Goal: Information Seeking & Learning: Check status

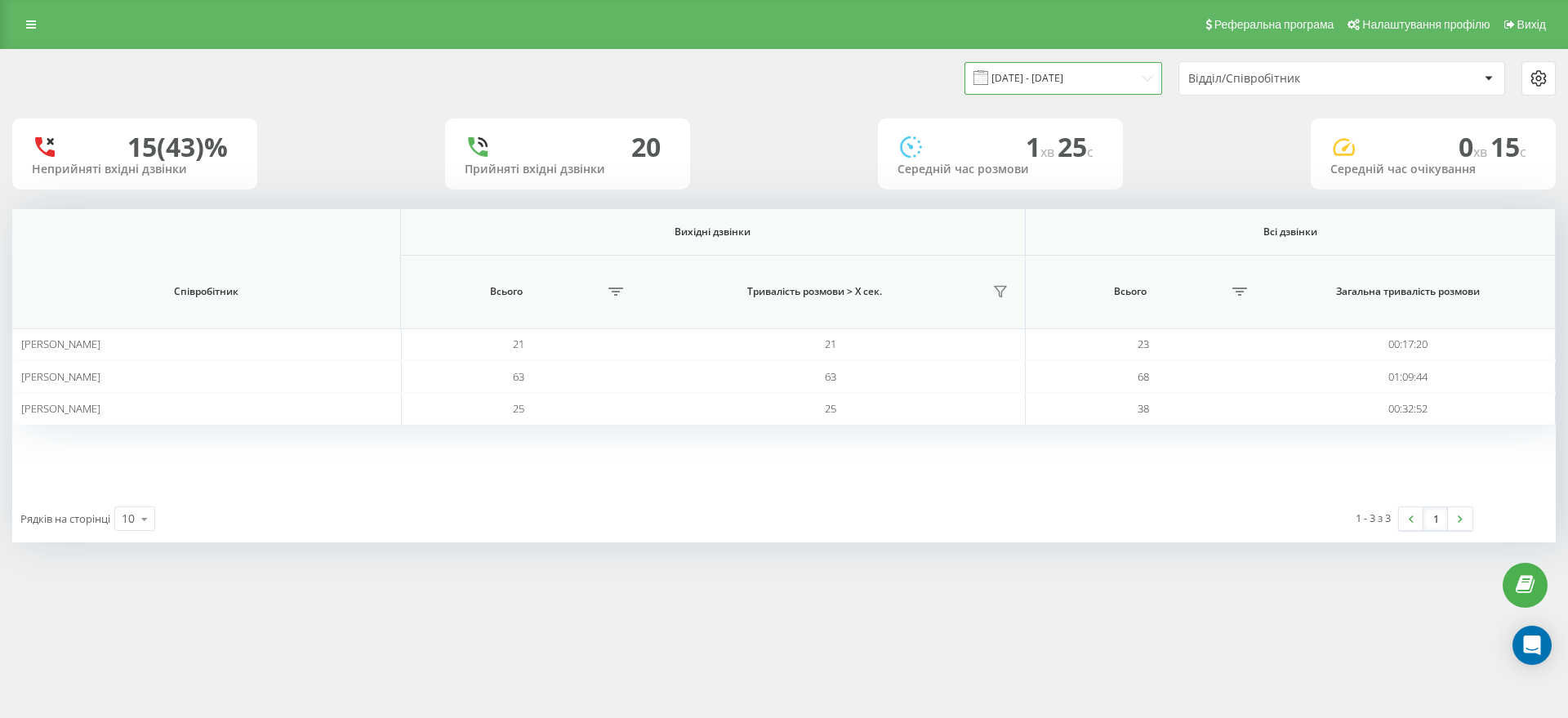
click at [1116, 84] on input "19.08.2025 - 19.08.2025" at bounding box center [1064, 78] width 197 height 32
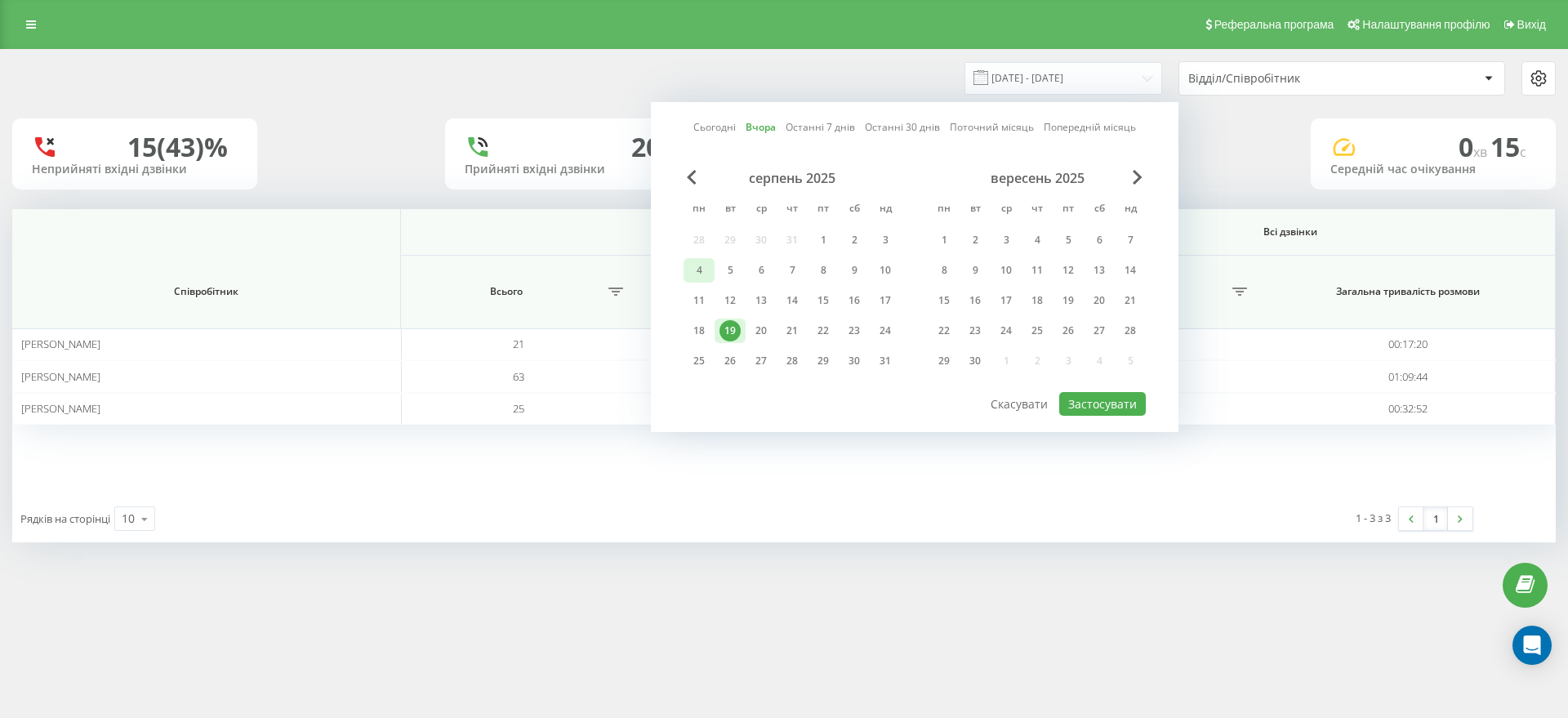
click at [712, 273] on div "4" at bounding box center [699, 270] width 31 height 24
click at [1071, 408] on button "Застосувати" at bounding box center [1102, 403] width 87 height 23
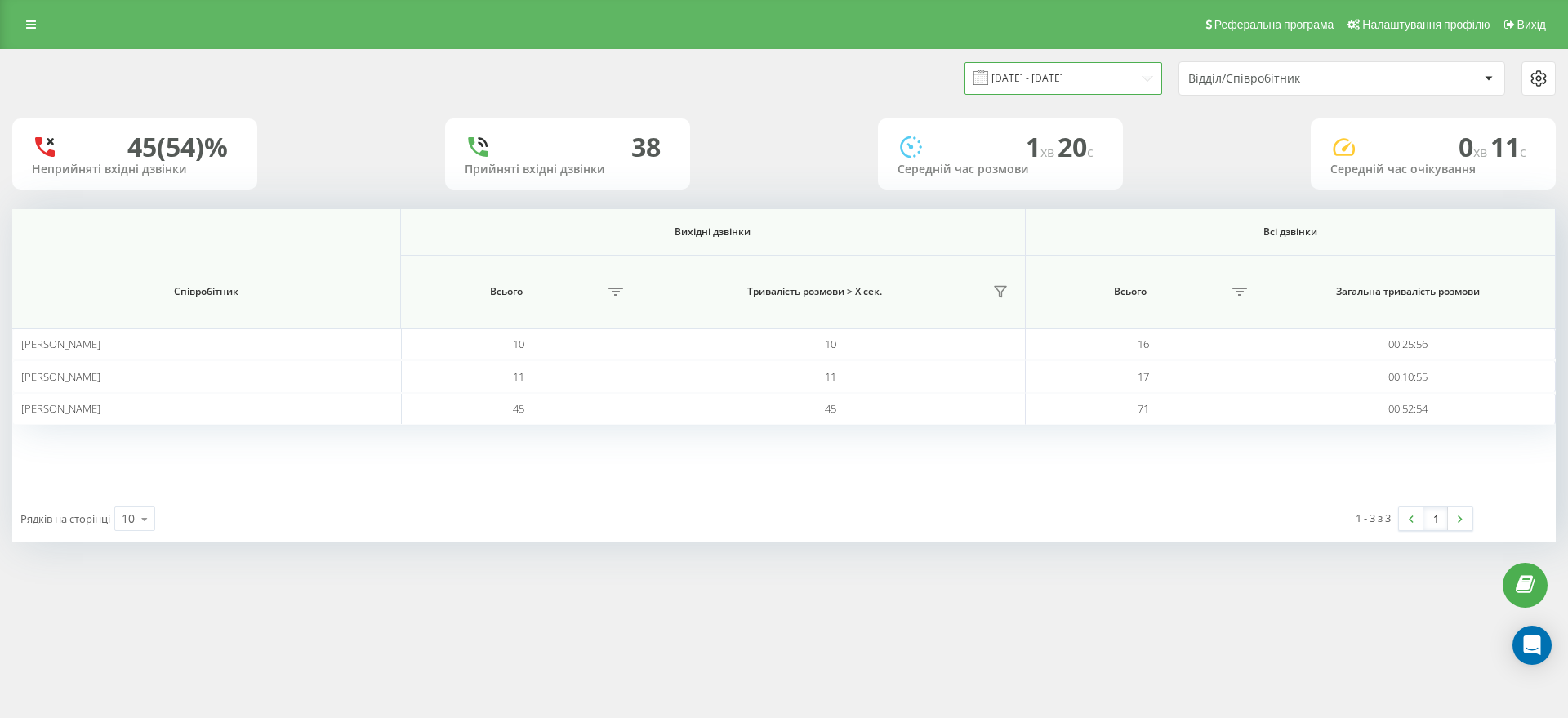
click at [1104, 83] on input "04.08.2025 - 04.08.2025" at bounding box center [1064, 78] width 197 height 32
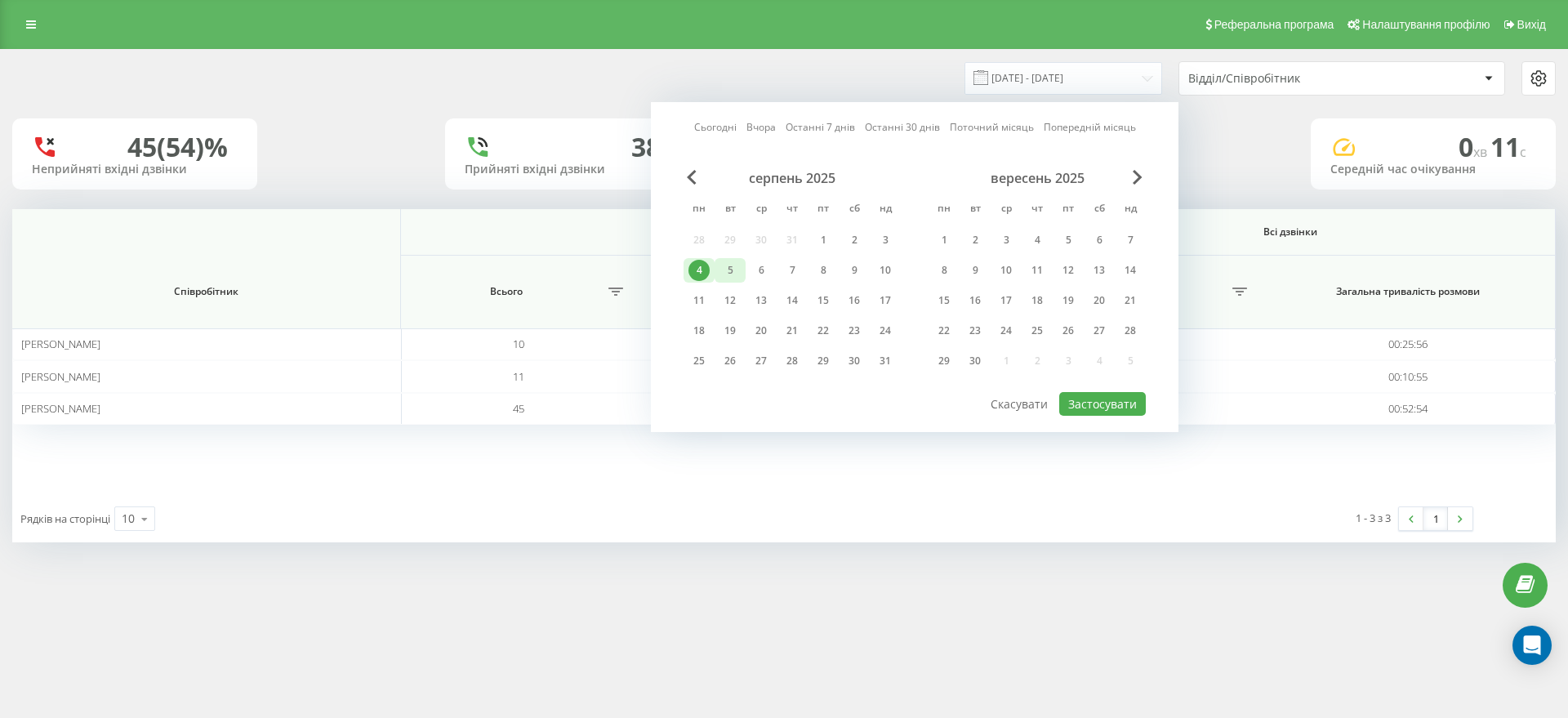
click at [741, 264] on div "5" at bounding box center [730, 270] width 31 height 24
click at [1109, 404] on button "Застосувати" at bounding box center [1102, 403] width 87 height 23
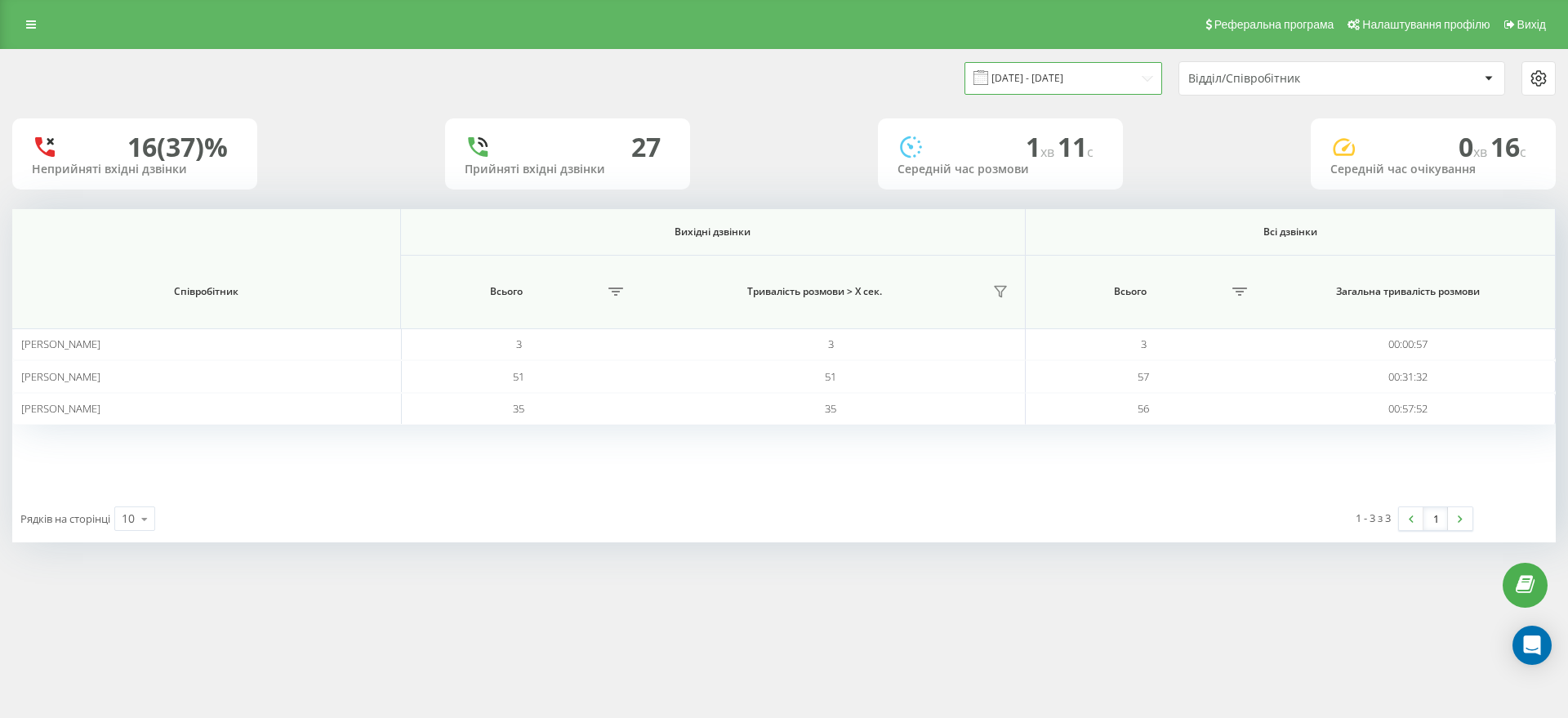
click at [1010, 76] on input "05.08.2025 - 05.08.2025" at bounding box center [1064, 78] width 197 height 32
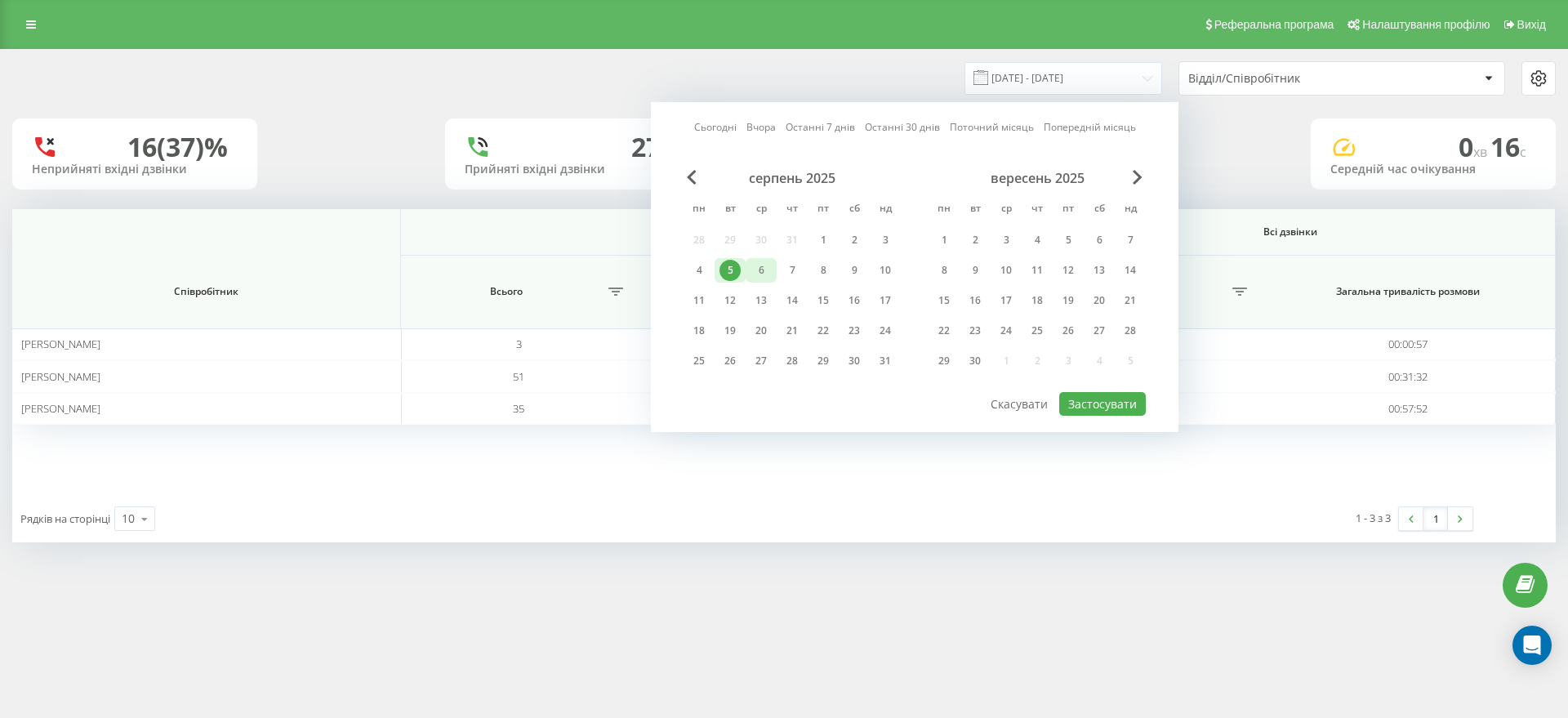
click at [760, 275] on div "6" at bounding box center [761, 270] width 21 height 21
click at [1096, 404] on button "Застосувати" at bounding box center [1102, 403] width 87 height 23
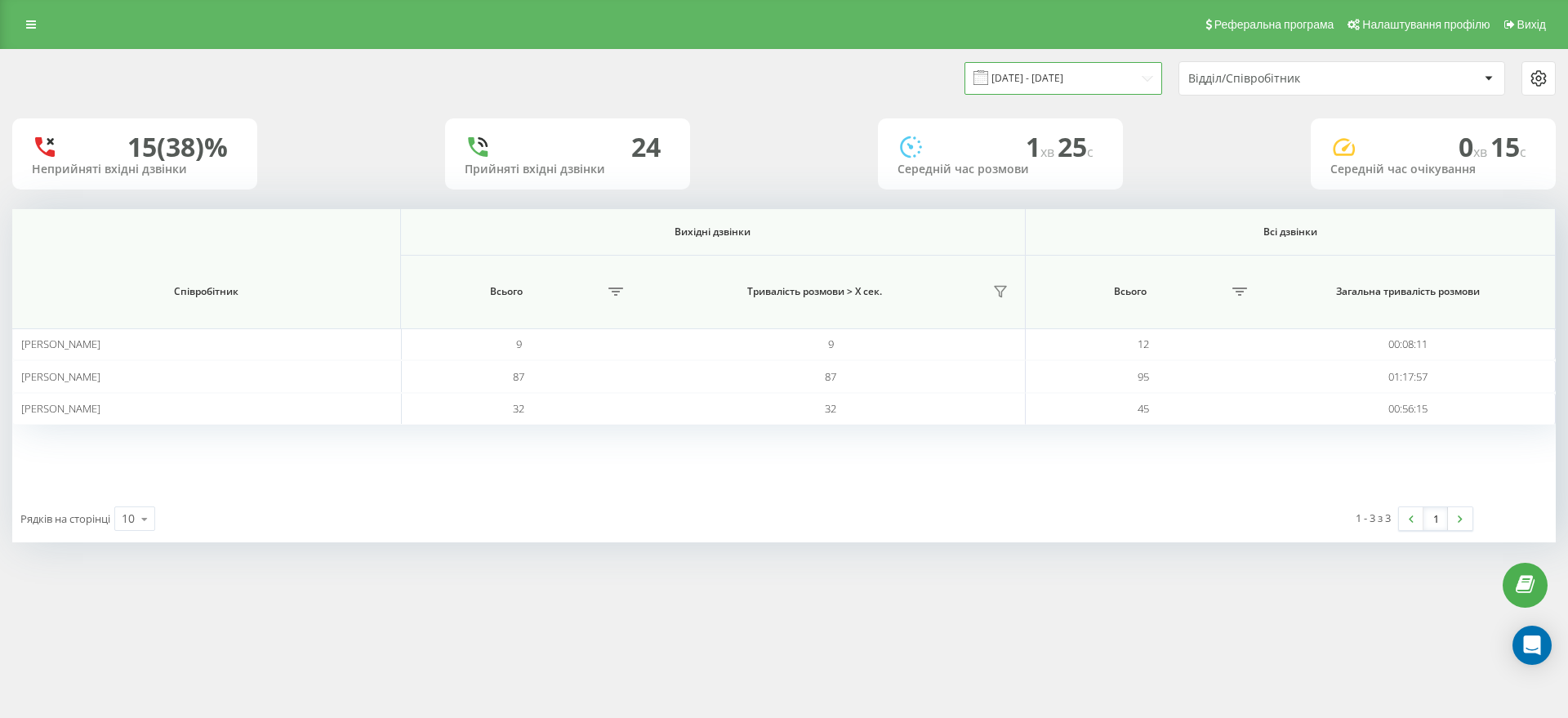
click at [1076, 88] on input "06.08.2025 - 06.08.2025" at bounding box center [1064, 78] width 197 height 32
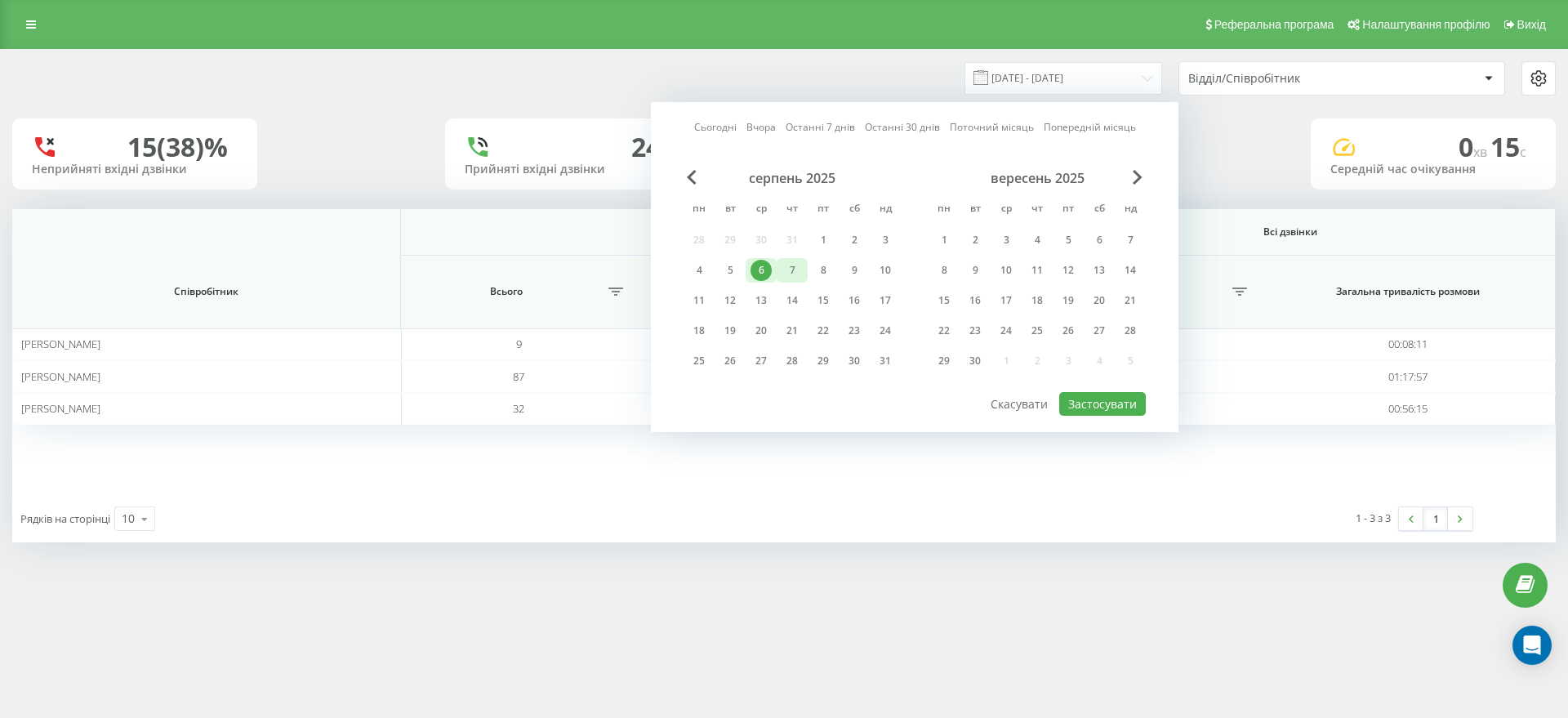
click at [784, 266] on div "7" at bounding box center [792, 270] width 21 height 21
click at [1113, 404] on button "Застосувати" at bounding box center [1102, 403] width 87 height 23
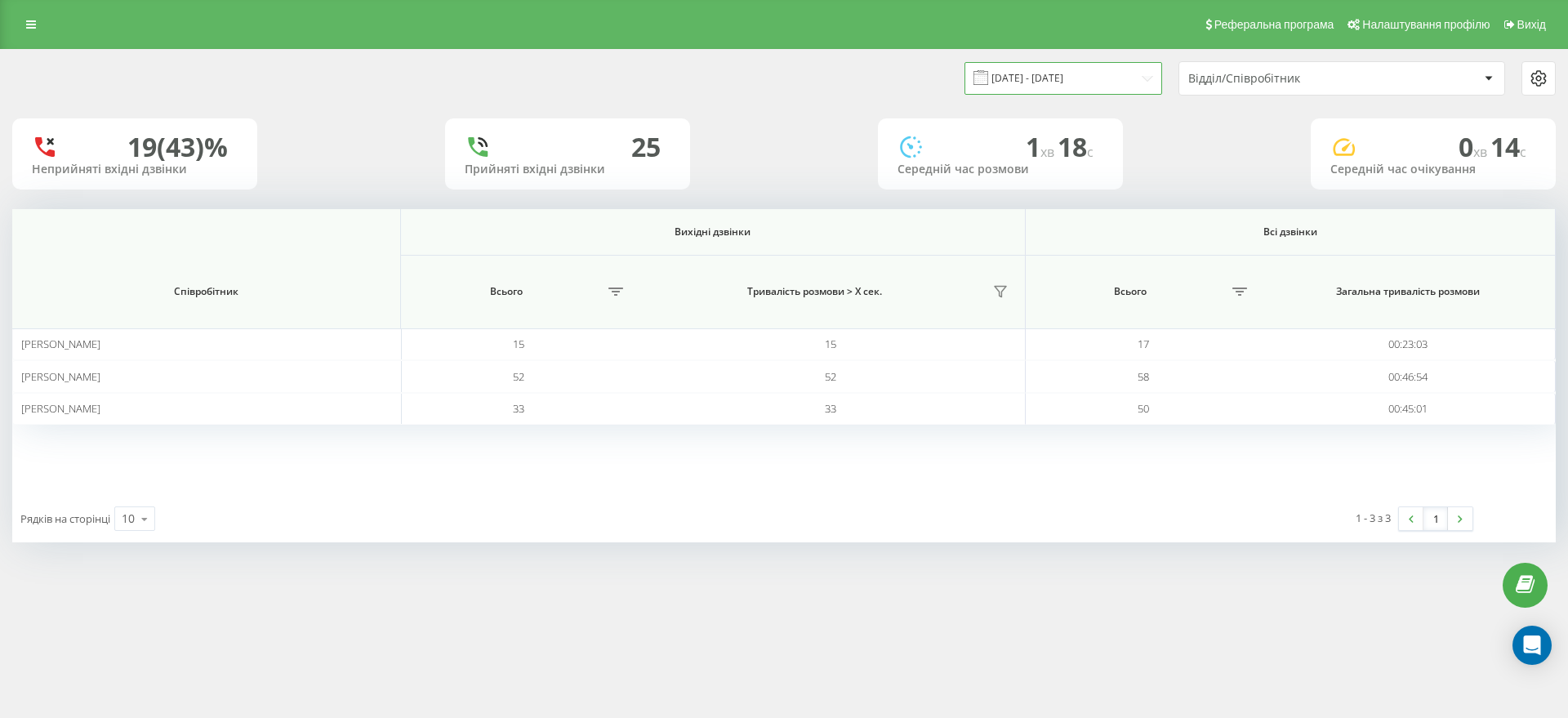
click at [1035, 73] on input "07.08.2025 - 07.08.2025" at bounding box center [1064, 78] width 197 height 32
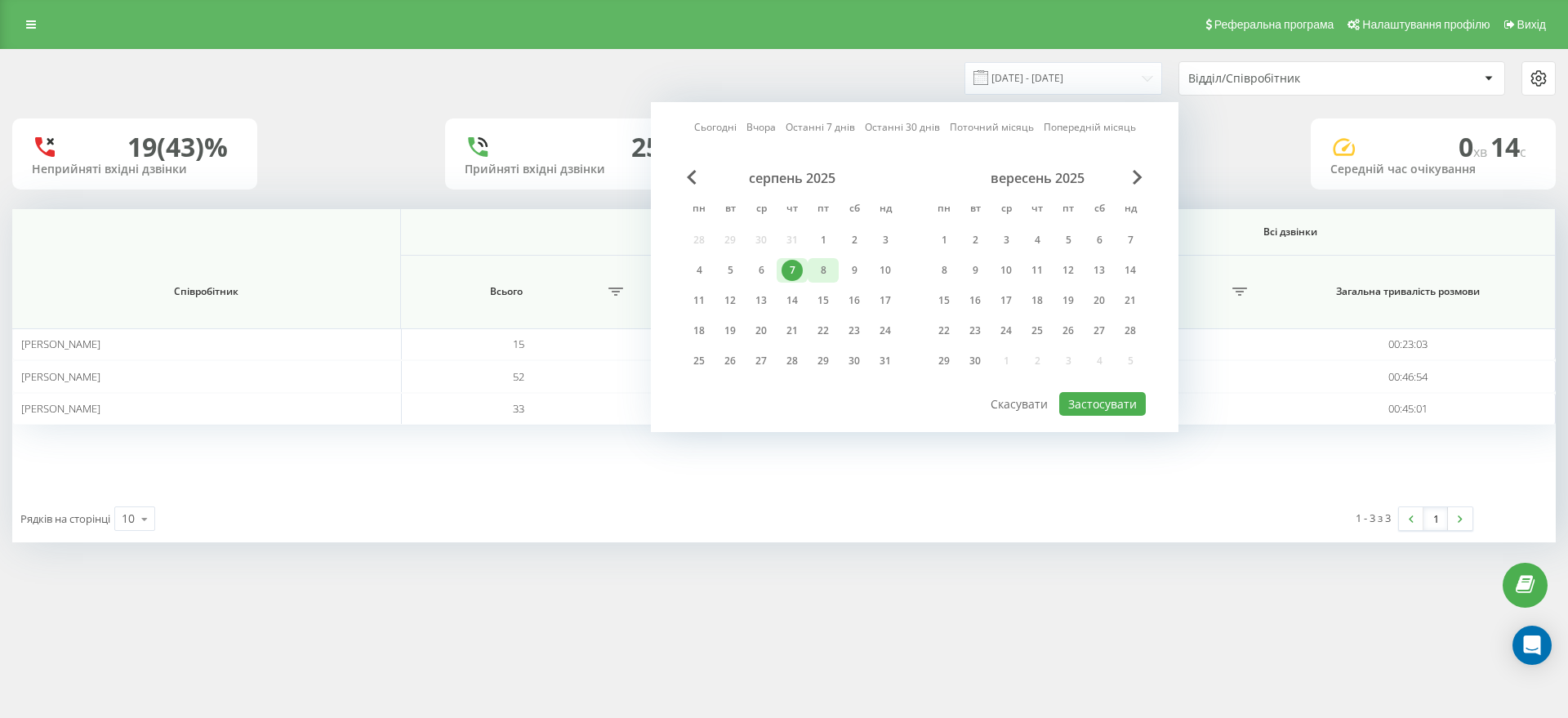
click at [825, 266] on div "8" at bounding box center [823, 270] width 21 height 21
click at [1104, 408] on button "Застосувати" at bounding box center [1102, 403] width 87 height 23
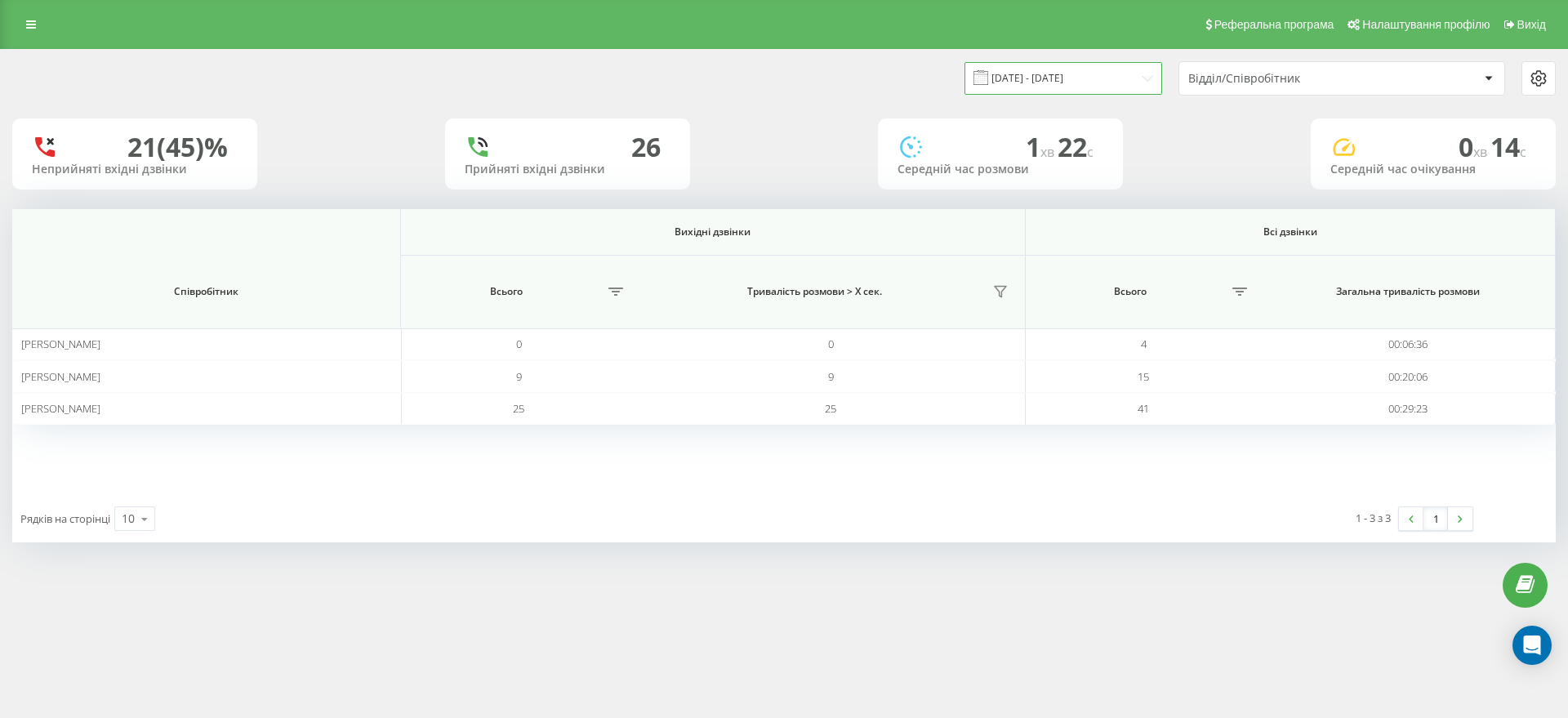
click at [1024, 90] on input "08.08.2025 - 08.08.2025" at bounding box center [1064, 78] width 197 height 32
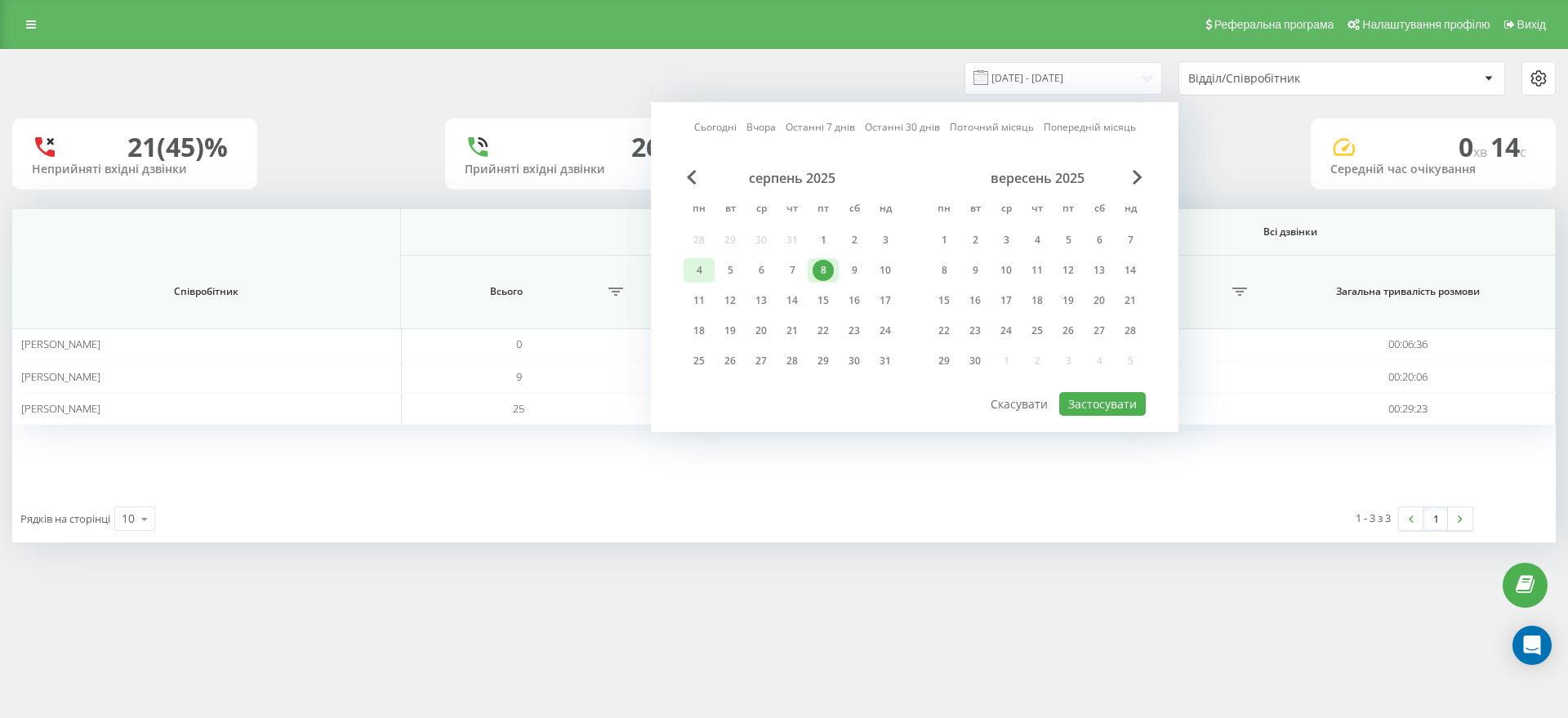
click at [702, 260] on div "4" at bounding box center [699, 270] width 21 height 21
click at [1121, 403] on button "Застосувати" at bounding box center [1102, 403] width 87 height 23
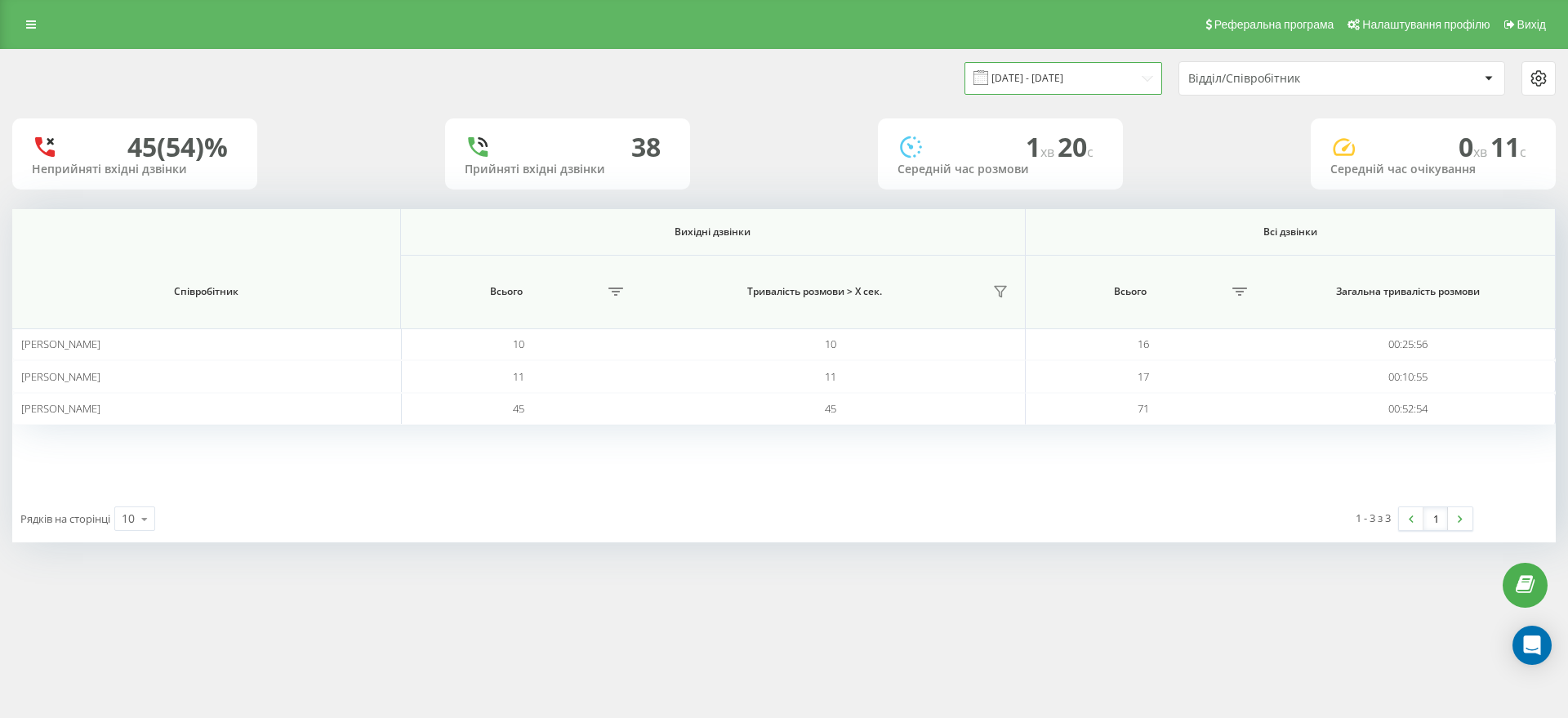
click at [1077, 72] on input "04.08.2025 - 04.08.2025" at bounding box center [1064, 78] width 197 height 32
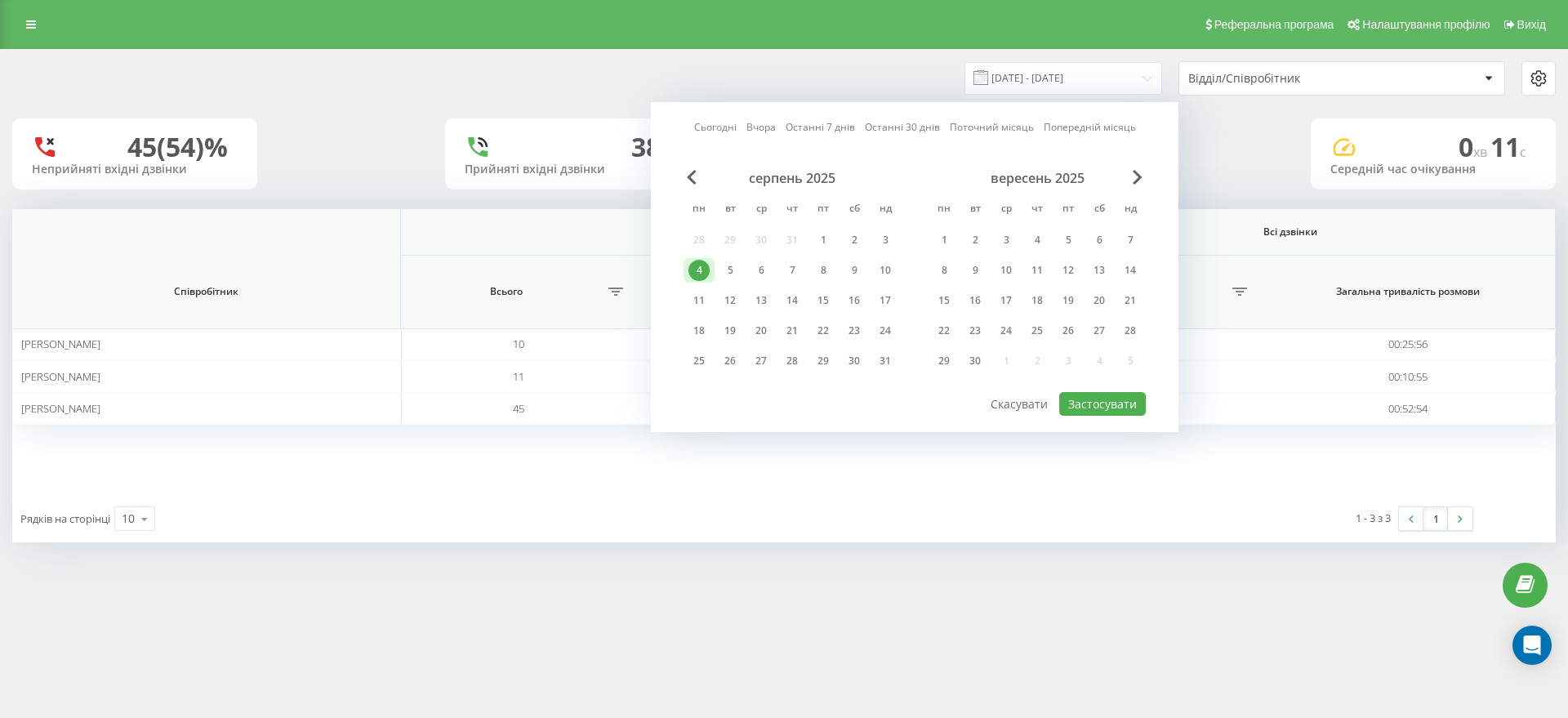
drag, startPoint x: 730, startPoint y: 267, endPoint x: 889, endPoint y: 345, distance: 177.1
click at [730, 266] on div "5" at bounding box center [730, 270] width 21 height 21
click at [1093, 406] on button "Застосувати" at bounding box center [1102, 403] width 87 height 23
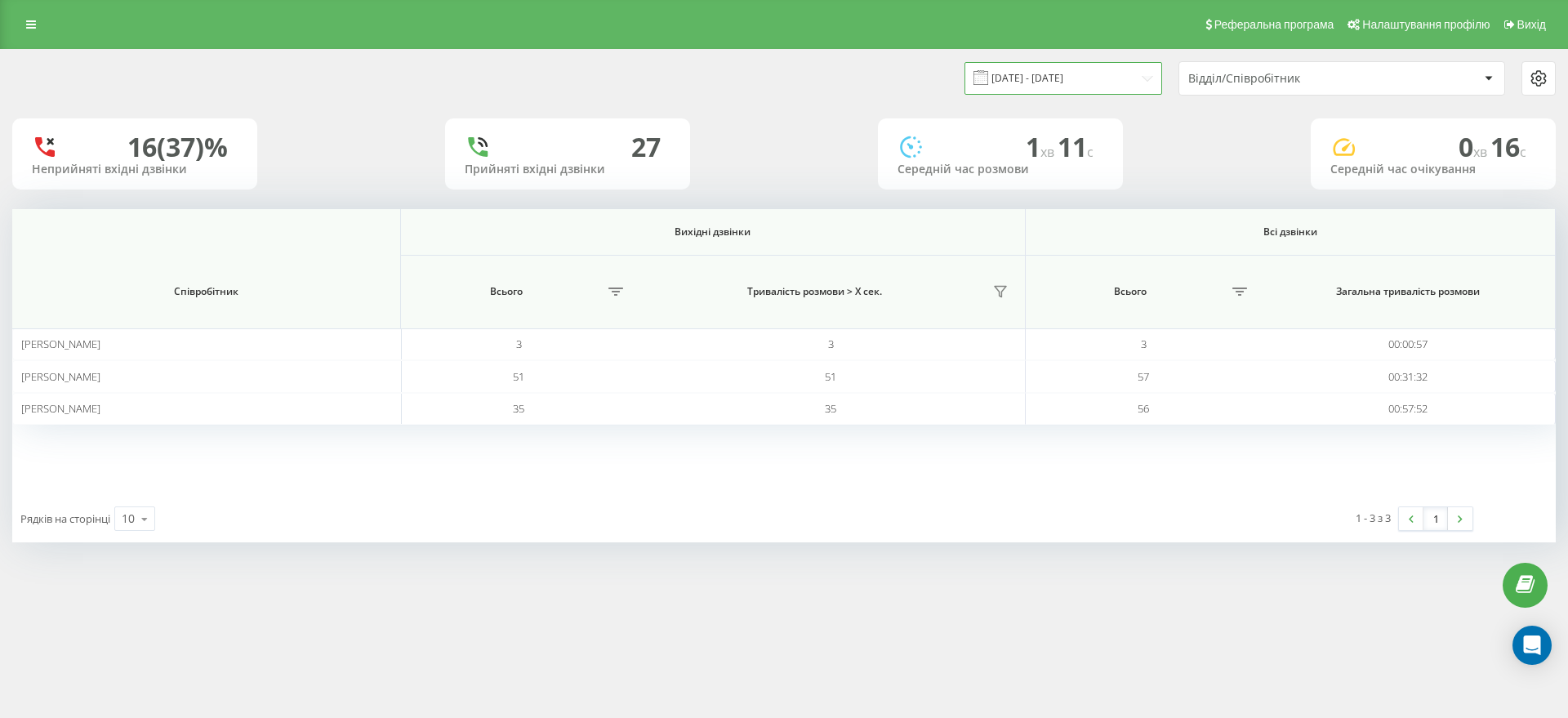
click at [1032, 84] on input "05.08.2025 - 05.08.2025" at bounding box center [1064, 78] width 197 height 32
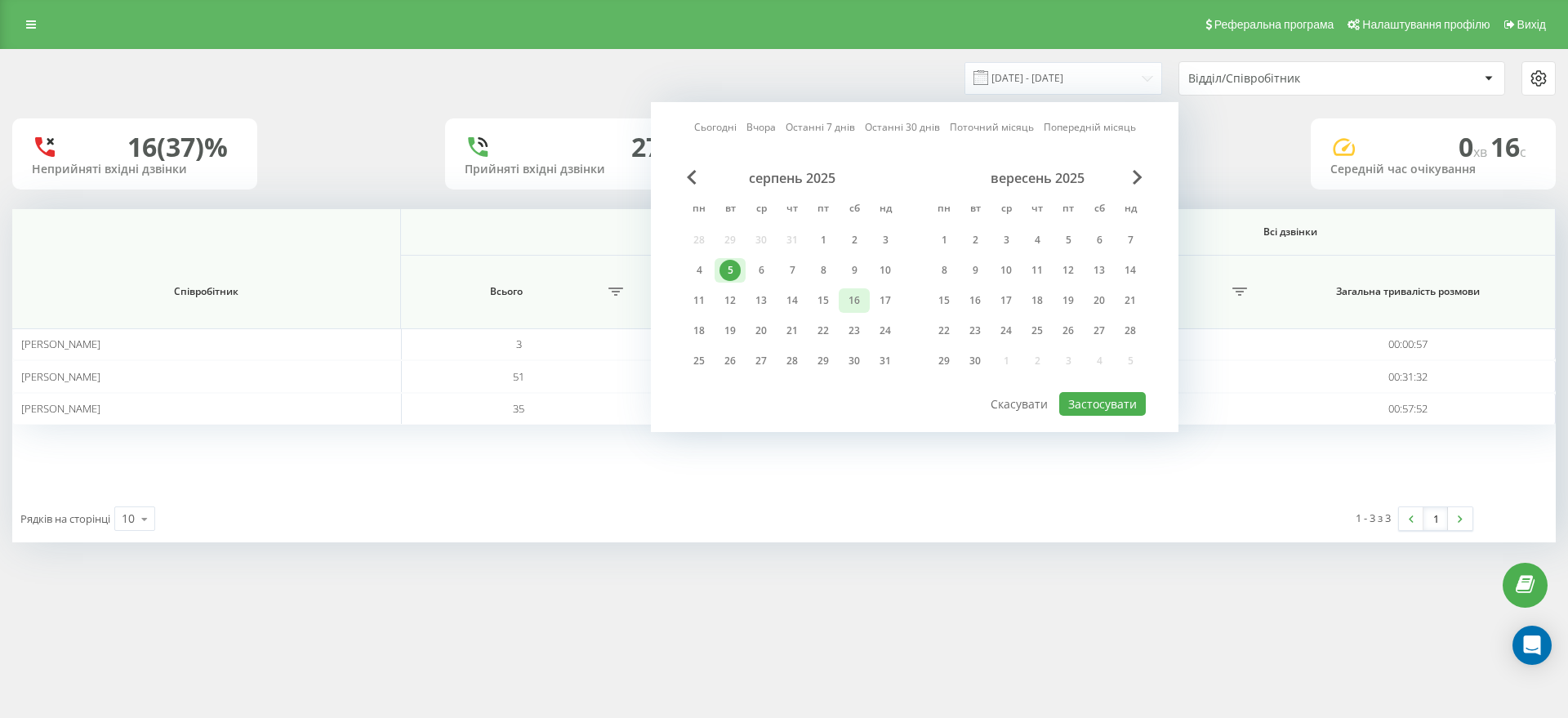
drag, startPoint x: 759, startPoint y: 269, endPoint x: 867, endPoint y: 311, distance: 115.9
click at [760, 267] on div "6" at bounding box center [761, 270] width 21 height 21
click at [1108, 397] on button "Застосувати" at bounding box center [1102, 403] width 87 height 23
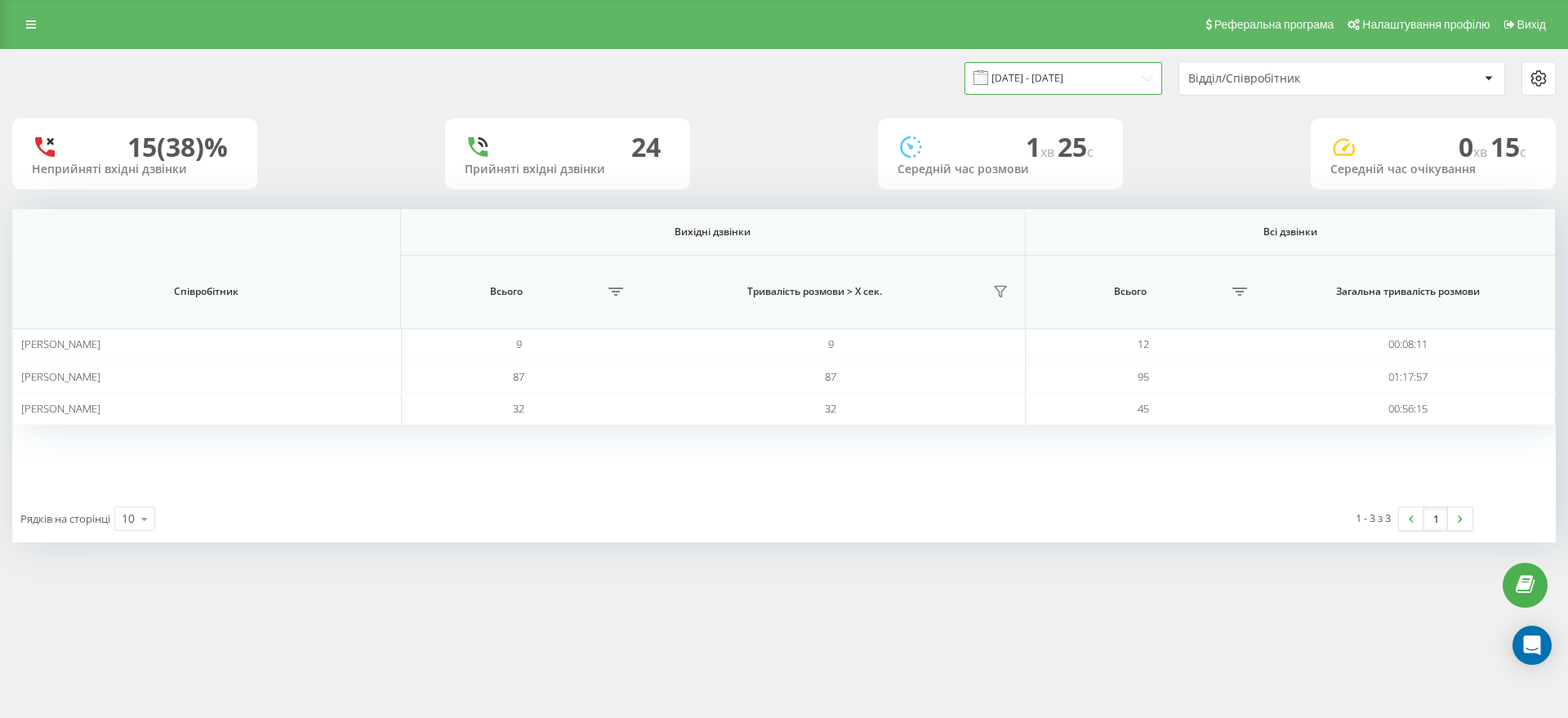
click at [1057, 77] on input "06.08.2025 - 06.08.2025" at bounding box center [1064, 78] width 197 height 32
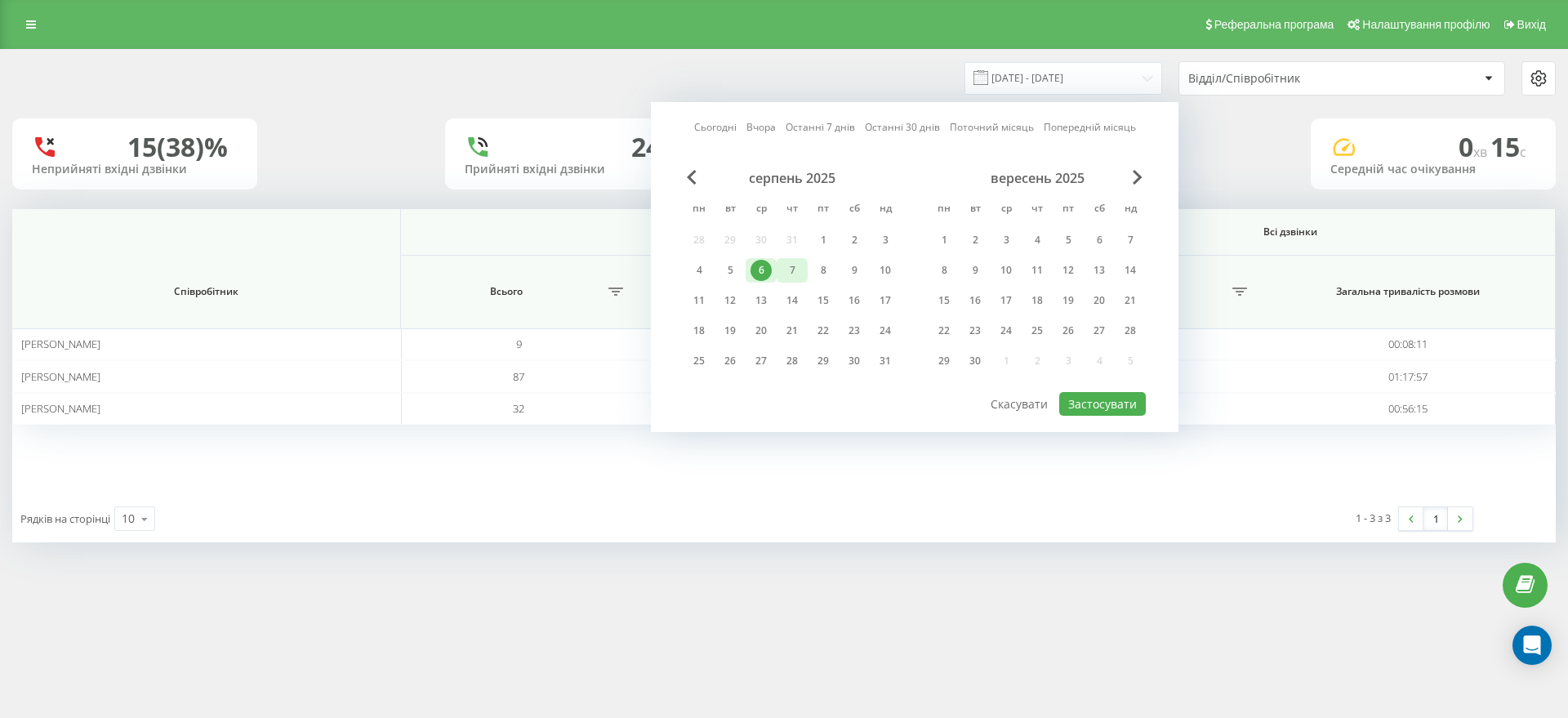
click at [788, 278] on div "7" at bounding box center [792, 270] width 21 height 21
click at [1096, 406] on button "Застосувати" at bounding box center [1102, 403] width 87 height 23
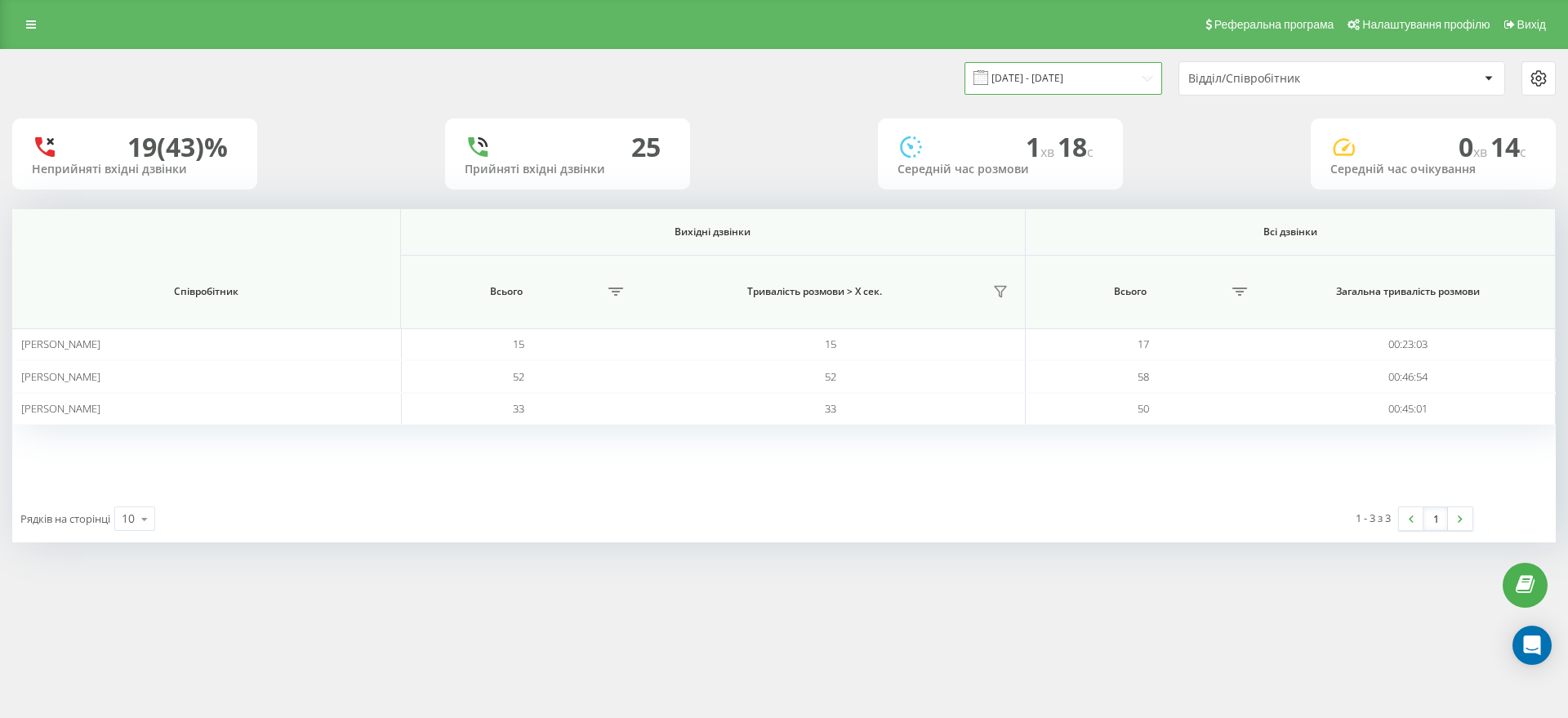
click at [1064, 78] on input "07.08.2025 - 07.08.2025" at bounding box center [1064, 78] width 197 height 32
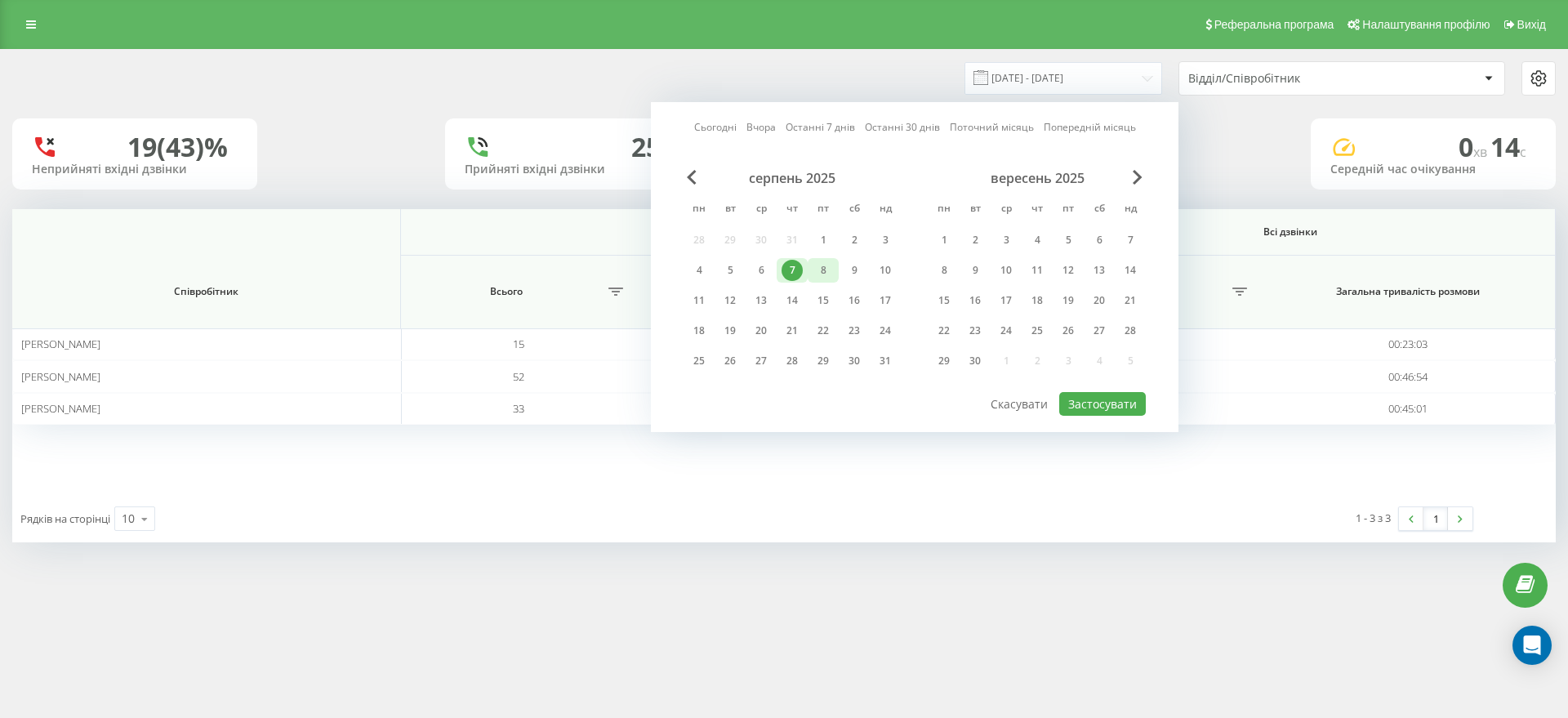
click at [826, 279] on div "8" at bounding box center [823, 270] width 21 height 21
click at [1079, 405] on button "Застосувати" at bounding box center [1102, 403] width 87 height 23
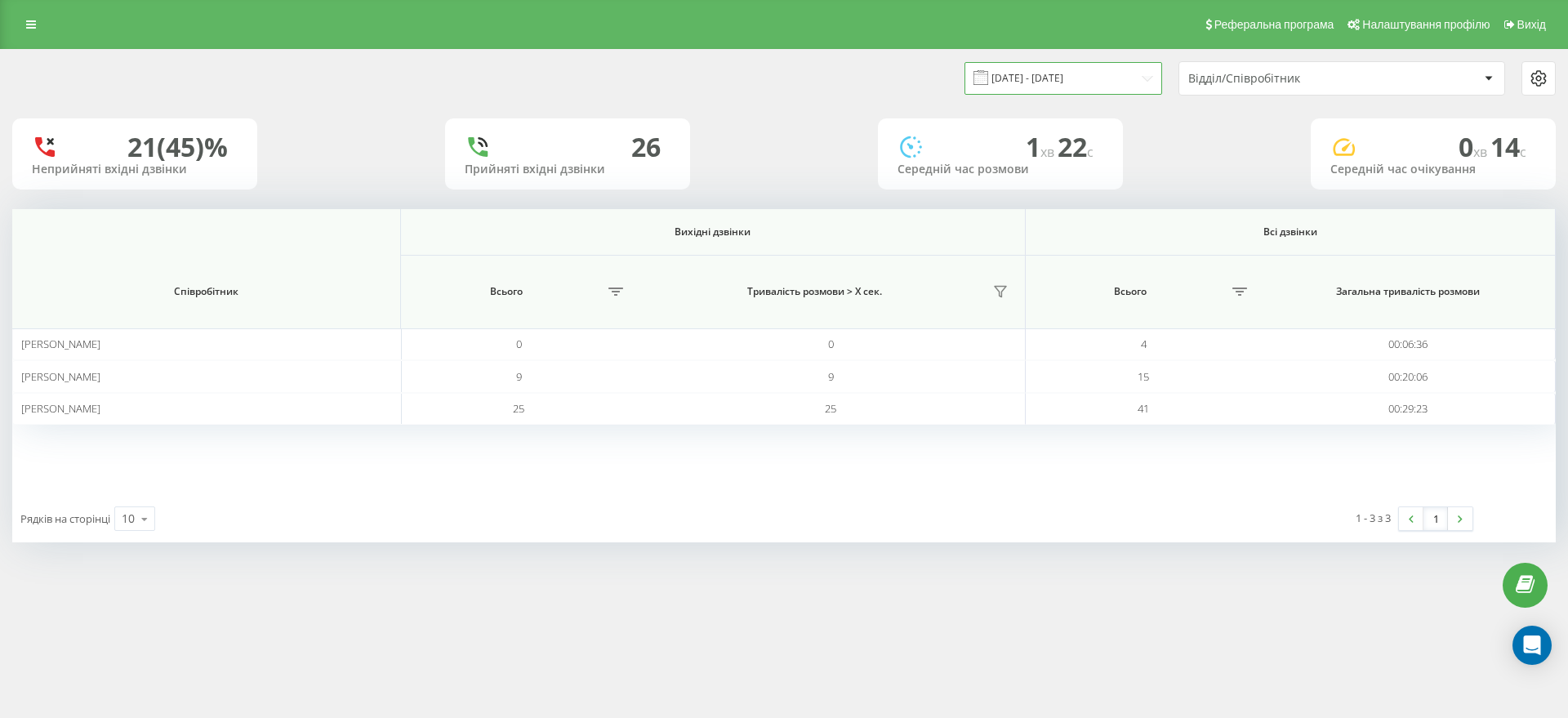
click at [1052, 77] on input "08.08.2025 - 08.08.2025" at bounding box center [1064, 78] width 197 height 32
click at [1286, 164] on div "21 (45)% Неприйняті вхідні дзвінки 26 Прийняті вхідні дзвінки 1 хв 22 c Середні…" at bounding box center [784, 153] width 1544 height 71
click at [1111, 84] on input "08.08.2025 - 08.08.2025" at bounding box center [1064, 78] width 197 height 32
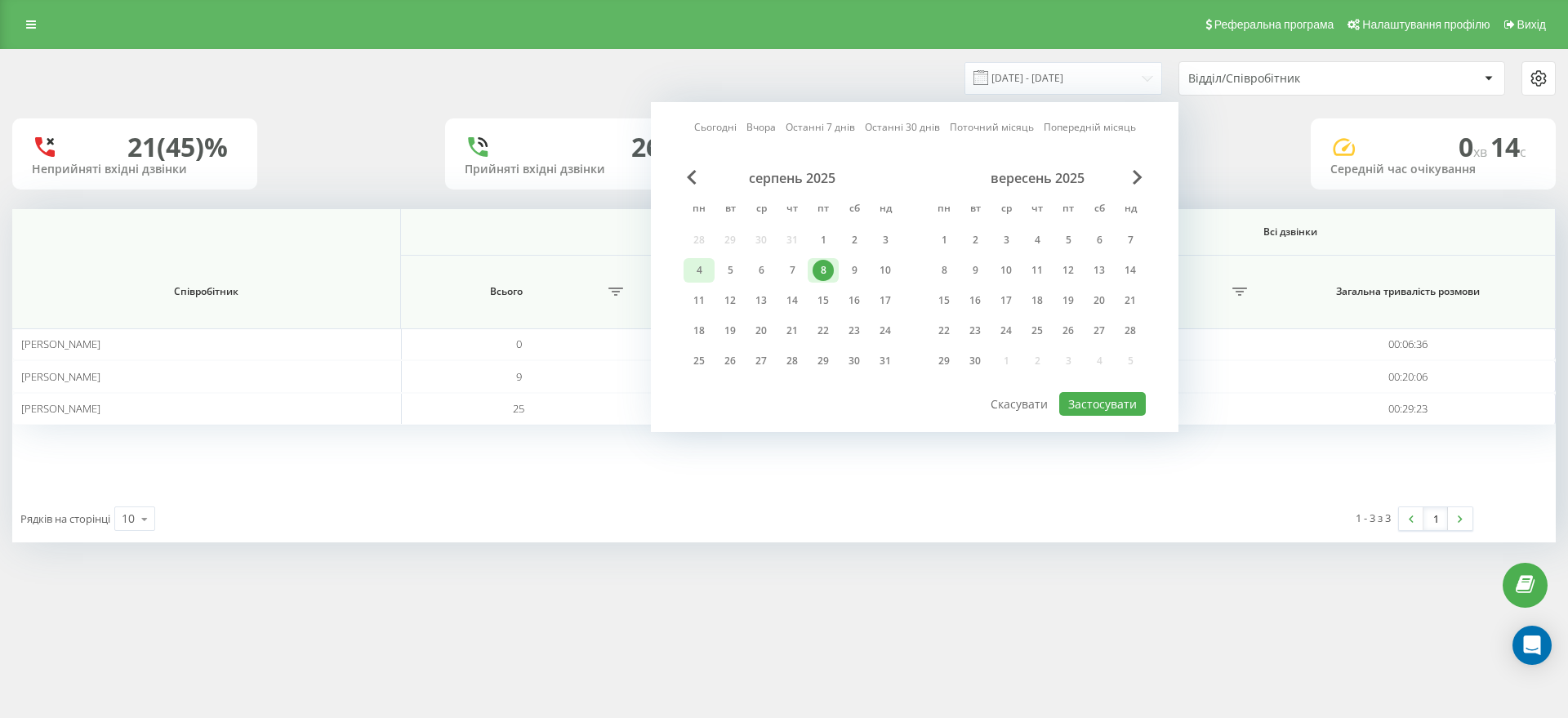
click at [703, 271] on div "4" at bounding box center [699, 270] width 21 height 21
click at [799, 273] on div "7" at bounding box center [792, 270] width 21 height 21
drag, startPoint x: 1093, startPoint y: 406, endPoint x: 777, endPoint y: 343, distance: 322.2
click at [784, 368] on div "Сьогодні Вчора Останні 7 днів Останні 30 днів Поточний місяць Попередній місяць…" at bounding box center [915, 267] width 528 height 330
click at [819, 263] on div "8" at bounding box center [823, 270] width 21 height 21
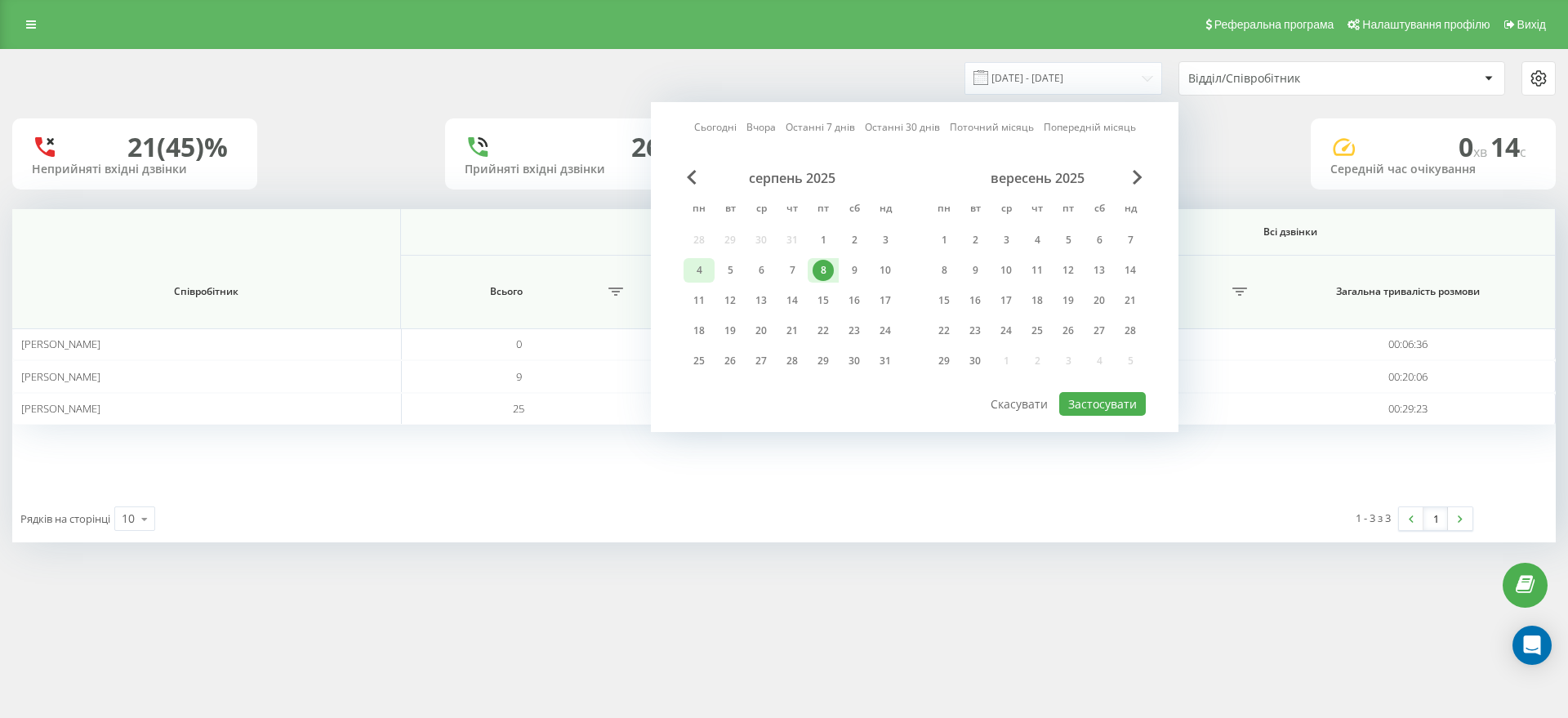
click at [704, 269] on div "4" at bounding box center [699, 270] width 21 height 21
click at [1079, 396] on button "Застосувати" at bounding box center [1102, 403] width 87 height 23
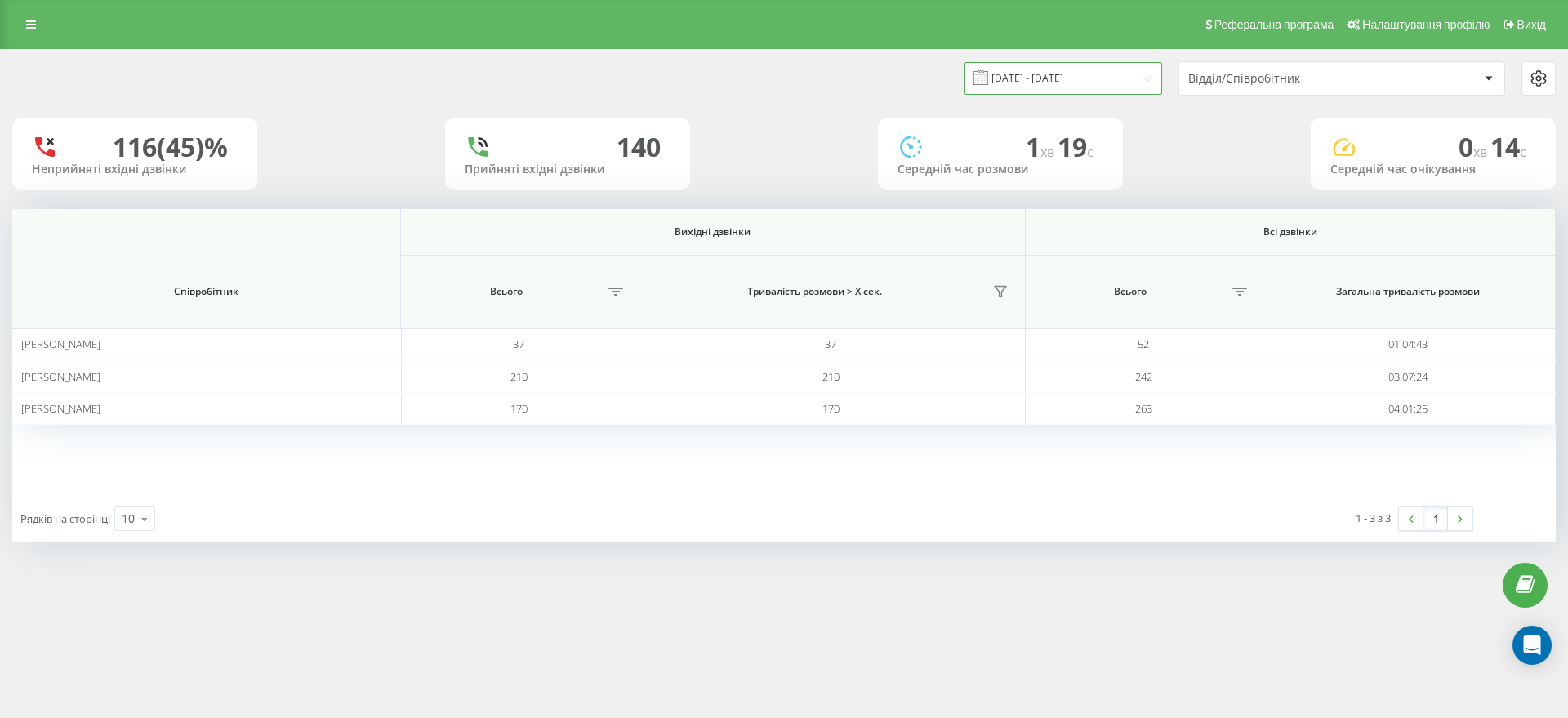
click at [1059, 91] on input "04.08.2025 - 08.08.2025" at bounding box center [1064, 78] width 197 height 32
click at [361, 79] on div "04.08.2025 - 08.08.2025 Відділ/Співробітник" at bounding box center [784, 78] width 1544 height 34
click at [14, 23] on div "Реферальна програма Налаштування профілю Вихід" at bounding box center [784, 24] width 1568 height 49
click at [27, 24] on link at bounding box center [32, 24] width 30 height 23
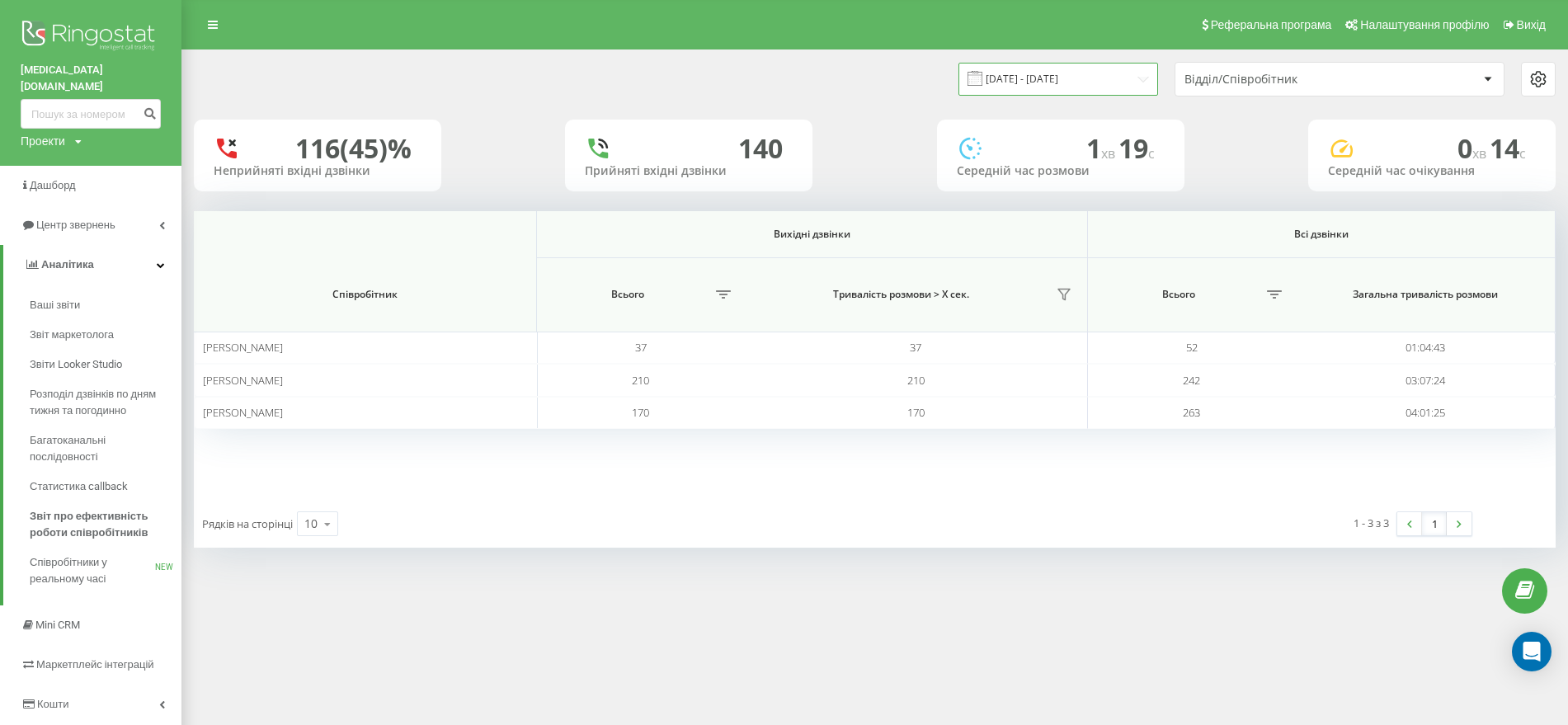
click at [1125, 85] on input "04.08.2025 - 08.08.2025" at bounding box center [1058, 79] width 199 height 32
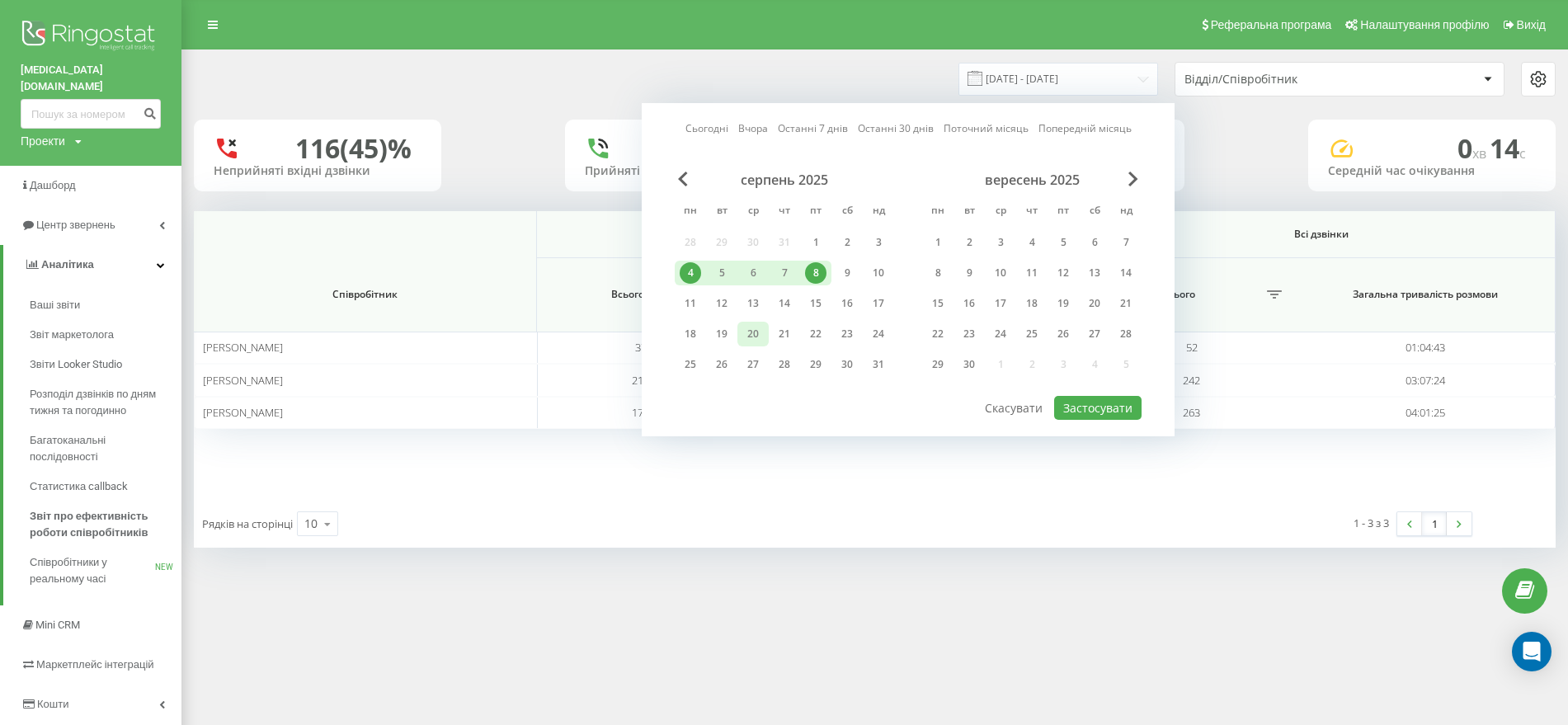
click at [755, 327] on div "20" at bounding box center [753, 333] width 22 height 22
click at [1100, 404] on button "Застосувати" at bounding box center [1097, 407] width 87 height 23
type input "20.08.2025 - 20.08.2025"
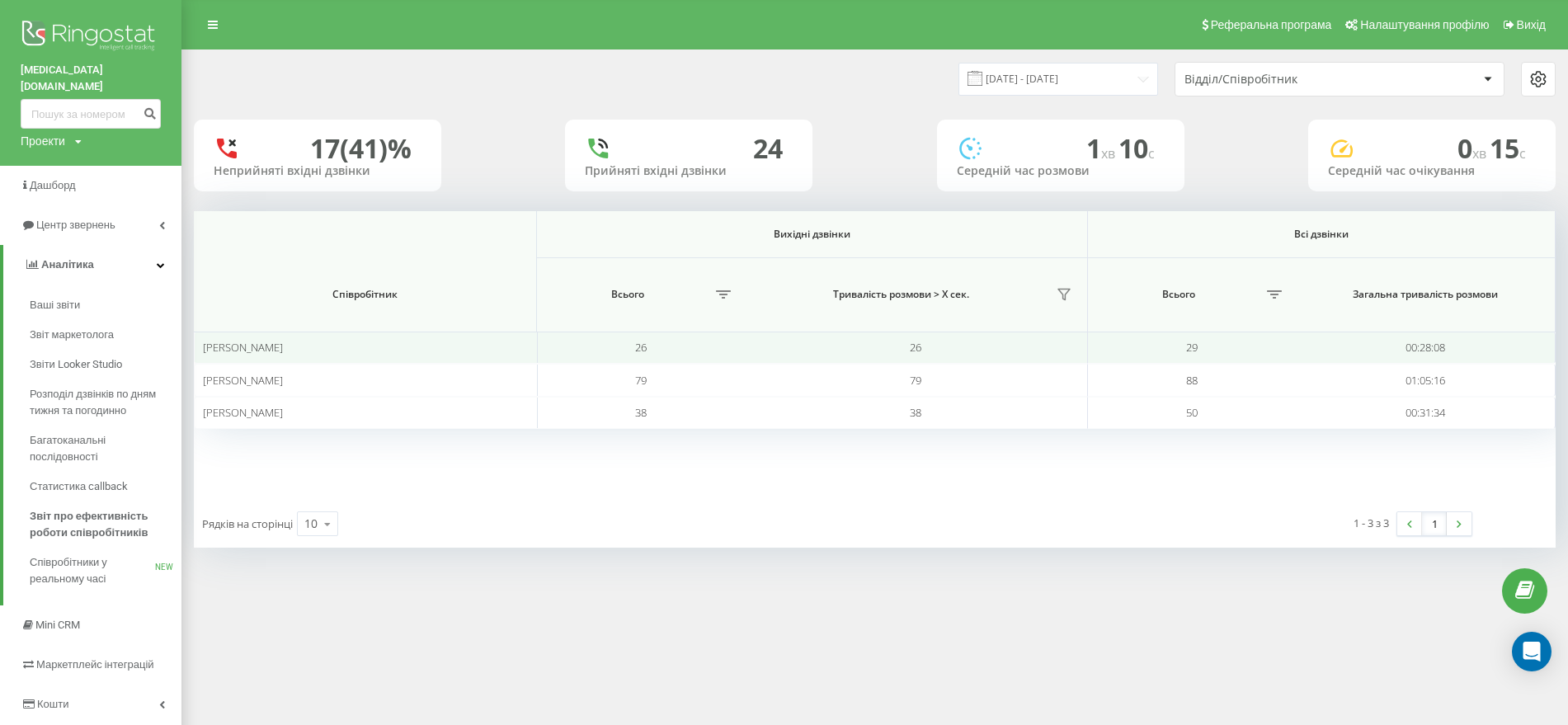
click at [416, 347] on div "Брель Дмитро" at bounding box center [365, 347] width 325 height 14
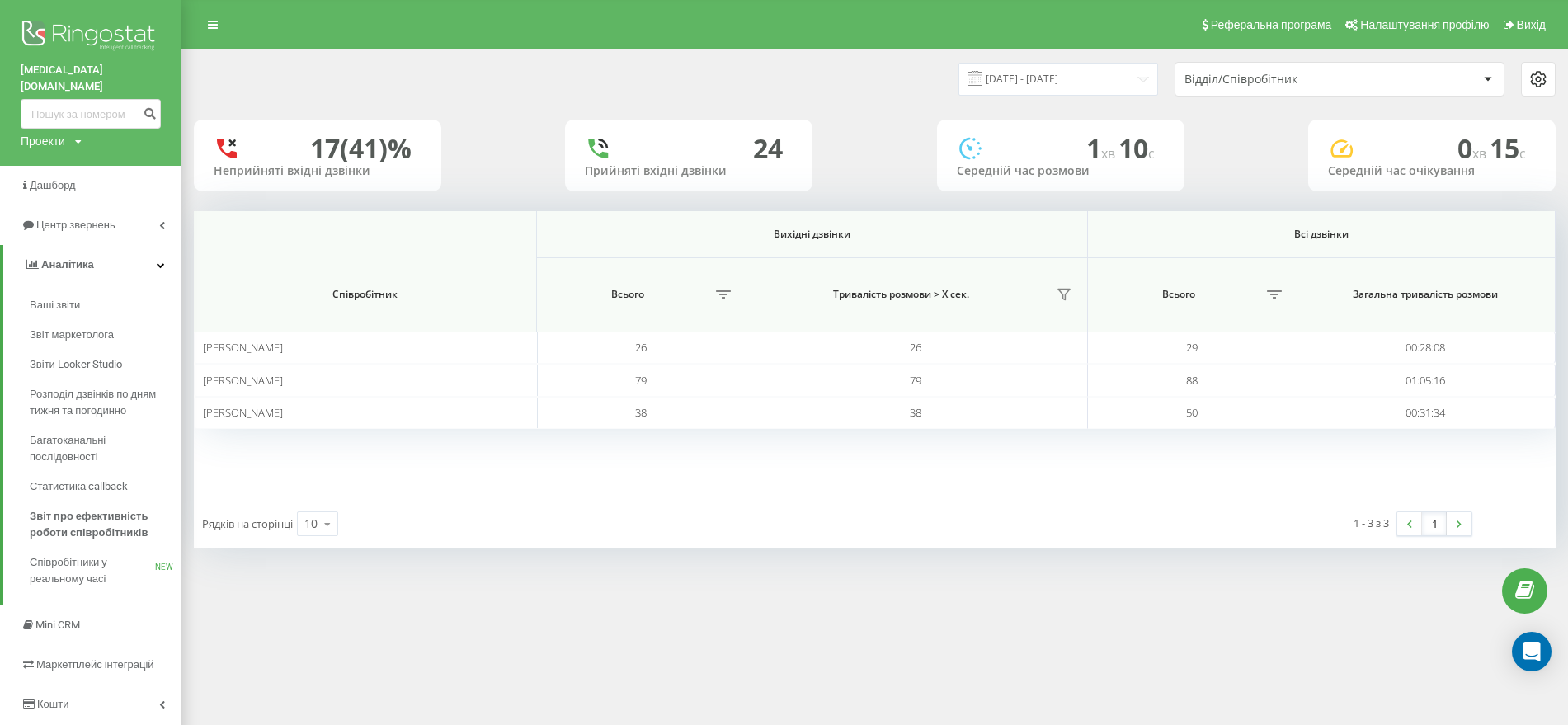
click at [424, 259] on th "Співробітник" at bounding box center [365, 295] width 343 height 74
click at [83, 328] on link "Звіт маркетолога" at bounding box center [105, 335] width 151 height 30
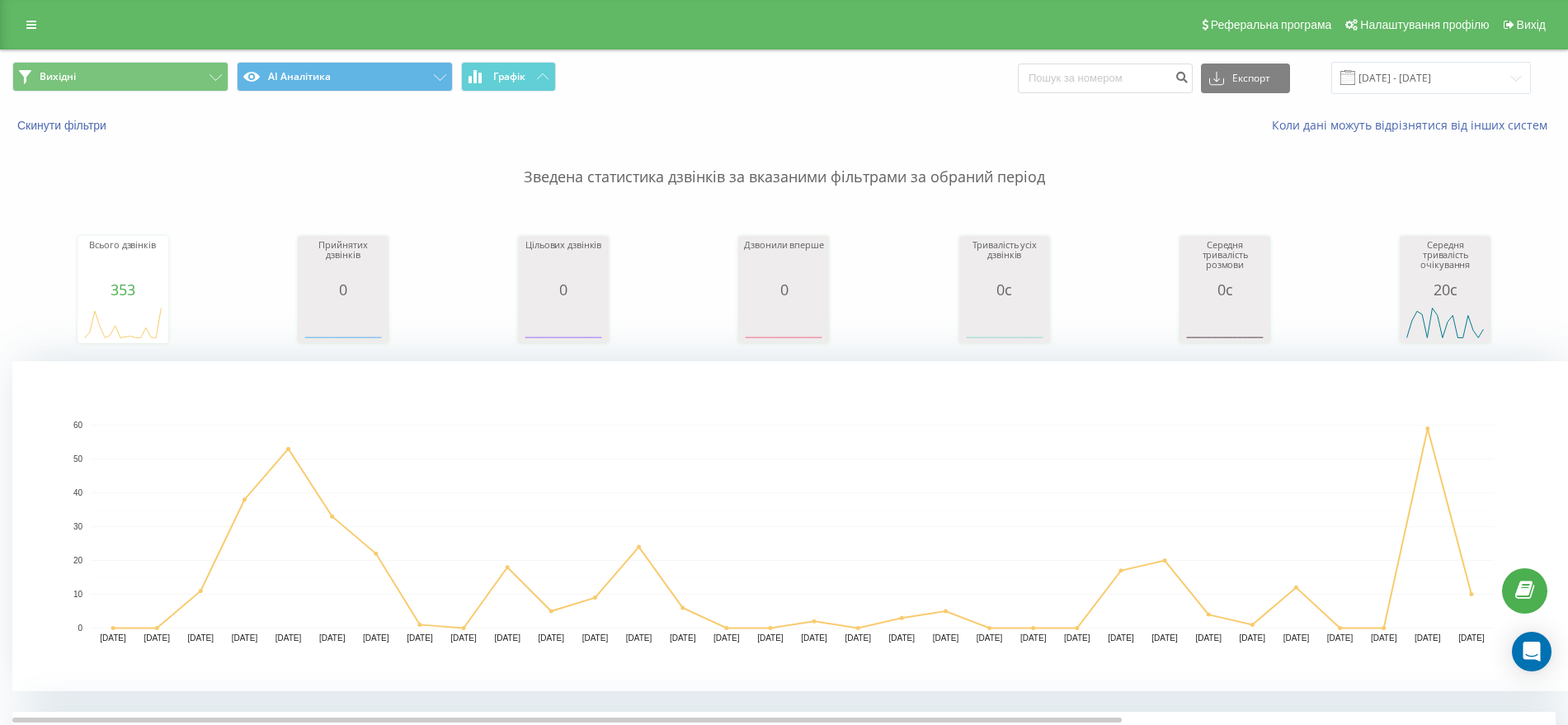
click at [1556, 105] on div "Скинути фільтри Коли дані можуть відрізнятися вiд інших систем" at bounding box center [784, 125] width 1566 height 39
click at [1510, 87] on input "19.07.2025 - 19.08.2025" at bounding box center [1431, 78] width 199 height 32
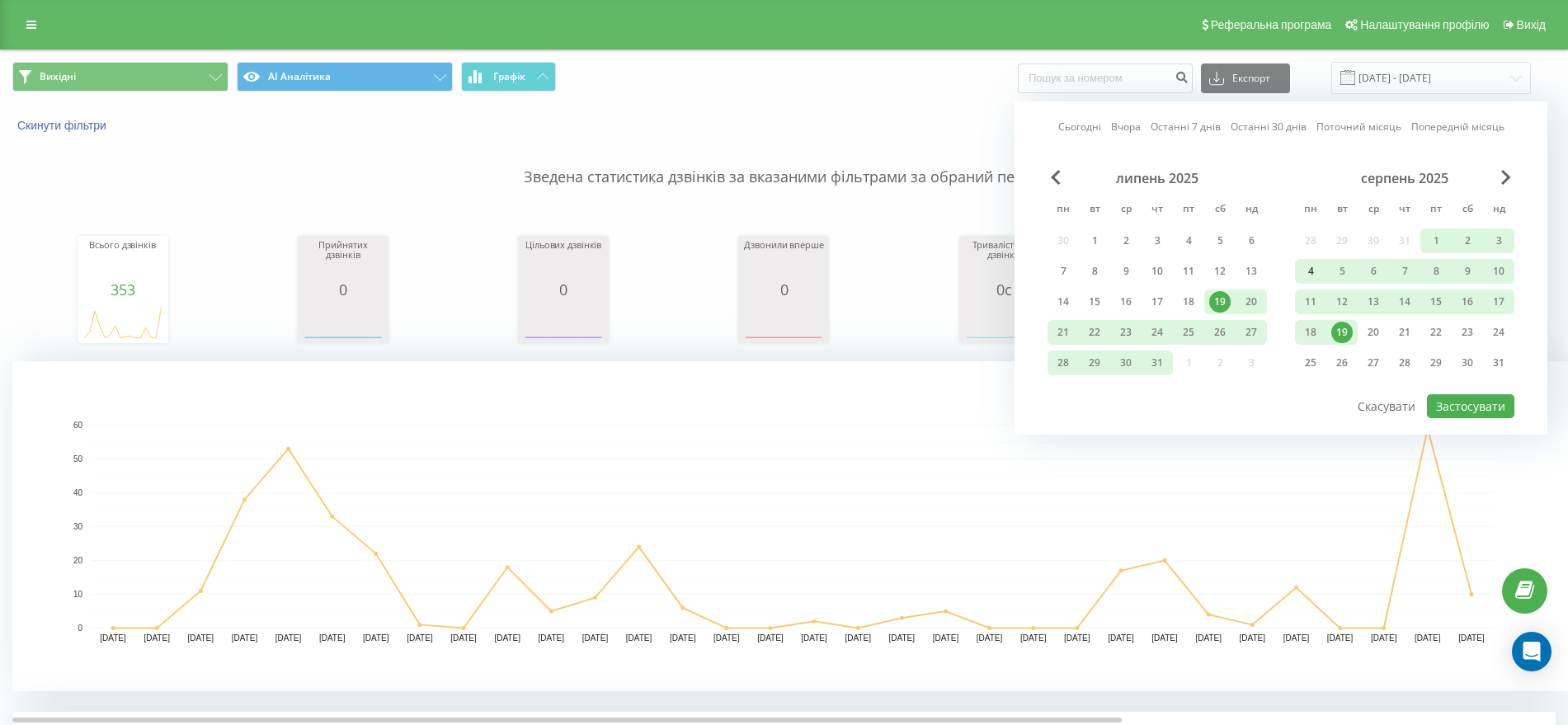
click at [1317, 274] on div "4" at bounding box center [1310, 270] width 22 height 22
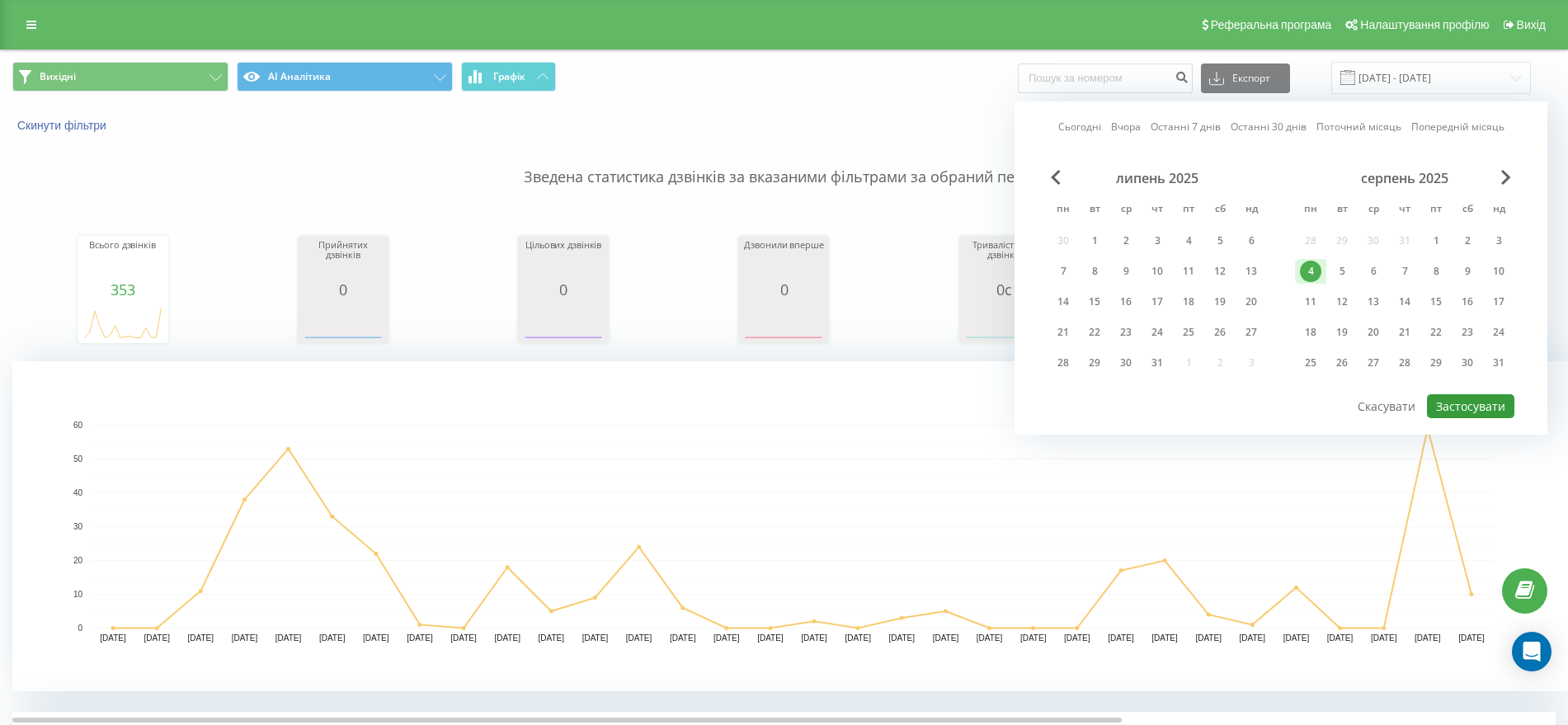
click at [1487, 394] on button "Застосувати" at bounding box center [1469, 406] width 87 height 23
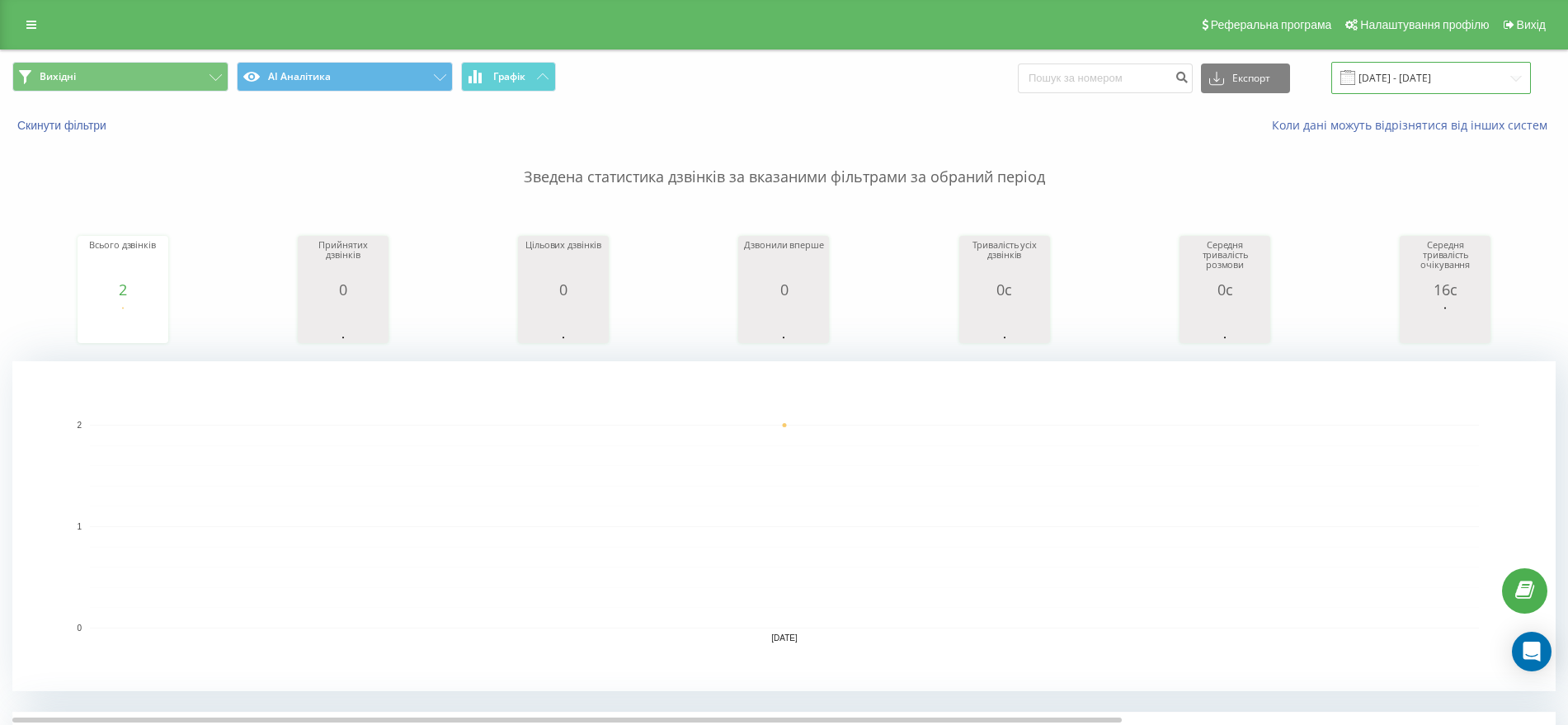
click at [1421, 79] on input "04.08.2025 - 04.08.2025" at bounding box center [1431, 78] width 199 height 32
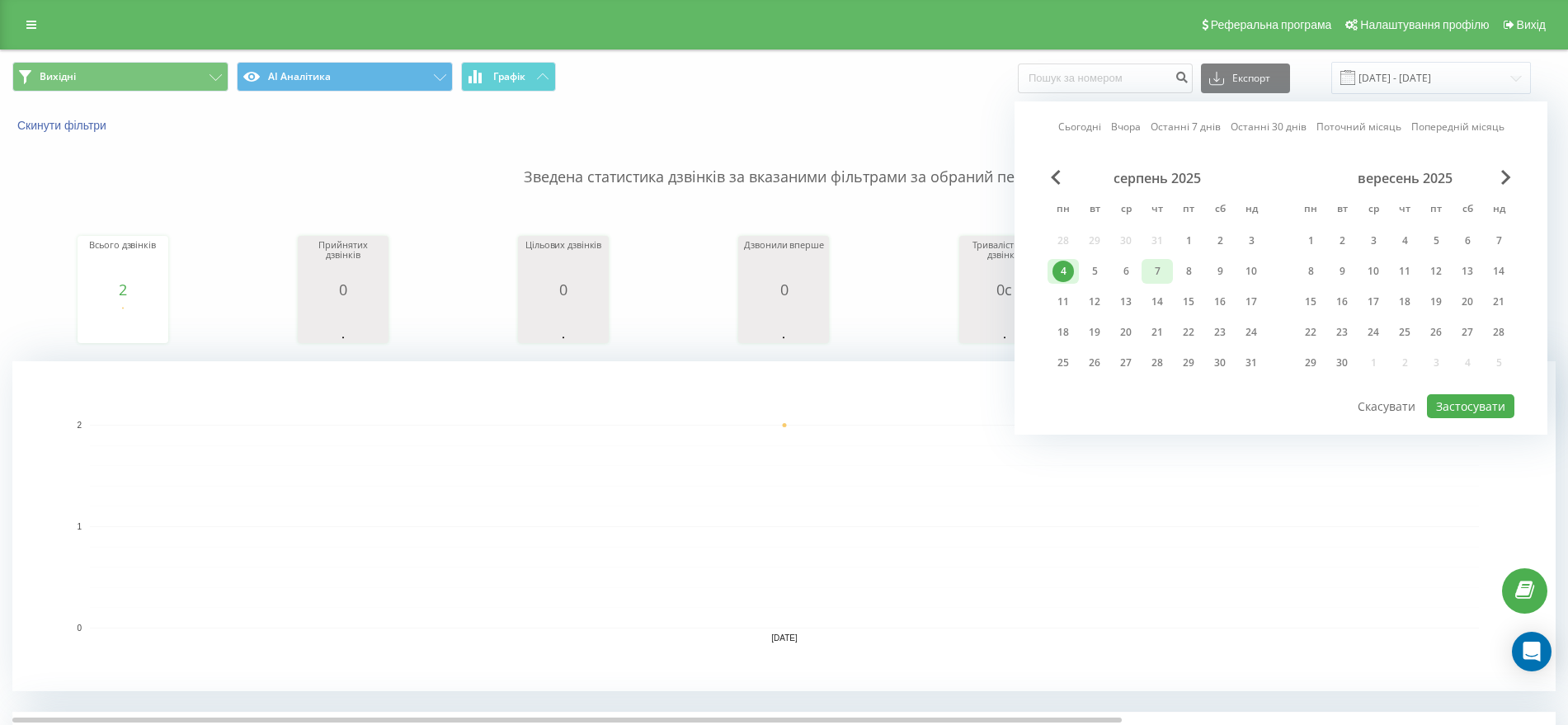
drag, startPoint x: 1069, startPoint y: 270, endPoint x: 1147, endPoint y: 276, distance: 78.2
click at [1148, 276] on div "4 5 6 7 8 9 10" at bounding box center [1157, 271] width 219 height 24
click at [1185, 267] on div "8" at bounding box center [1188, 270] width 22 height 22
click at [1051, 266] on div "4" at bounding box center [1063, 271] width 31 height 24
click at [1468, 409] on button "Застосувати" at bounding box center [1469, 406] width 87 height 23
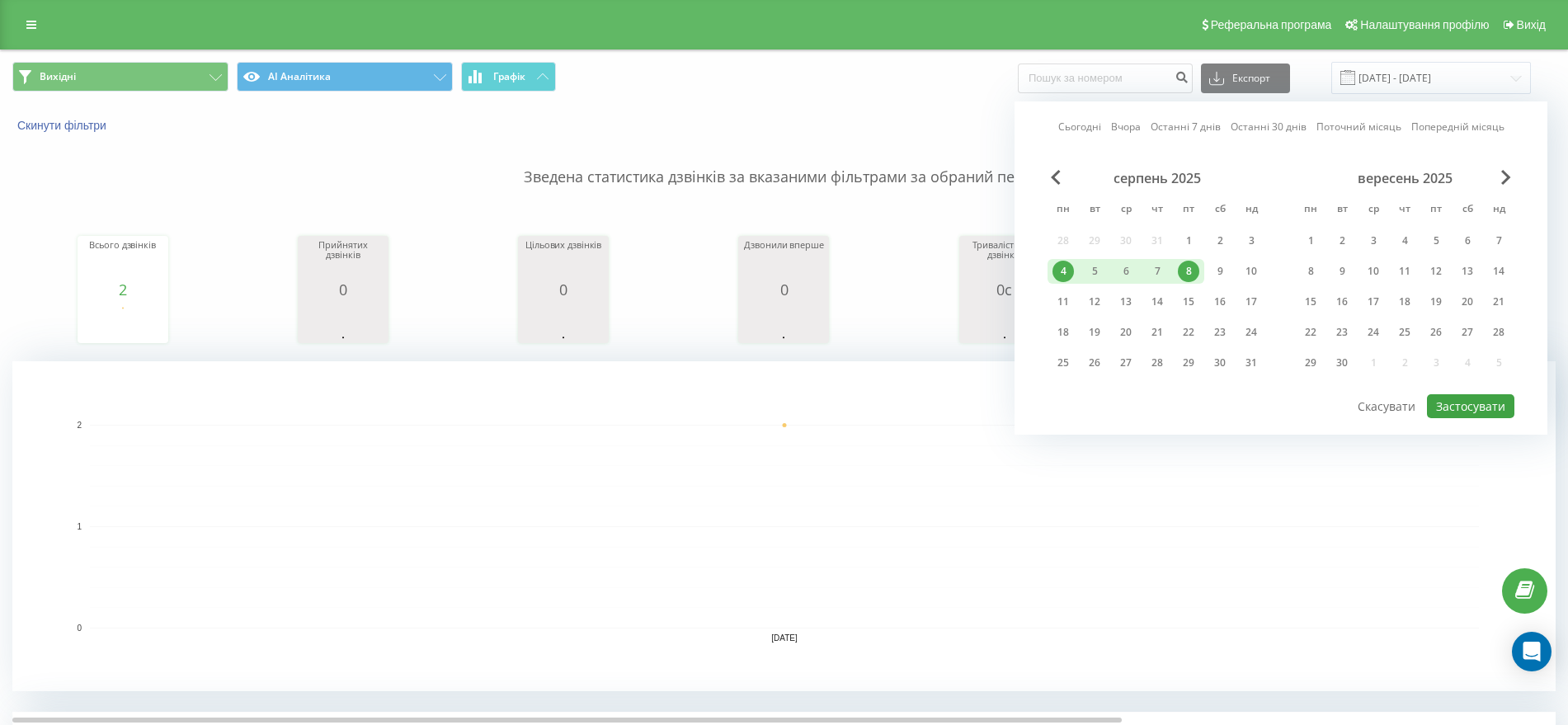
type input "04.08.2025 - 08.08.2025"
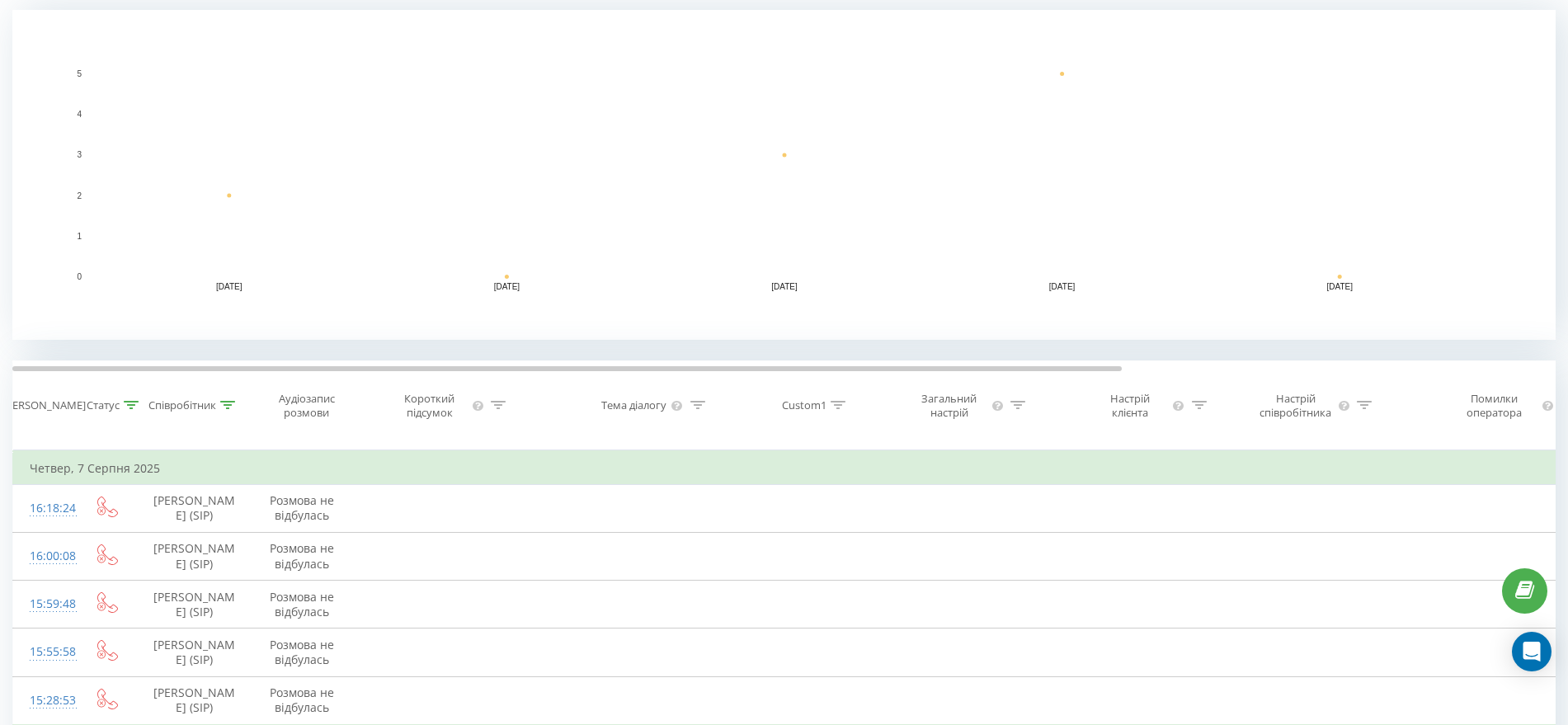
scroll to position [307, 0]
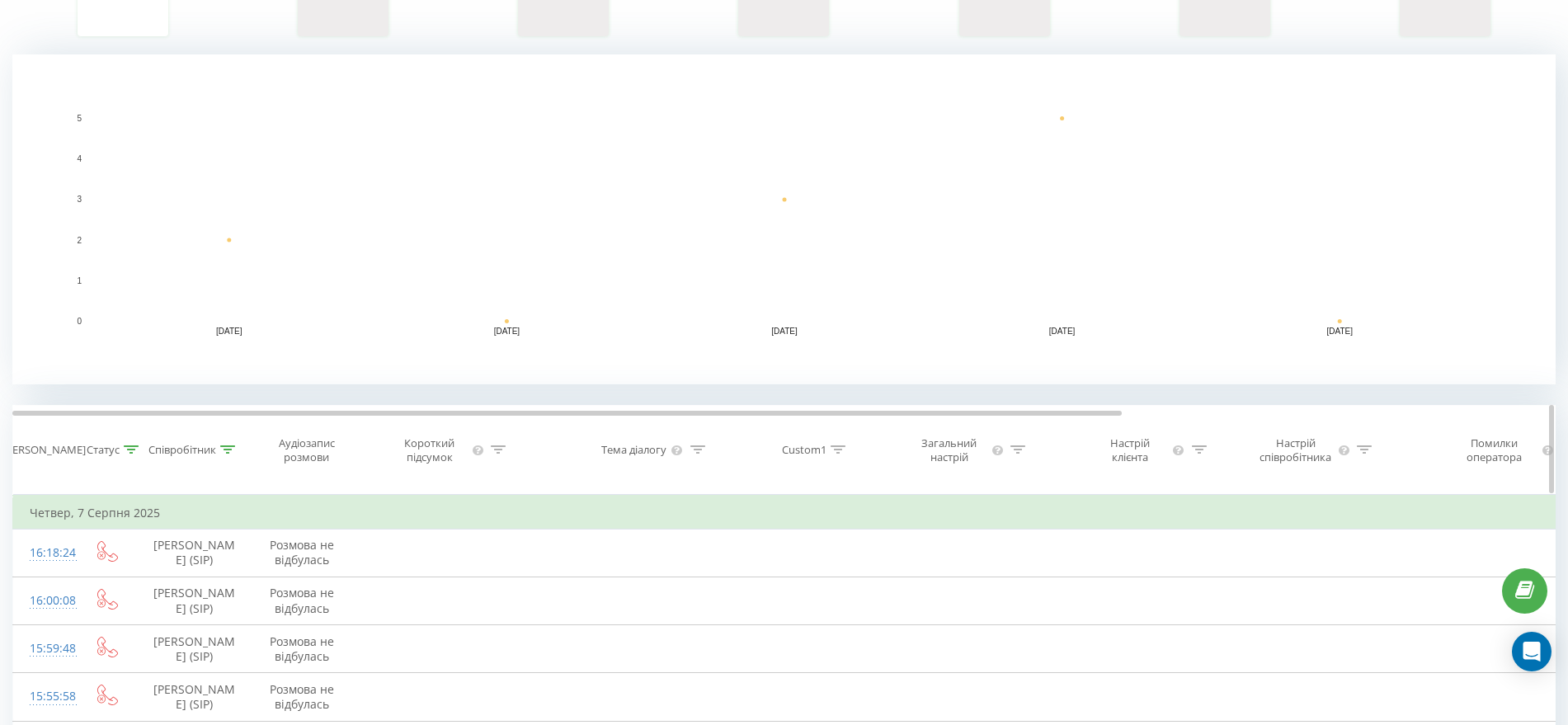
click at [124, 455] on div at bounding box center [132, 449] width 15 height 14
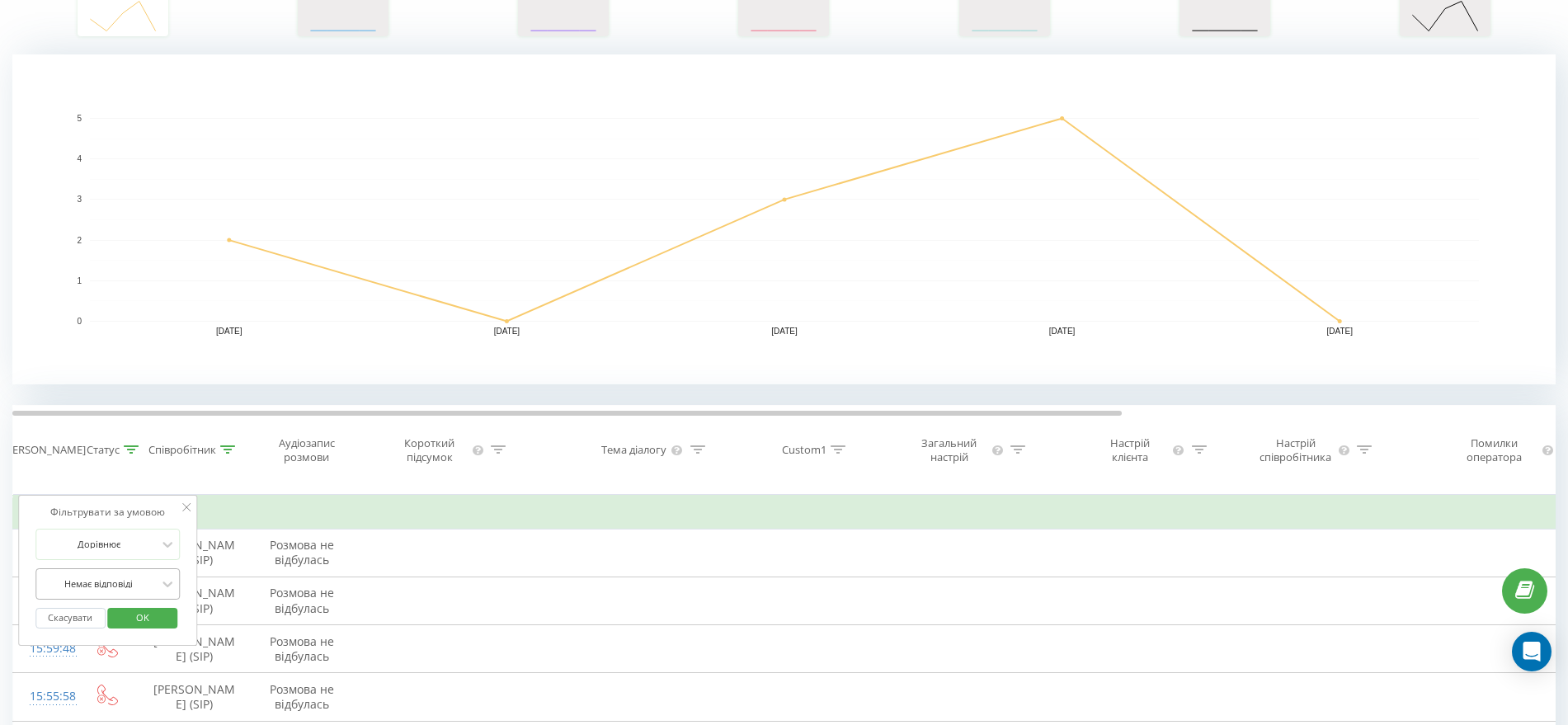
click at [117, 573] on div "Немає відповіді" at bounding box center [108, 583] width 145 height 31
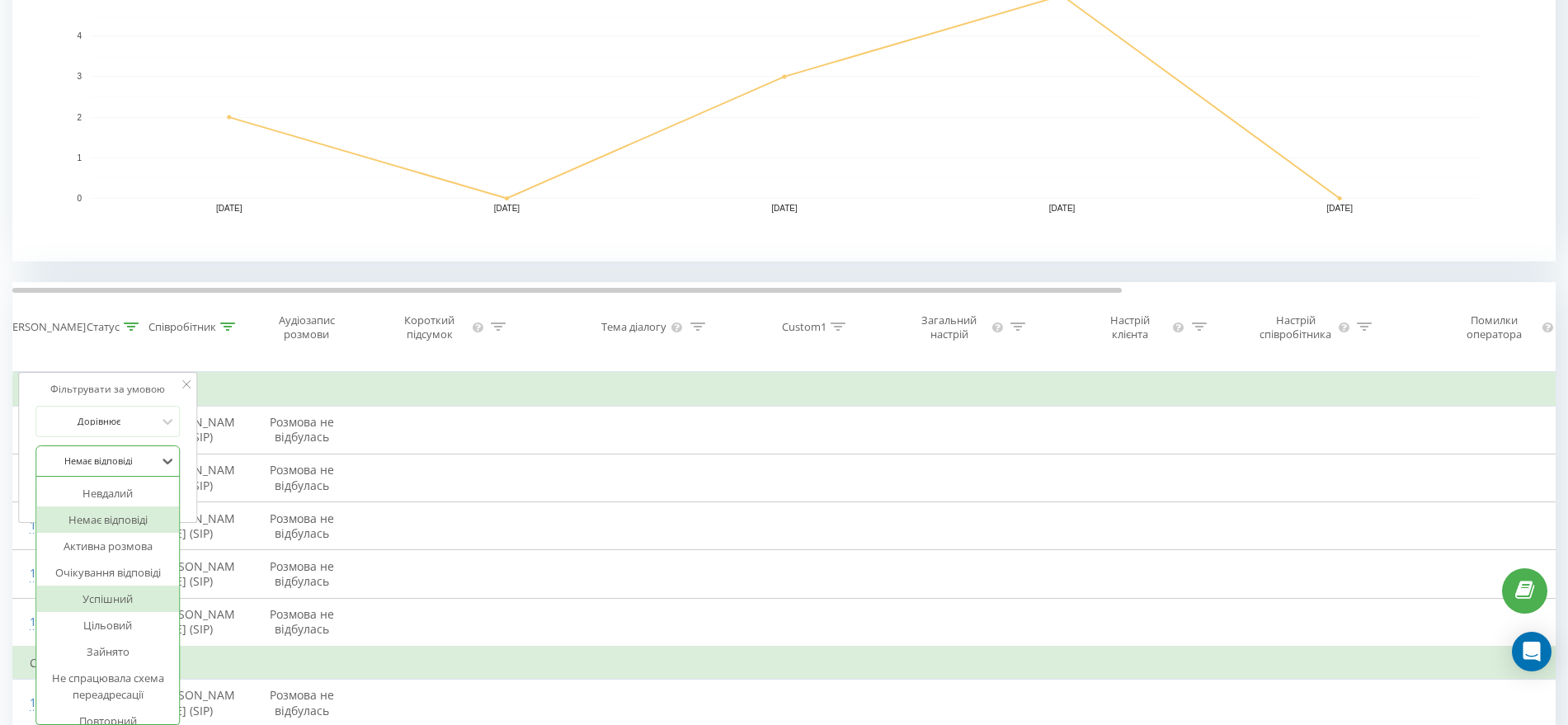
click at [95, 595] on div "Успішний" at bounding box center [108, 598] width 144 height 26
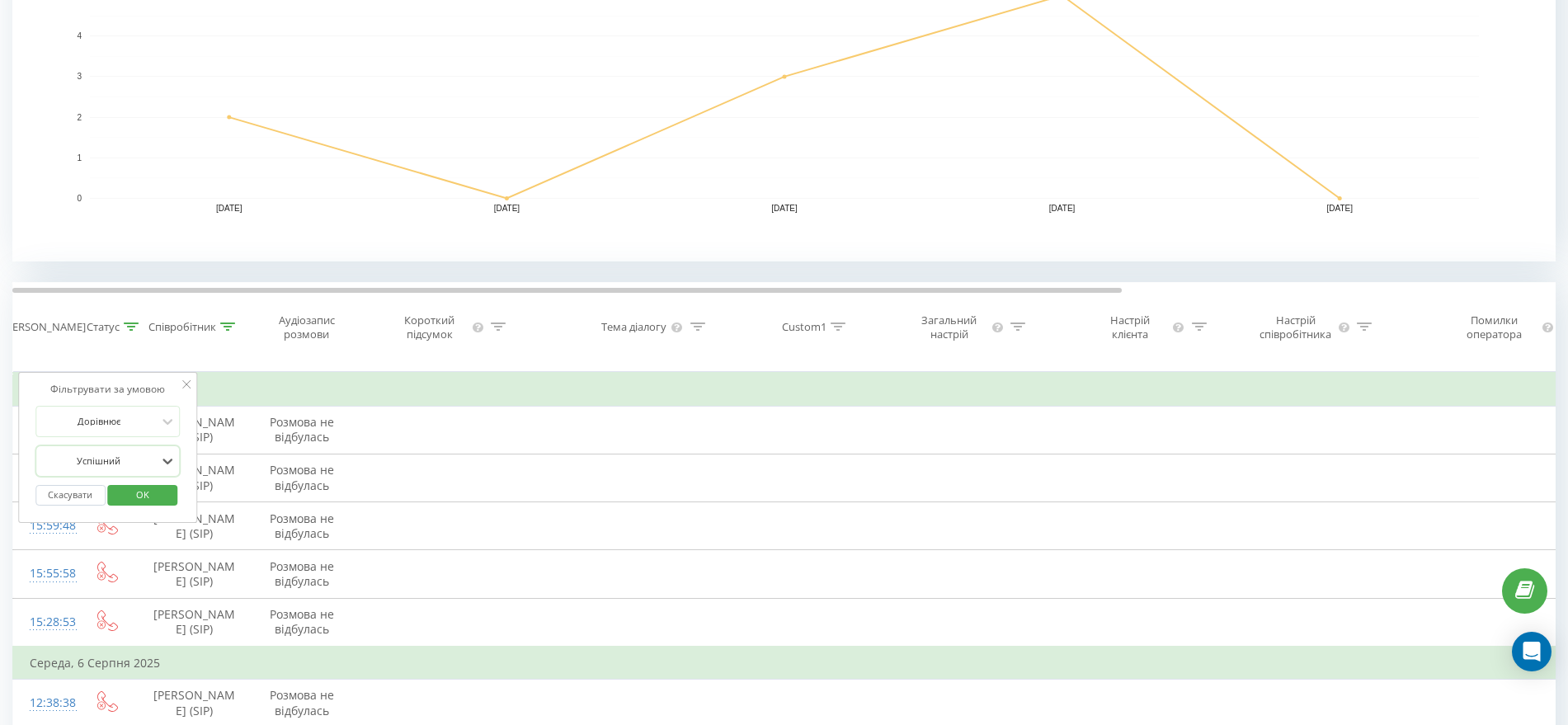
click at [144, 494] on span "OK" at bounding box center [142, 494] width 46 height 25
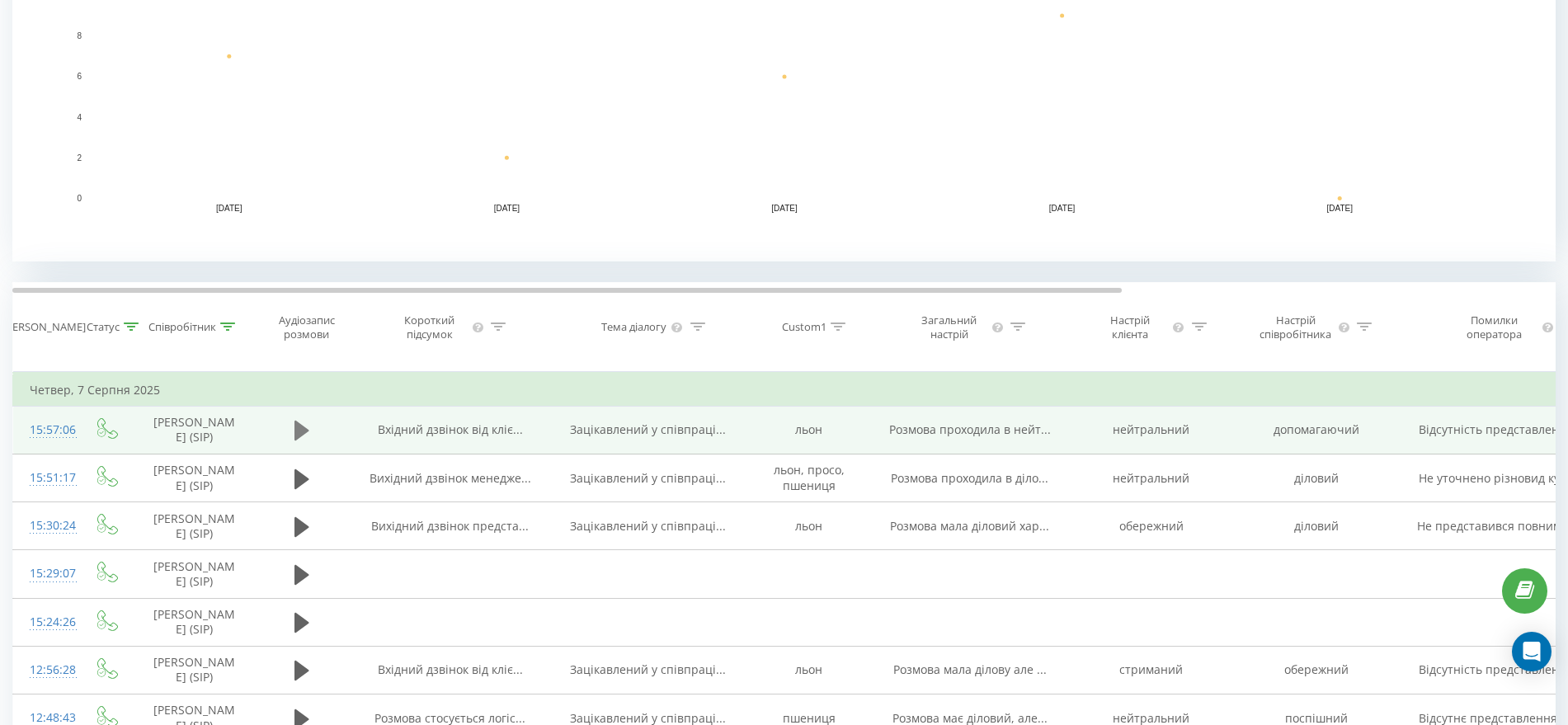
click at [299, 426] on icon at bounding box center [302, 430] width 15 height 20
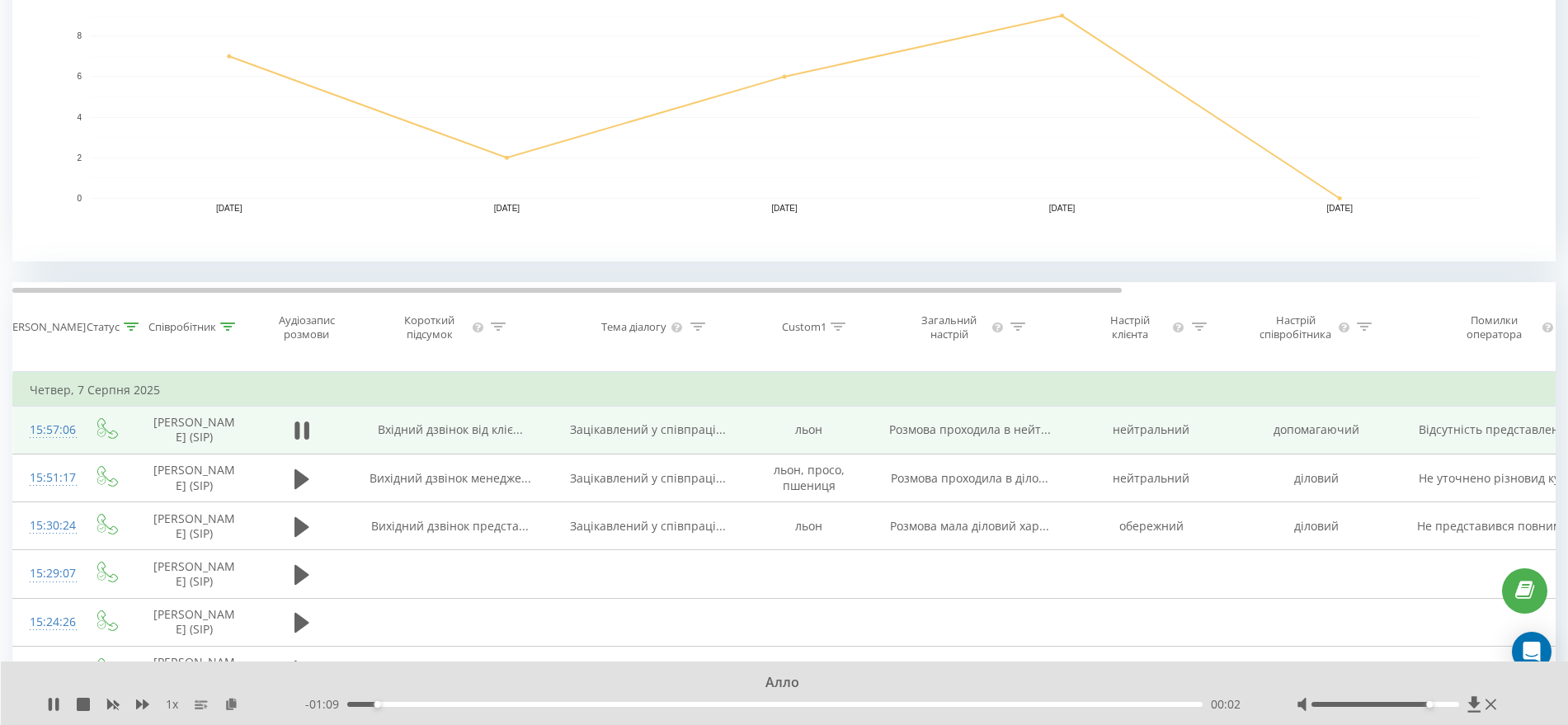
drag, startPoint x: 1390, startPoint y: 702, endPoint x: 1433, endPoint y: 702, distance: 43.0
click at [1433, 702] on div at bounding box center [1385, 703] width 147 height 5
drag, startPoint x: 1434, startPoint y: 701, endPoint x: 1448, endPoint y: 703, distance: 14.1
click at [1448, 703] on div at bounding box center [1385, 703] width 147 height 5
click at [171, 703] on span "1 x" at bounding box center [171, 704] width 12 height 17
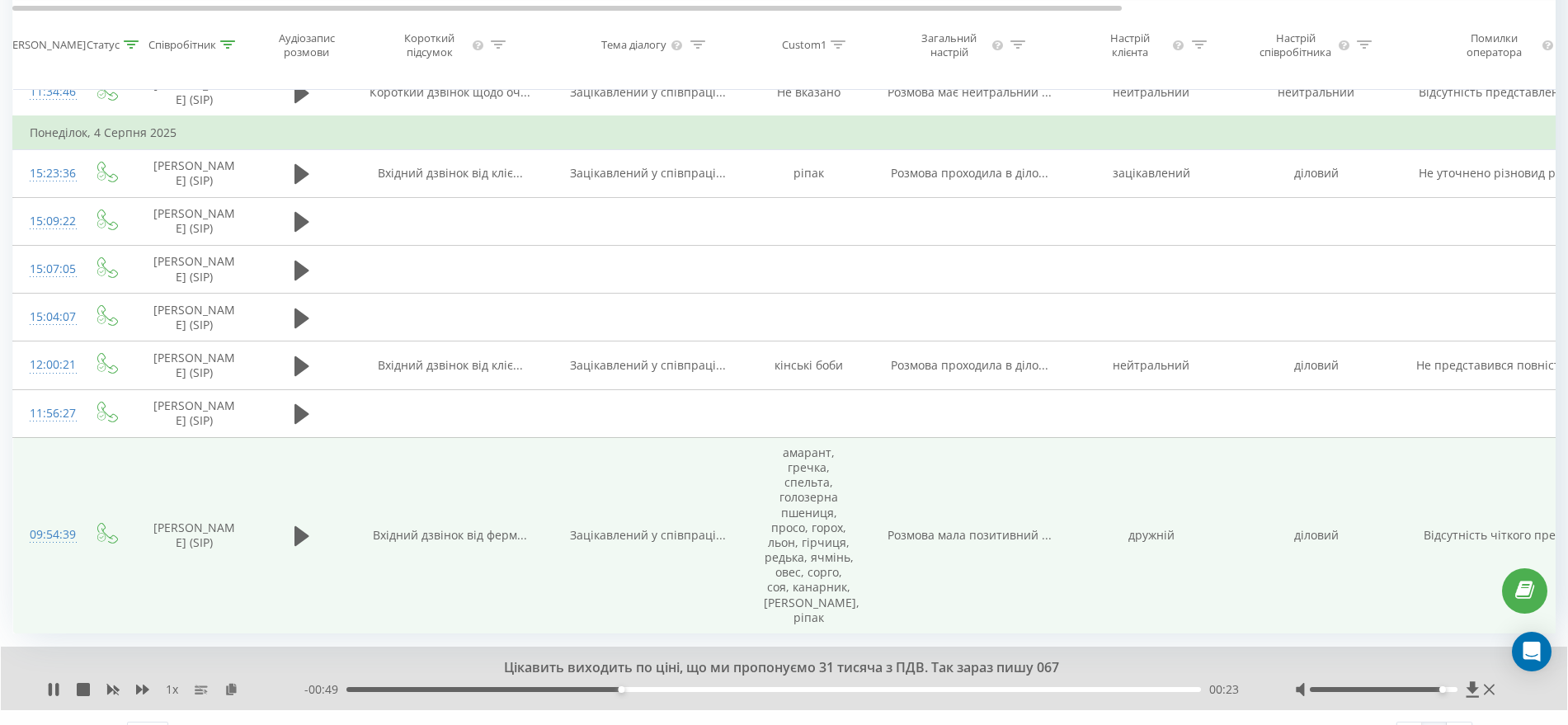
scroll to position [1620, 0]
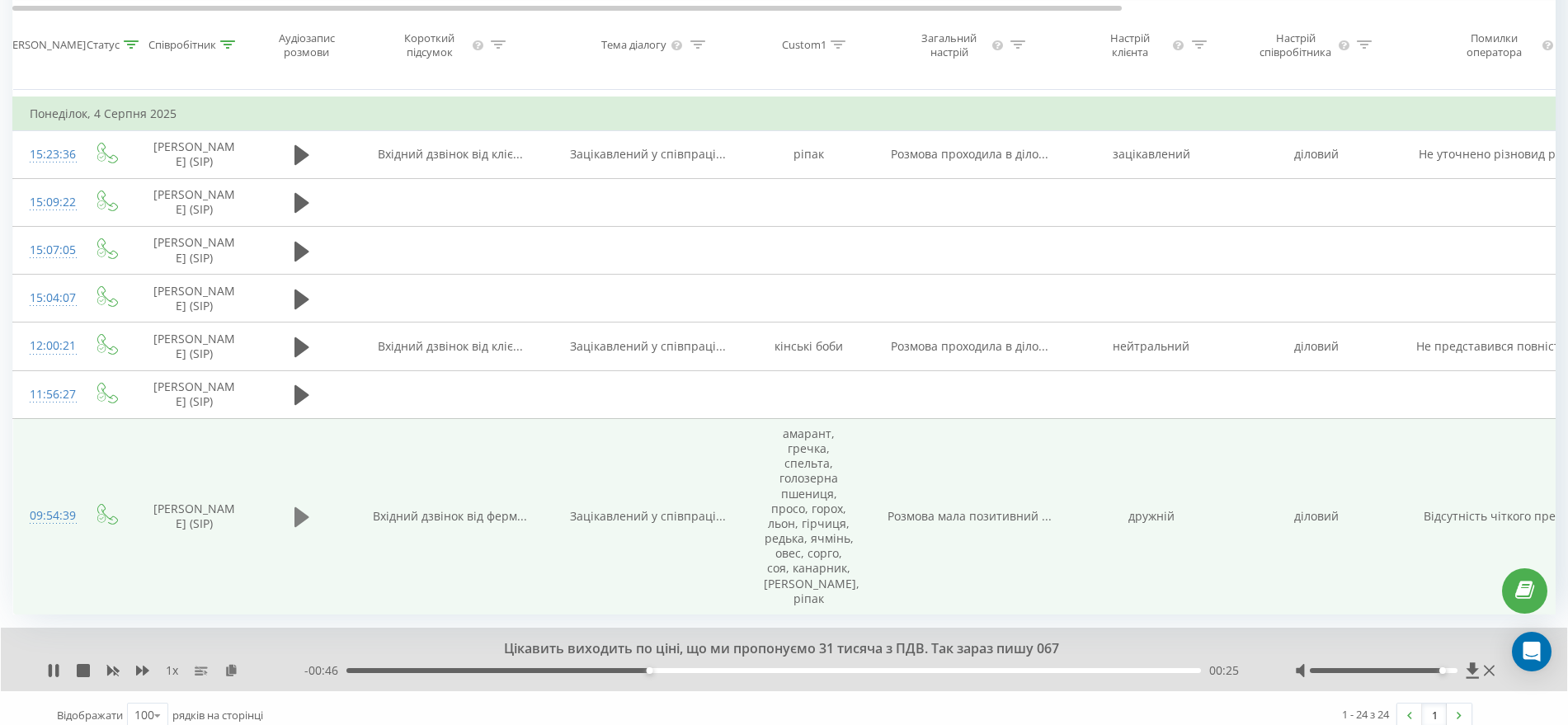
click at [300, 511] on icon at bounding box center [302, 517] width 15 height 20
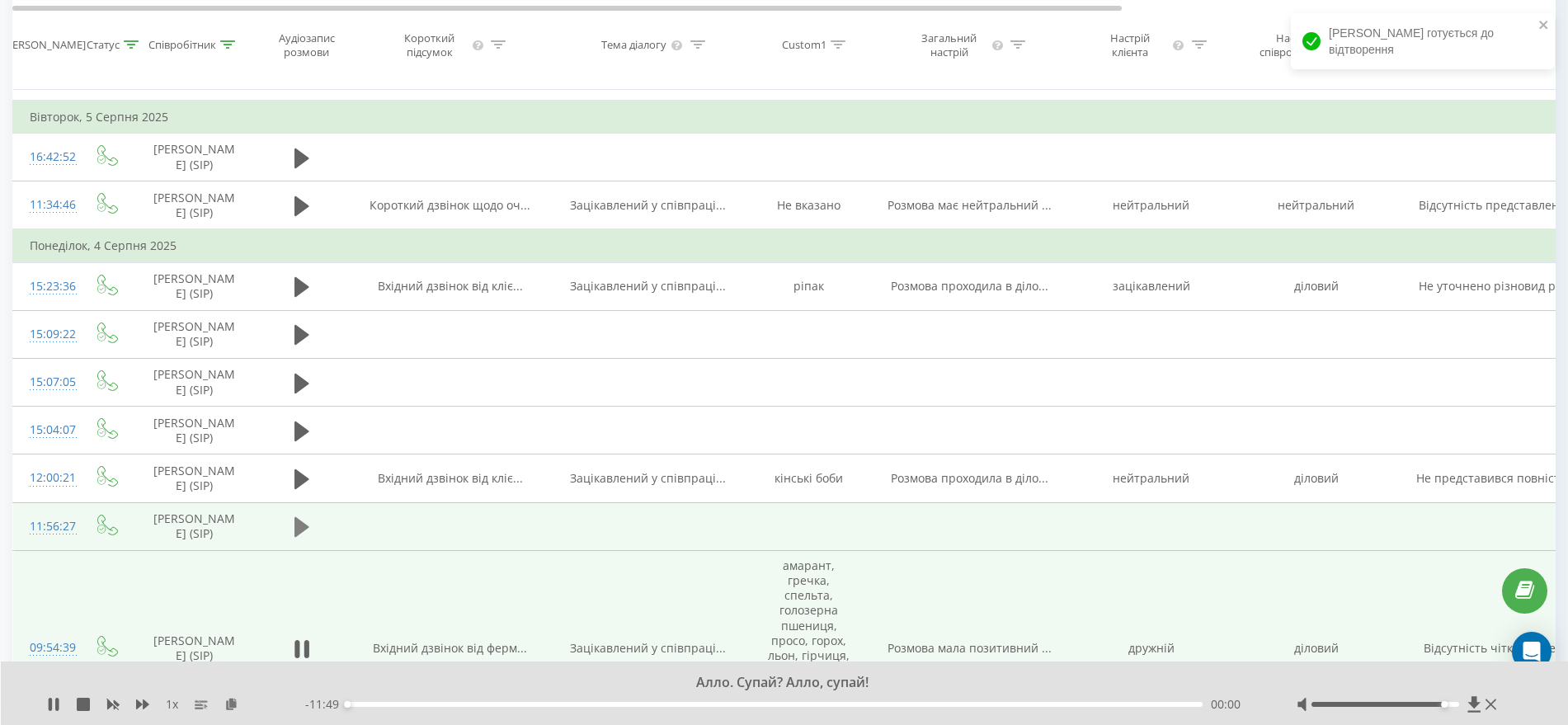
scroll to position [1556, 0]
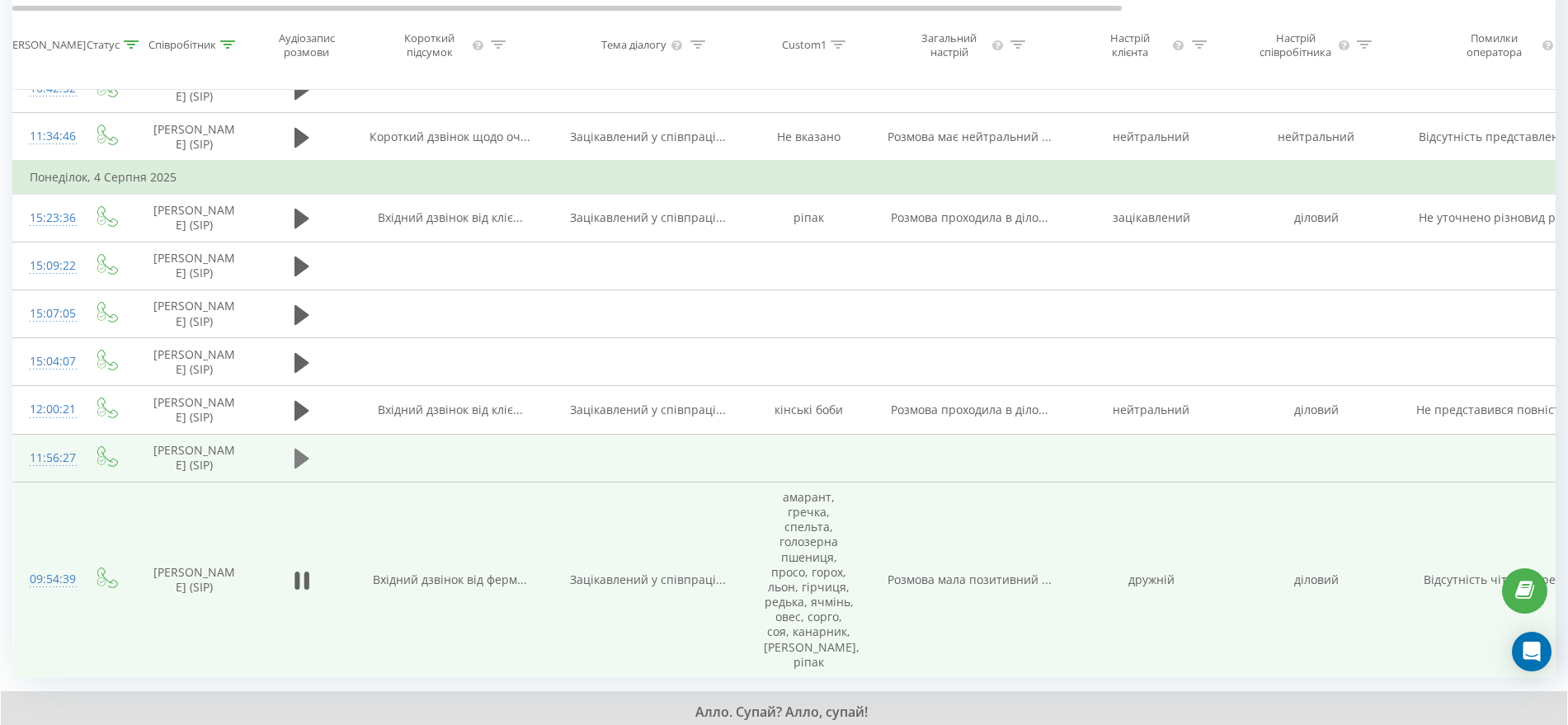
click at [293, 462] on button at bounding box center [302, 458] width 24 height 24
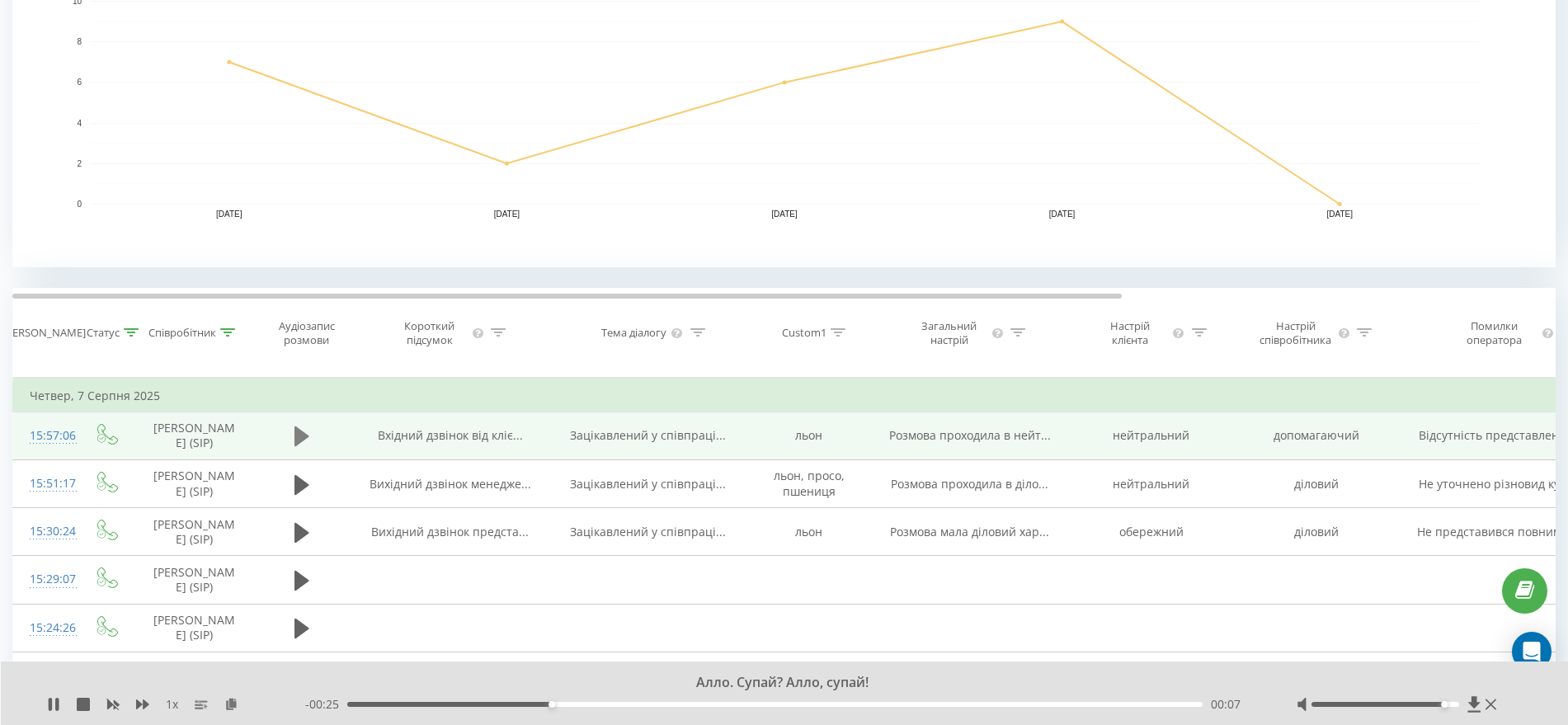
scroll to position [423, 0]
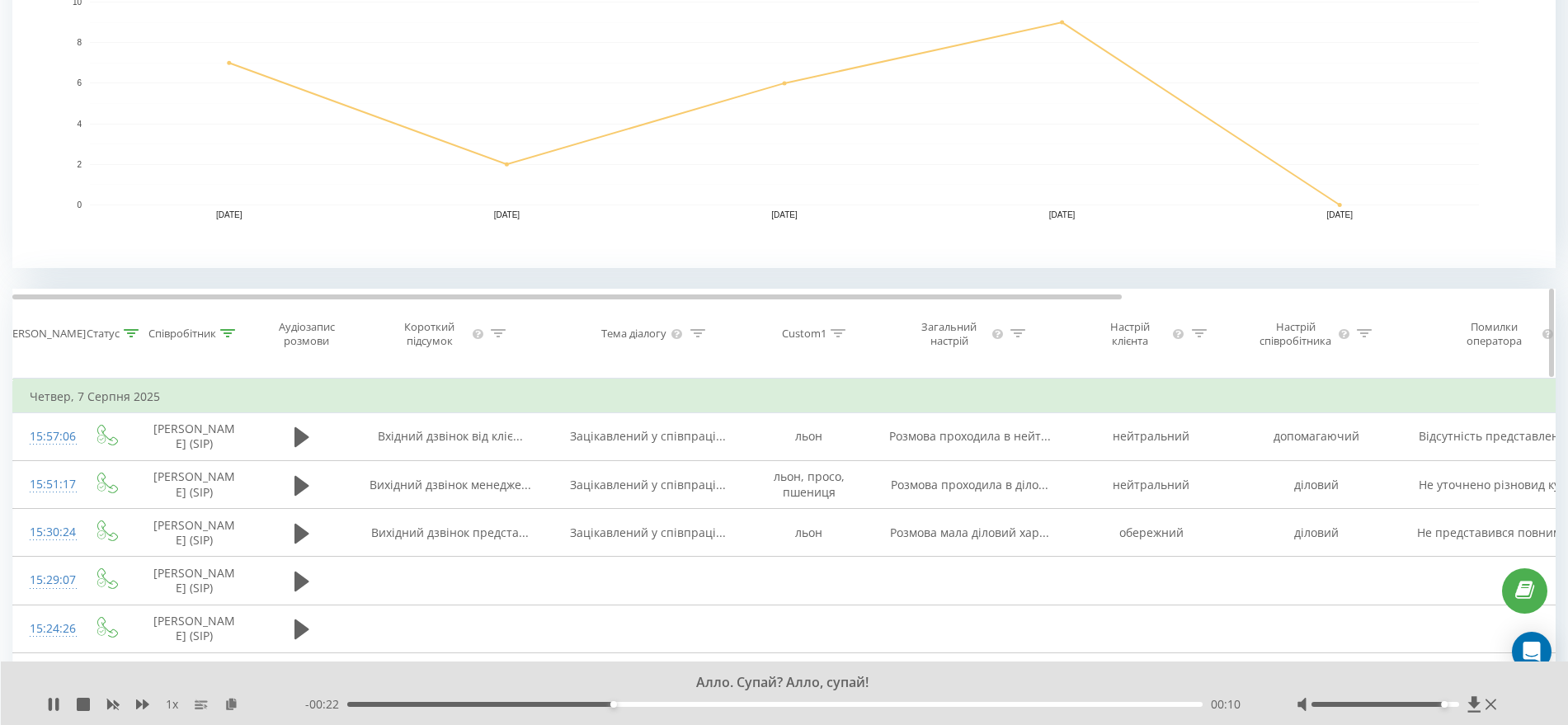
click at [128, 338] on div at bounding box center [132, 333] width 15 height 14
drag, startPoint x: 128, startPoint y: 338, endPoint x: 64, endPoint y: 256, distance: 104.0
click at [64, 256] on rect "A chart." at bounding box center [784, 102] width 1543 height 330
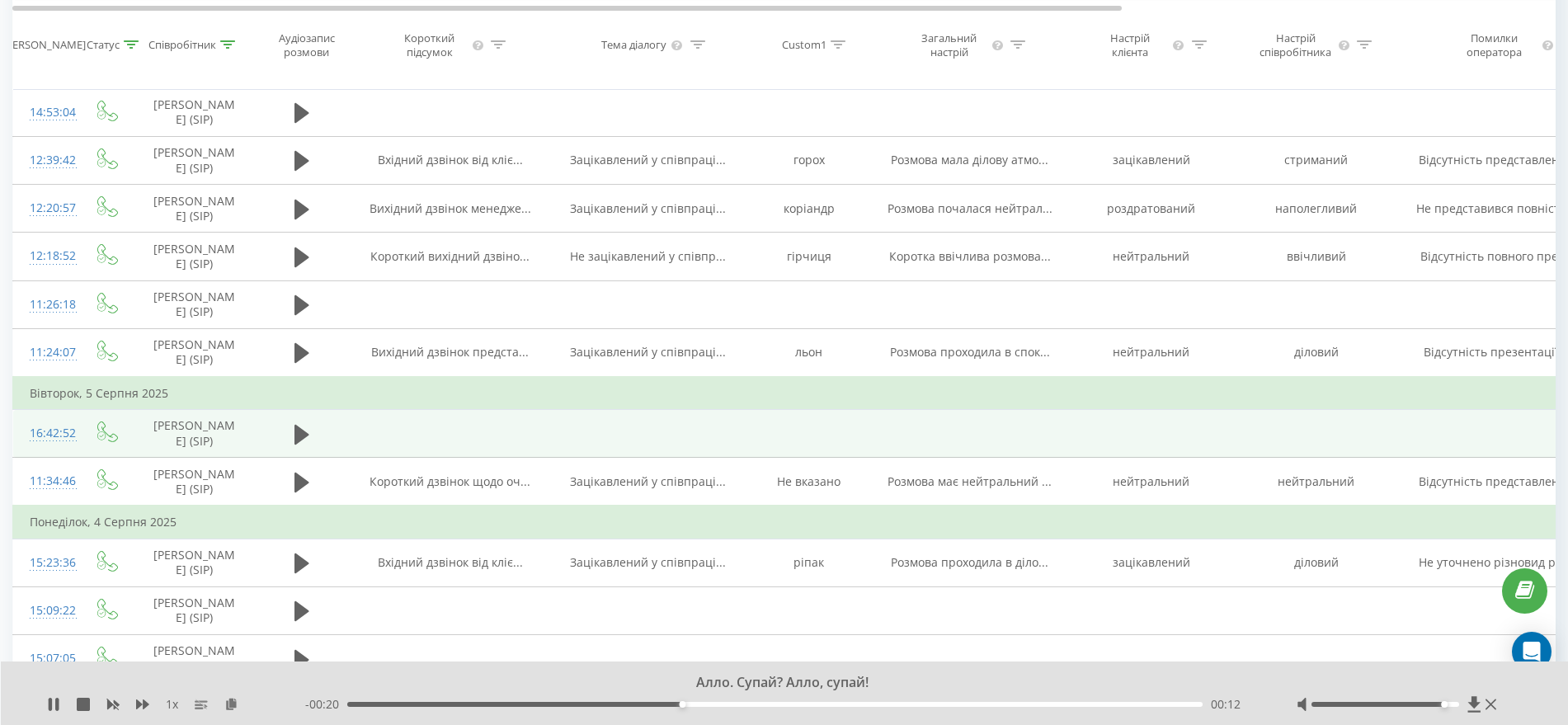
scroll to position [1350, 0]
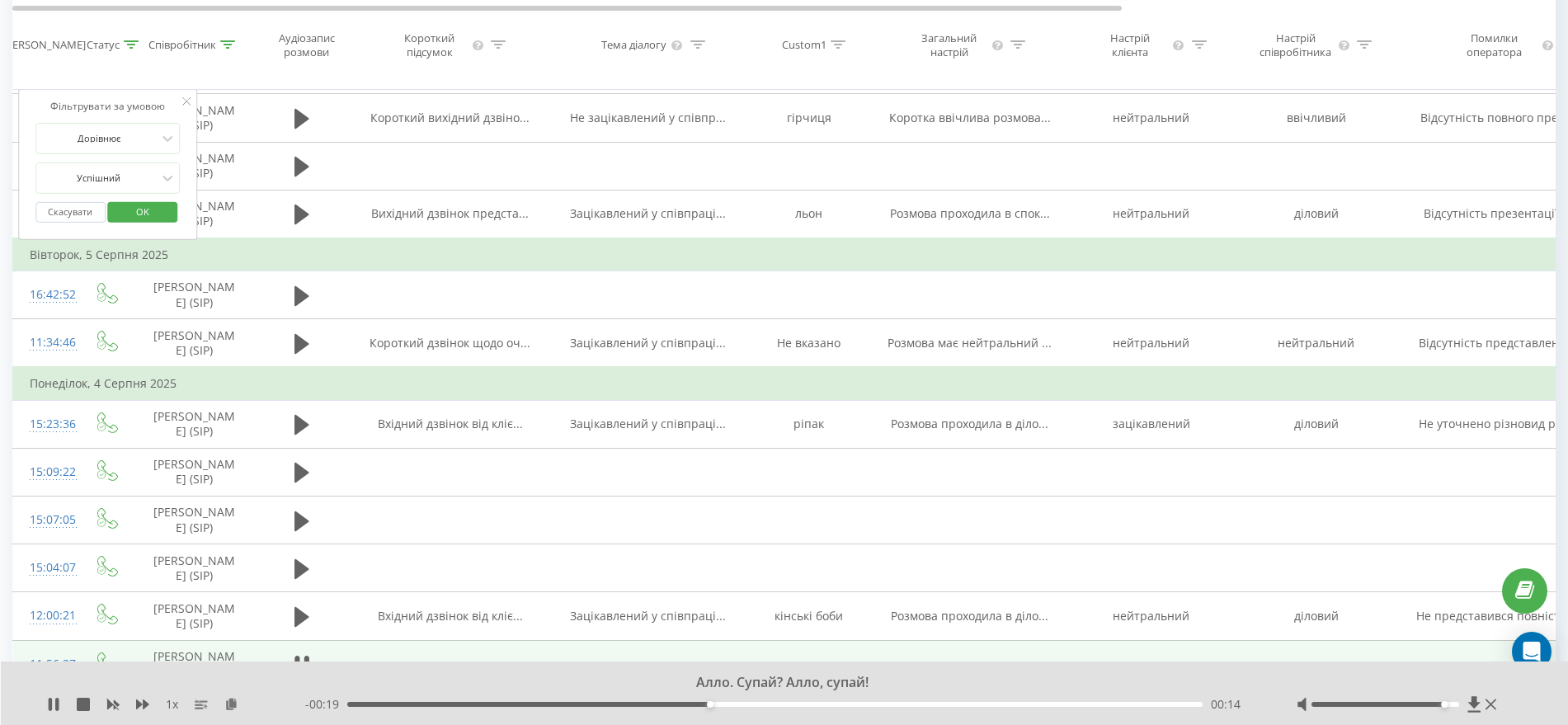
click at [137, 212] on span "OK" at bounding box center [142, 211] width 46 height 25
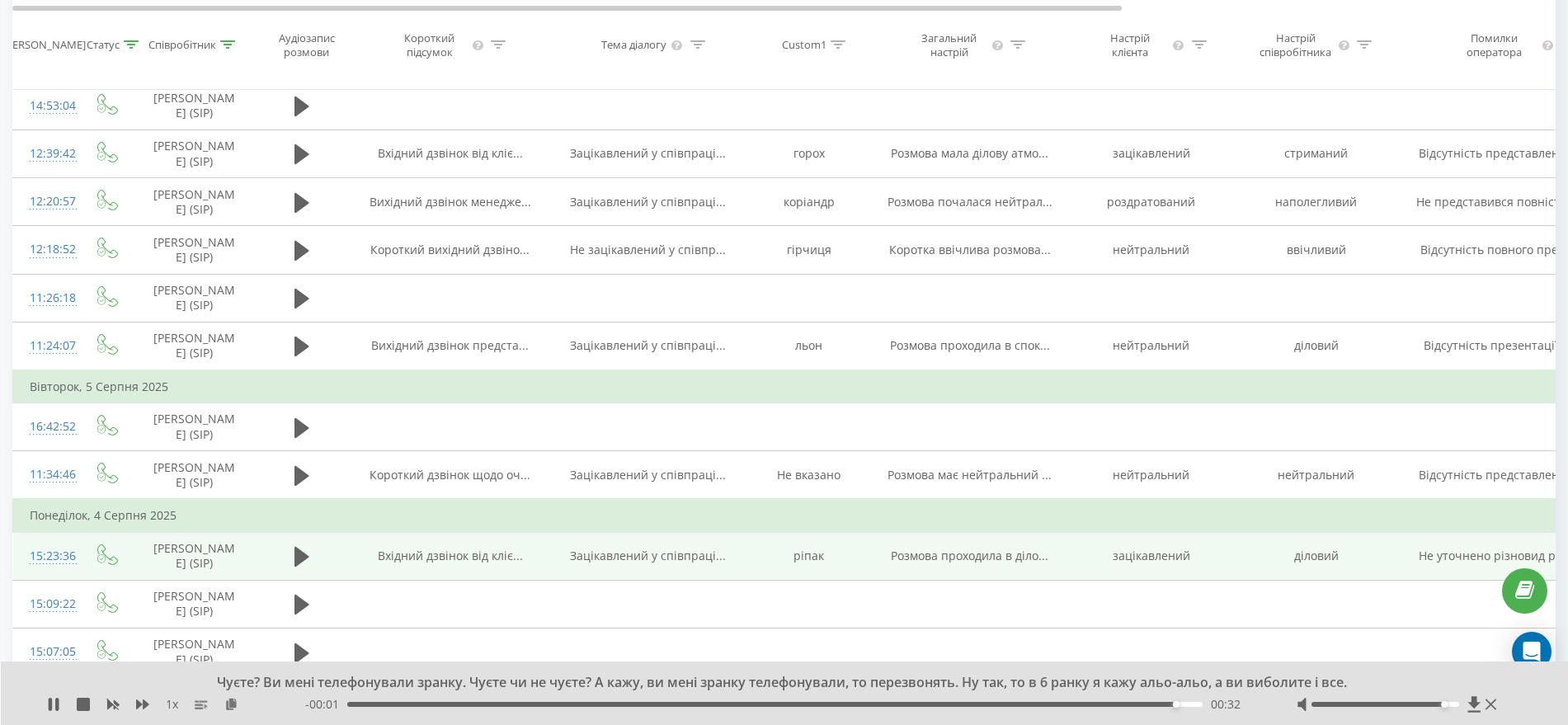
scroll to position [1339, 0]
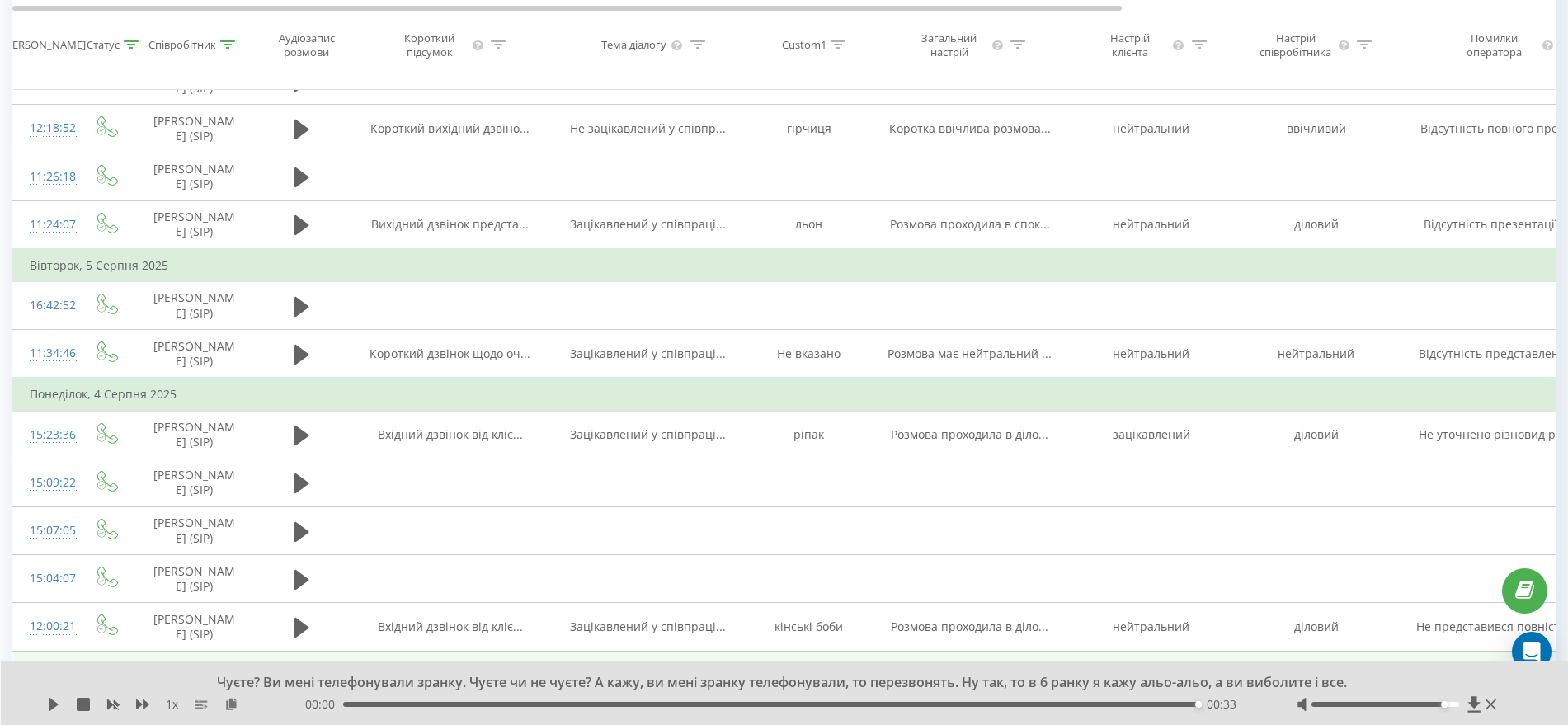
click at [1254, 682] on div "Чуєте? Ви мені телефонували зранку. Чуєте чи не чуєте? А кажу, ви мені зранку т…" at bounding box center [774, 682] width 1163 height 18
click at [1291, 680] on div "Чуєте? Ви мені телефонували зранку. Чуєте чи не чуєте? А кажу, ви мені зранку т…" at bounding box center [774, 682] width 1163 height 18
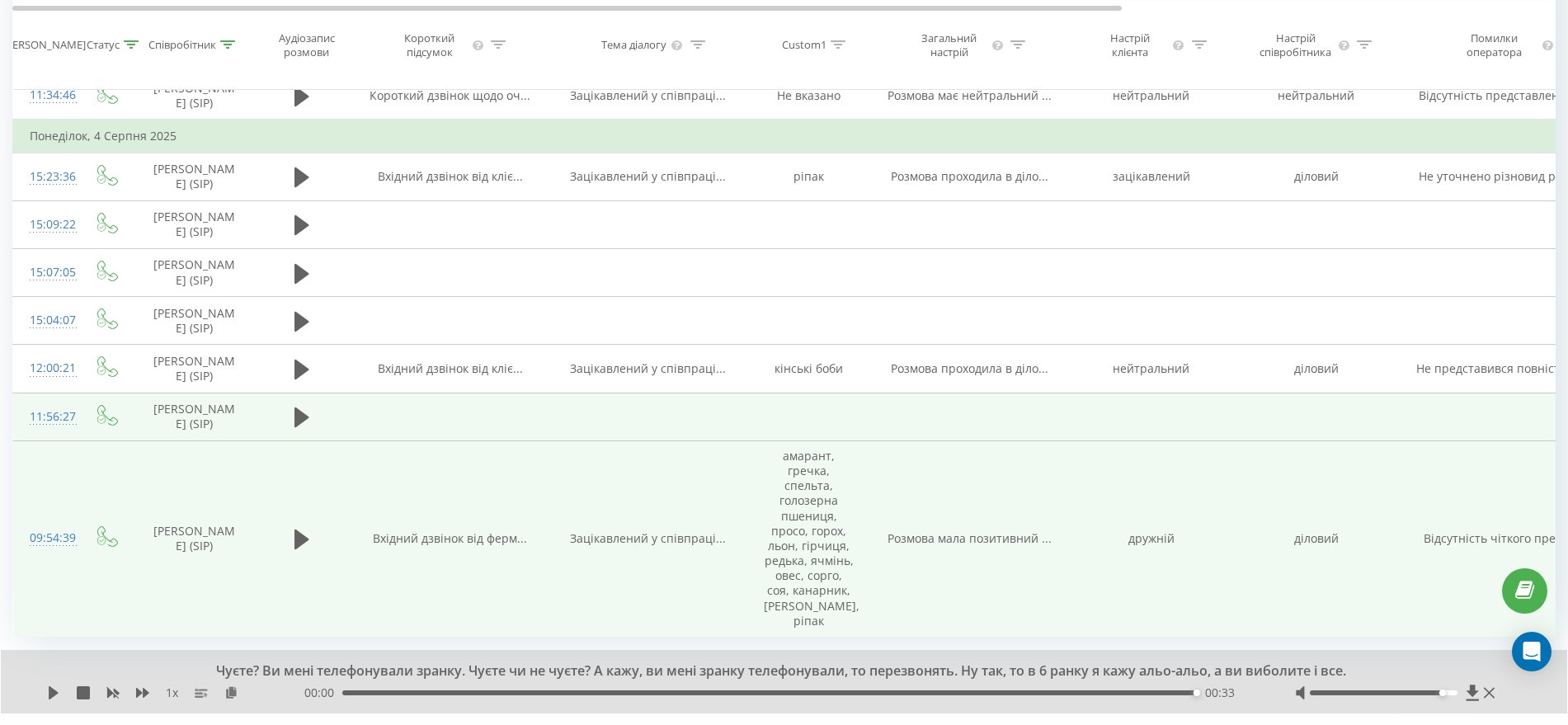
scroll to position [1620, 0]
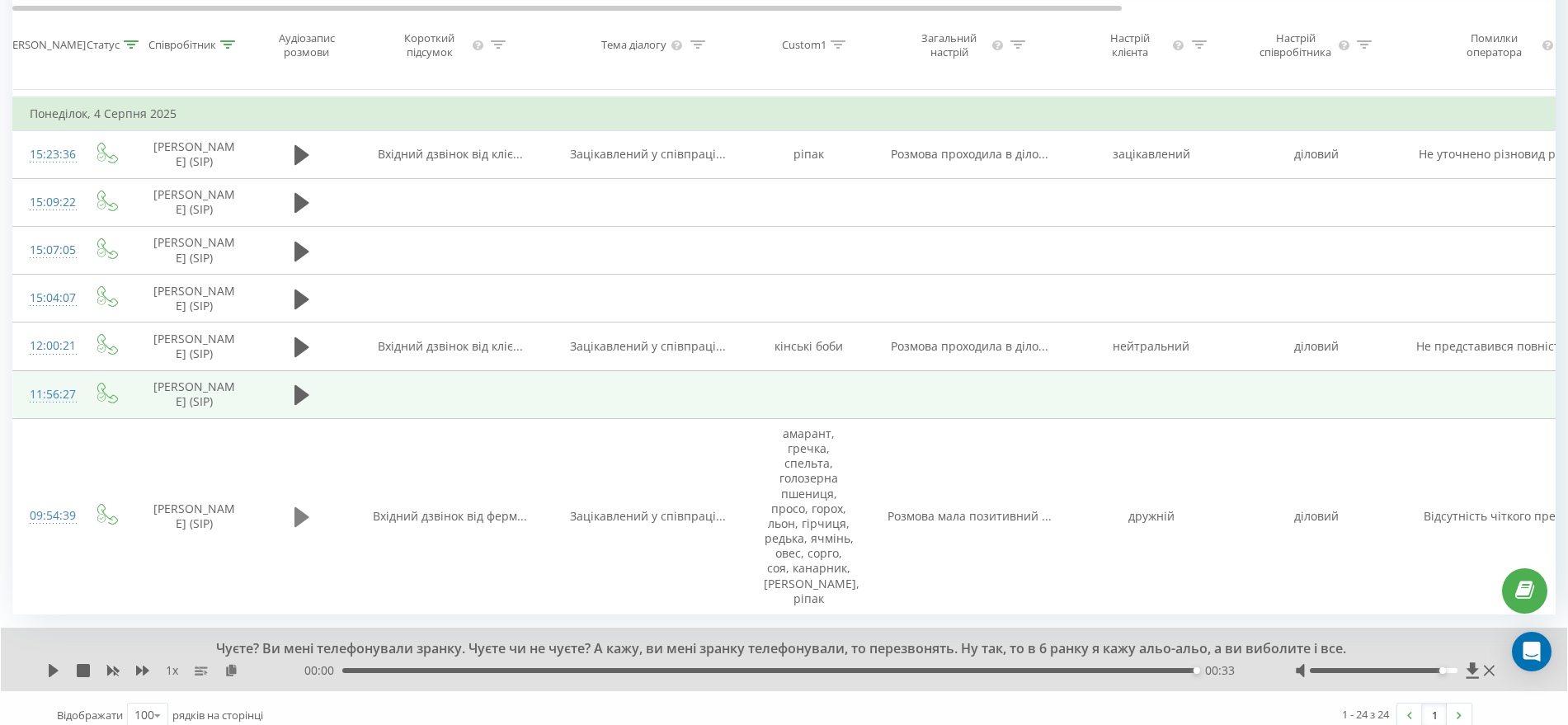
click at [300, 517] on icon at bounding box center [302, 517] width 15 height 23
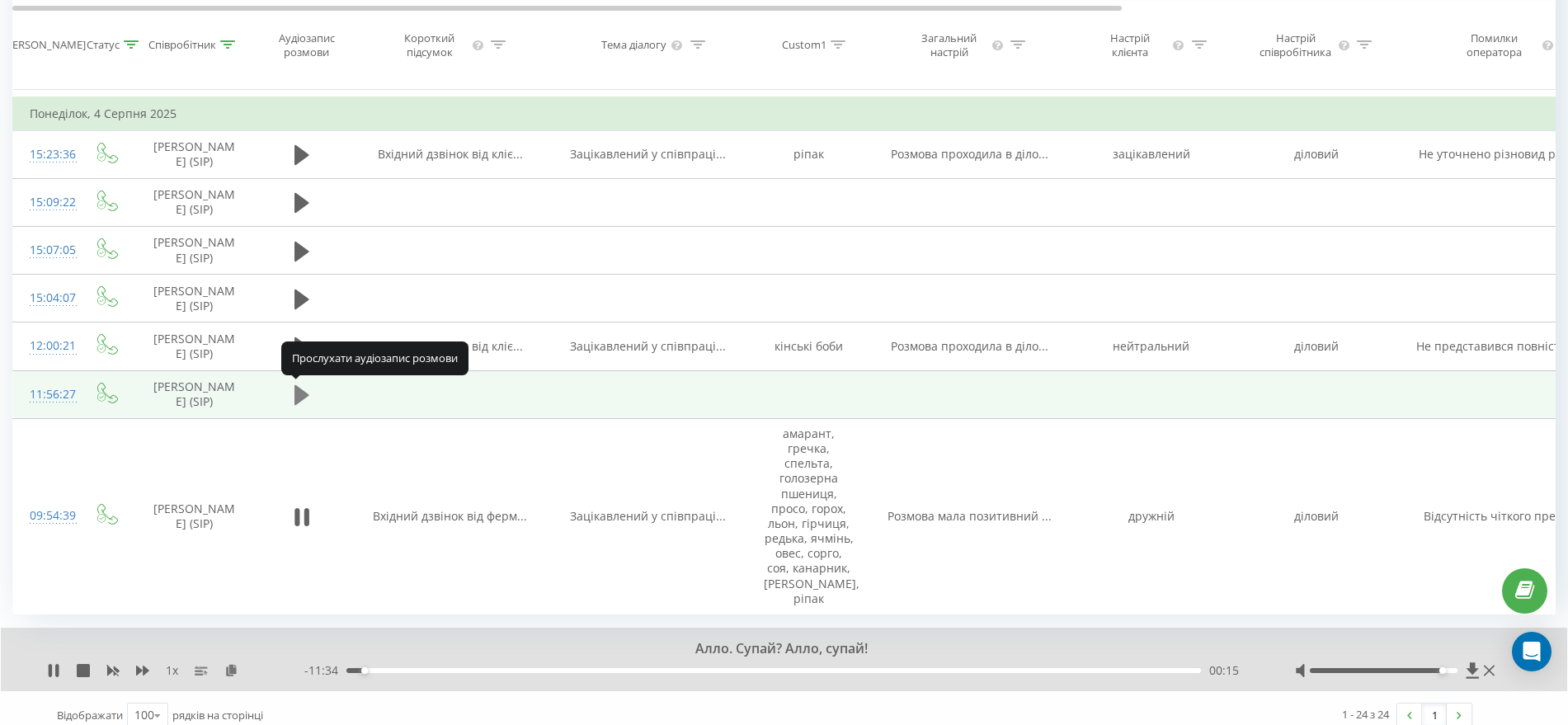
click at [299, 395] on icon at bounding box center [302, 394] width 15 height 20
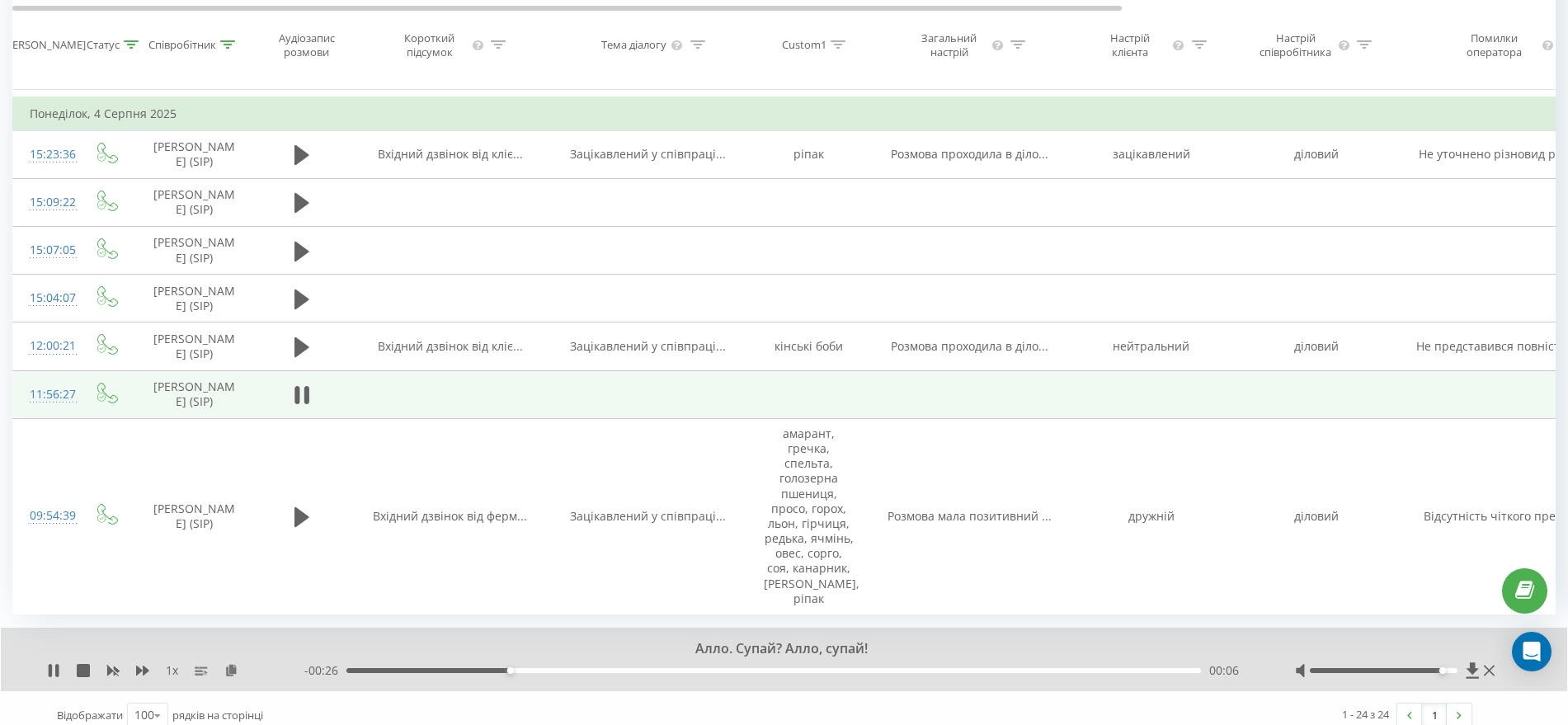
click at [787, 663] on div "- 00:26 00:06 00:06" at bounding box center [779, 671] width 949 height 17
click at [785, 668] on div "00:07" at bounding box center [773, 670] width 854 height 5
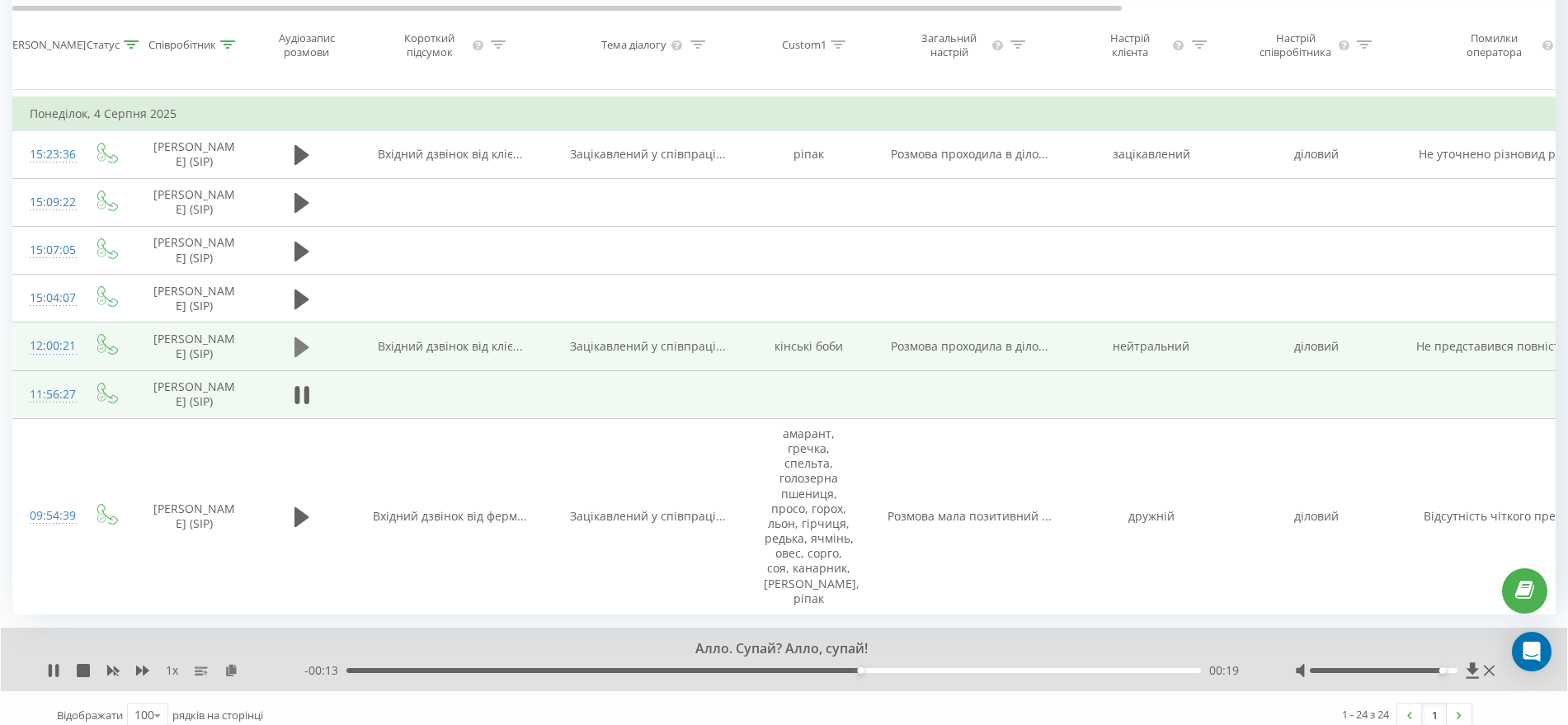
click at [298, 344] on icon at bounding box center [302, 347] width 15 height 20
click at [303, 402] on icon at bounding box center [302, 394] width 15 height 23
click at [299, 348] on icon at bounding box center [302, 347] width 15 height 20
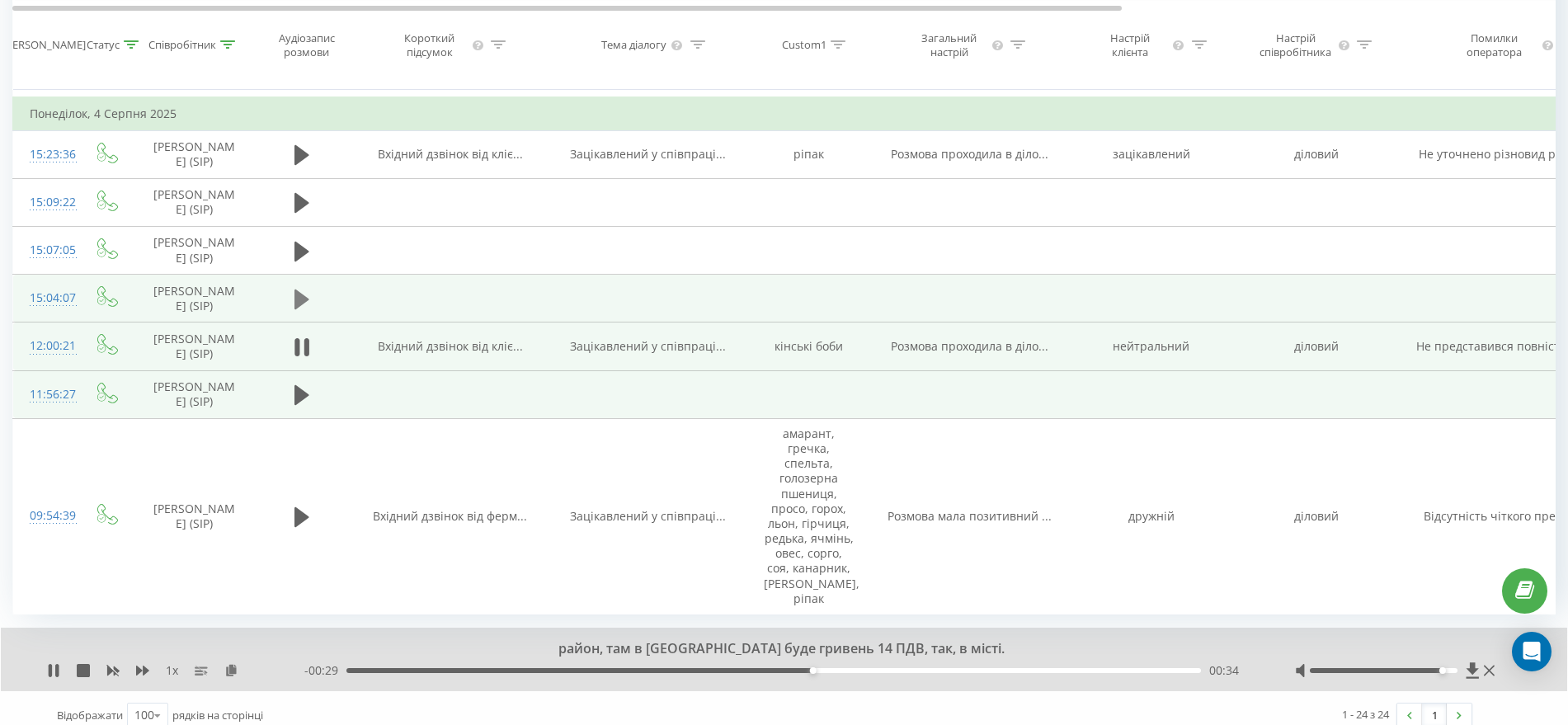
click at [297, 293] on icon at bounding box center [302, 299] width 15 height 20
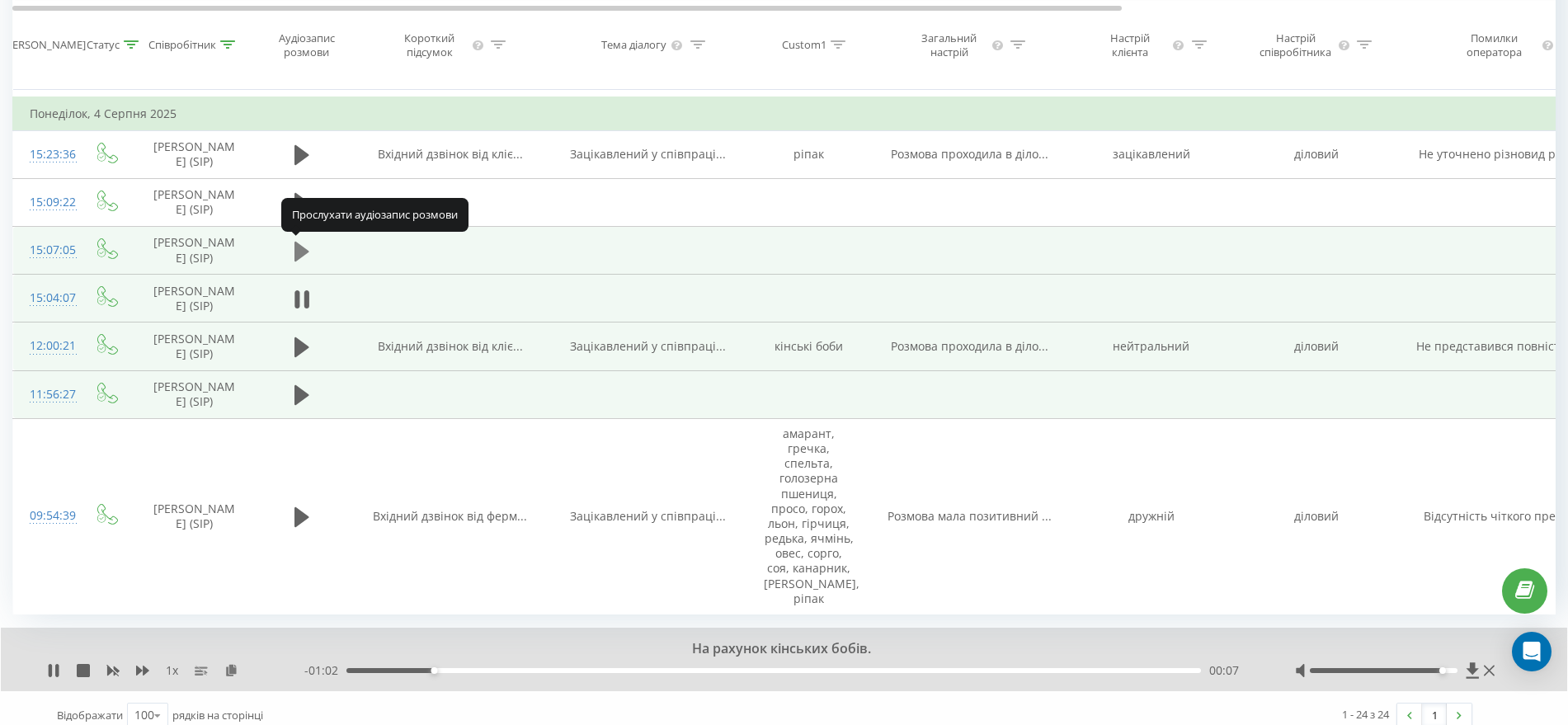
click at [303, 250] on icon at bounding box center [302, 250] width 15 height 20
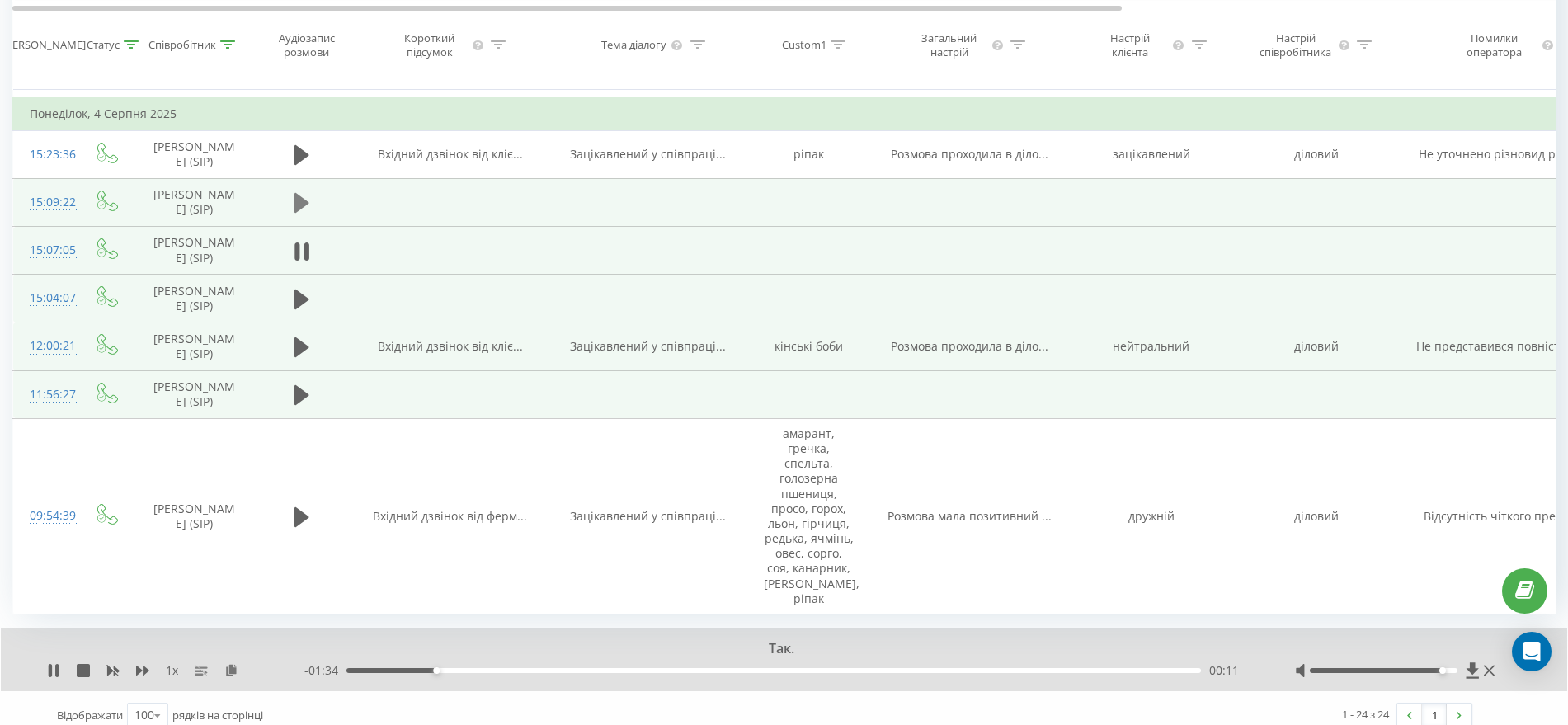
click at [301, 200] on icon at bounding box center [302, 202] width 15 height 20
click at [194, 664] on icon at bounding box center [201, 671] width 13 height 13
click at [198, 664] on icon at bounding box center [201, 671] width 13 height 13
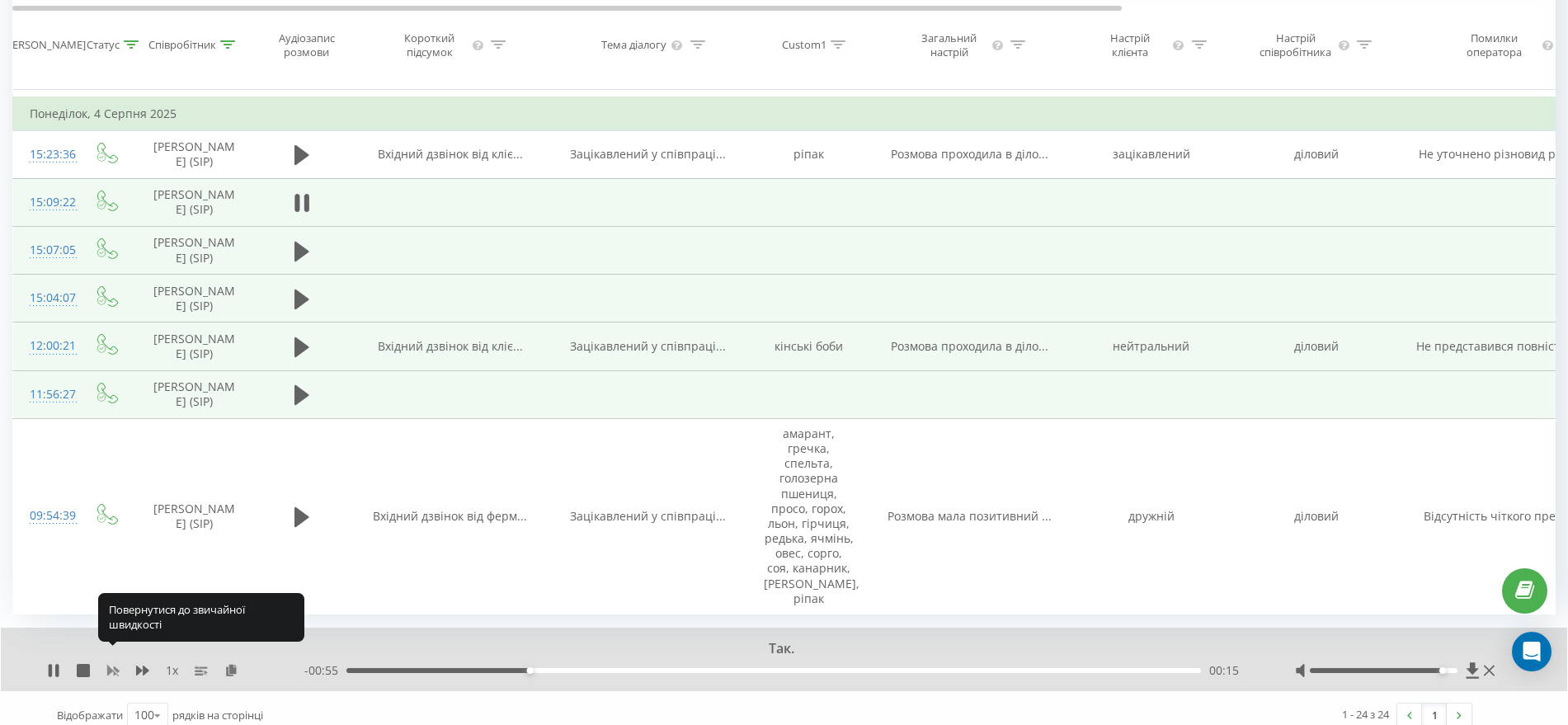
click at [113, 664] on icon at bounding box center [113, 671] width 13 height 13
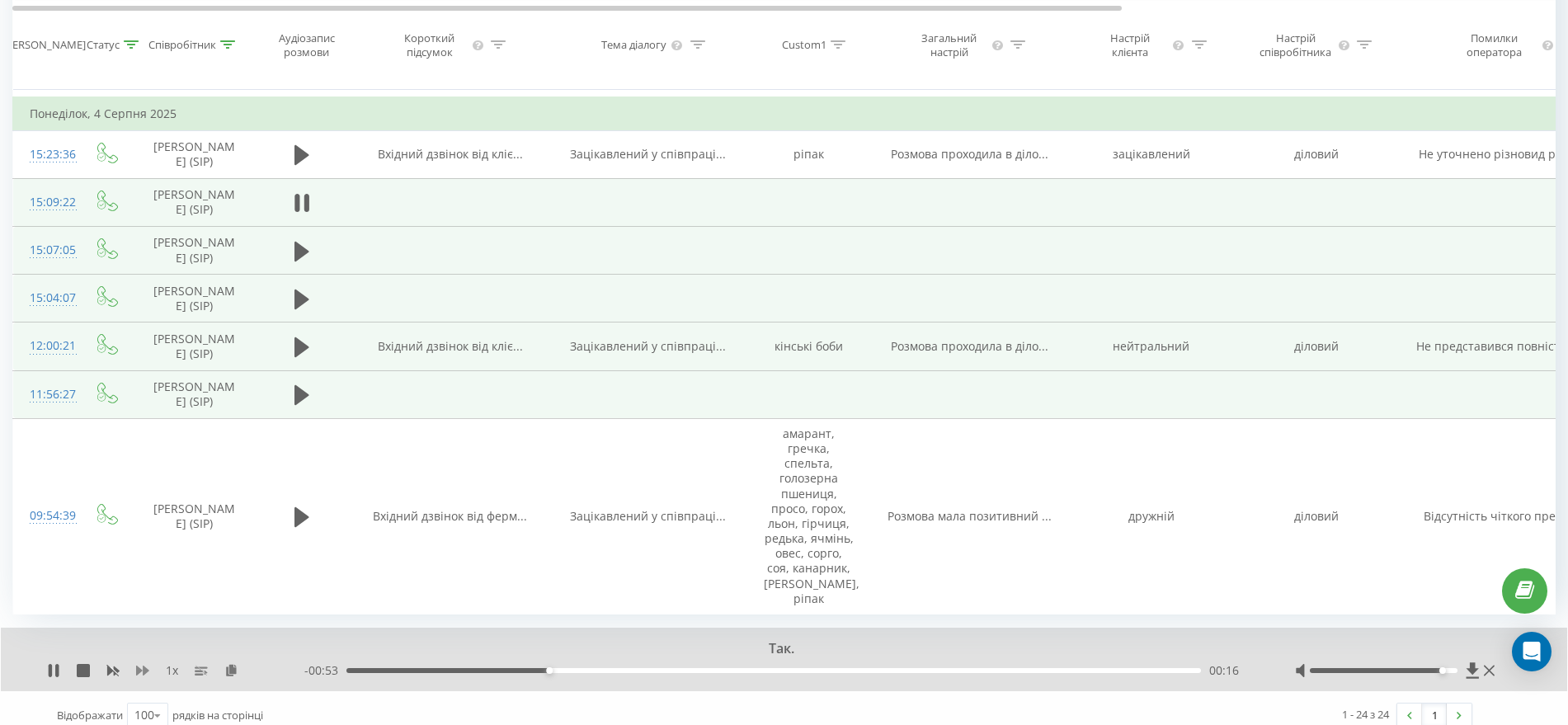
click at [140, 665] on icon at bounding box center [143, 670] width 13 height 10
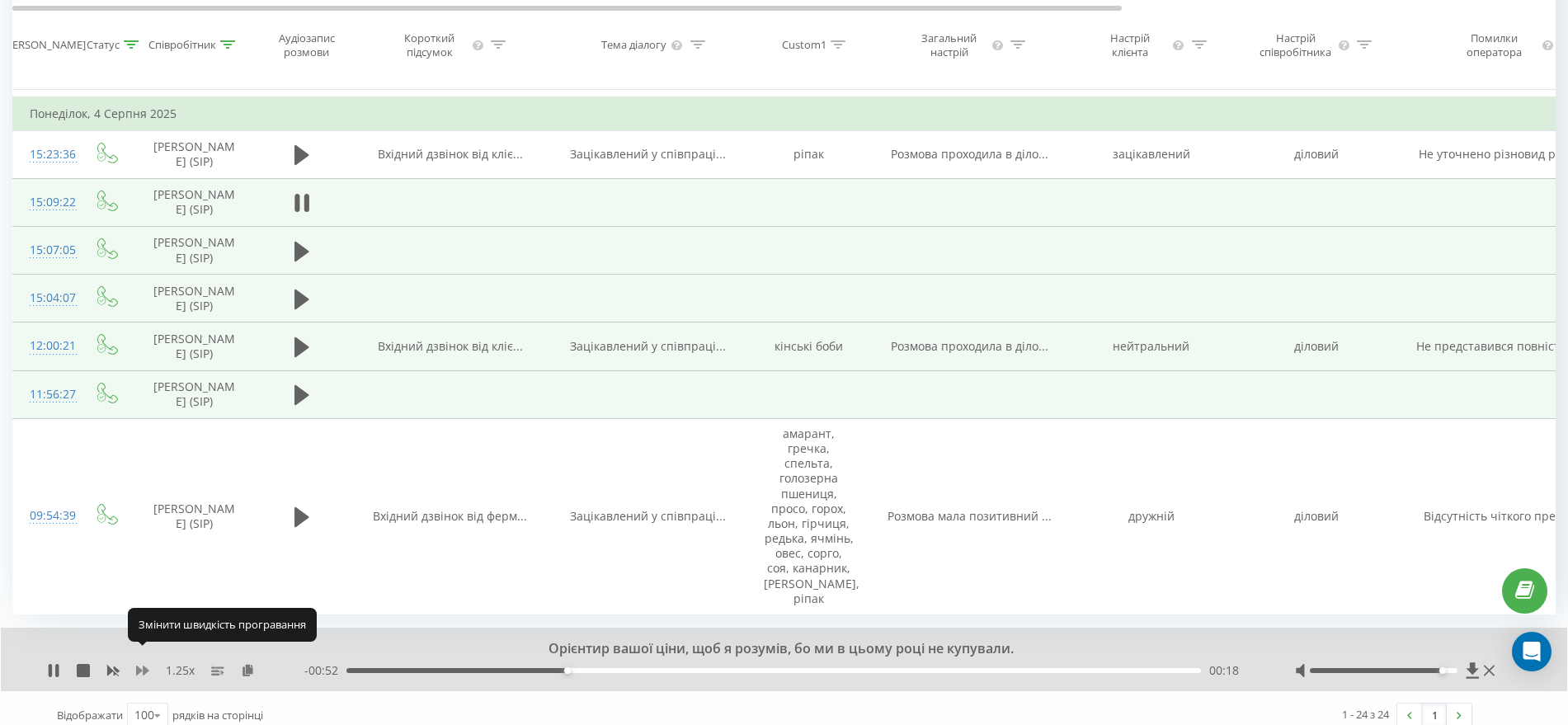
click at [138, 665] on icon at bounding box center [143, 670] width 13 height 10
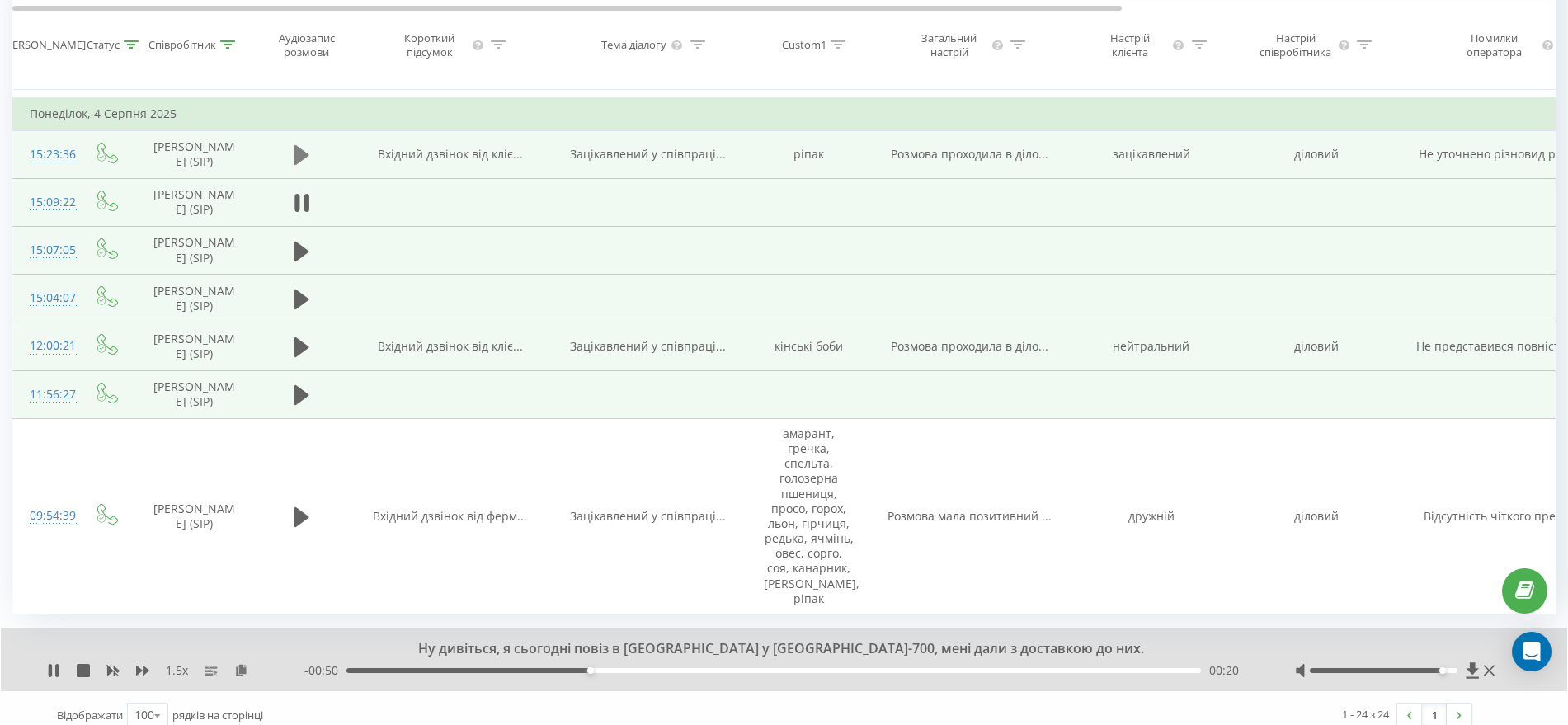
click at [300, 159] on icon at bounding box center [302, 154] width 15 height 20
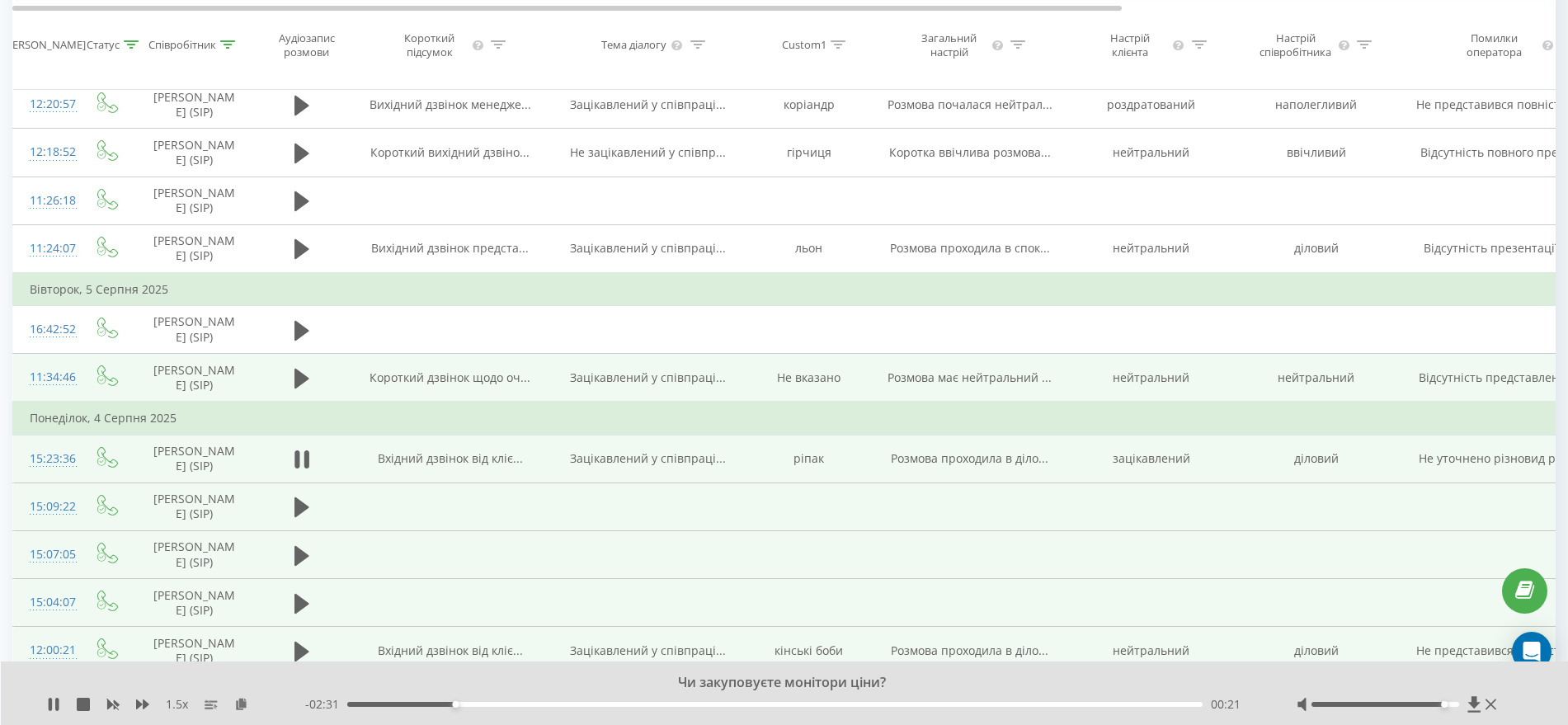
scroll to position [1311, 0]
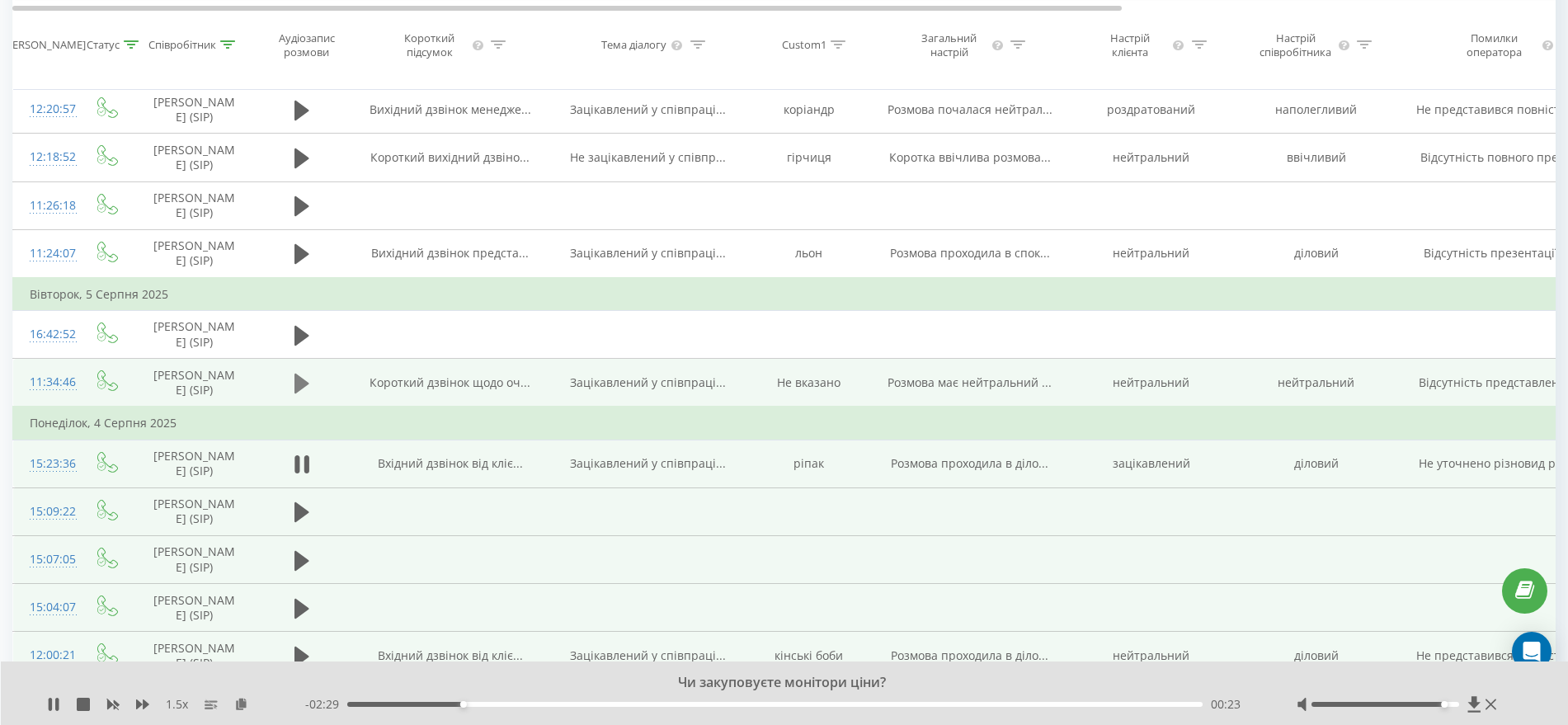
click at [296, 385] on icon at bounding box center [302, 383] width 15 height 20
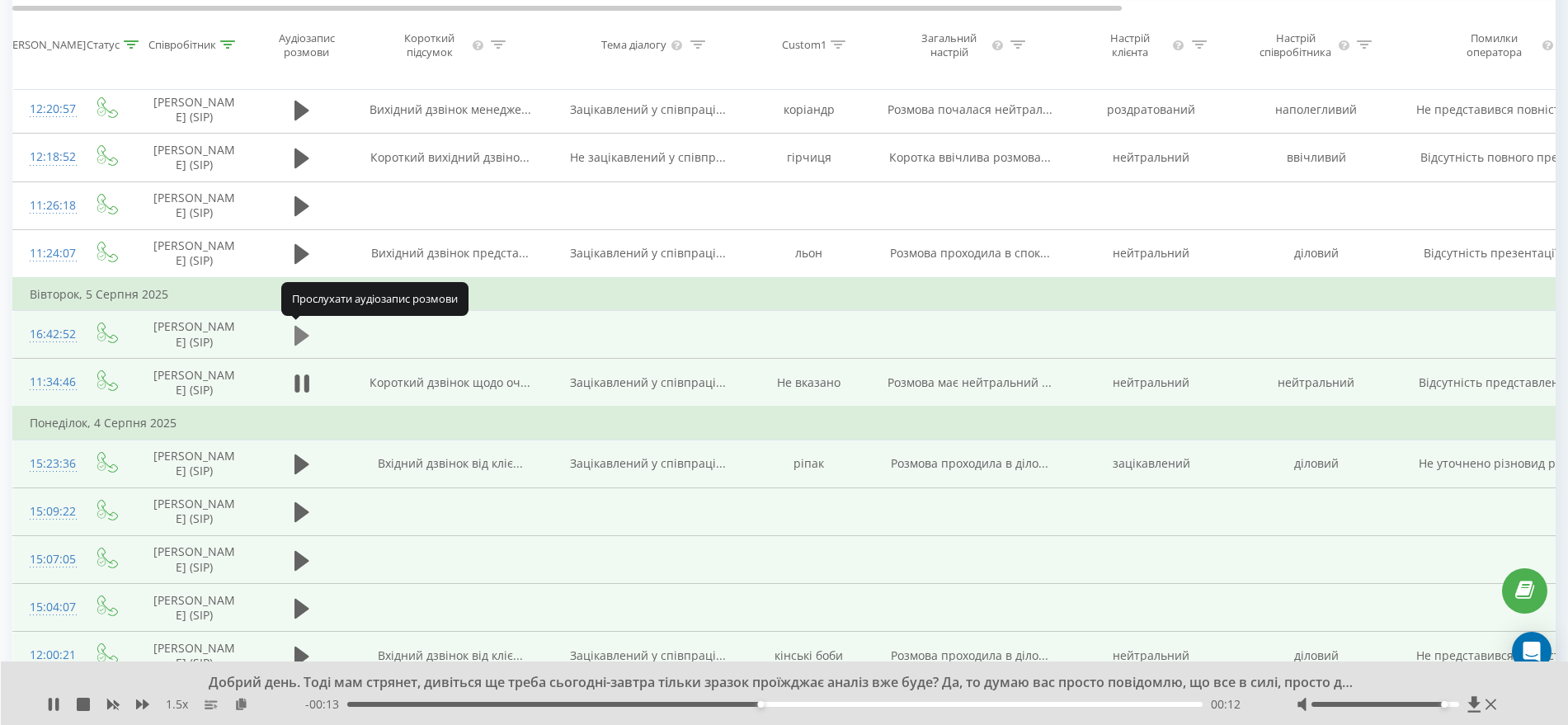
click at [300, 341] on icon at bounding box center [302, 335] width 15 height 23
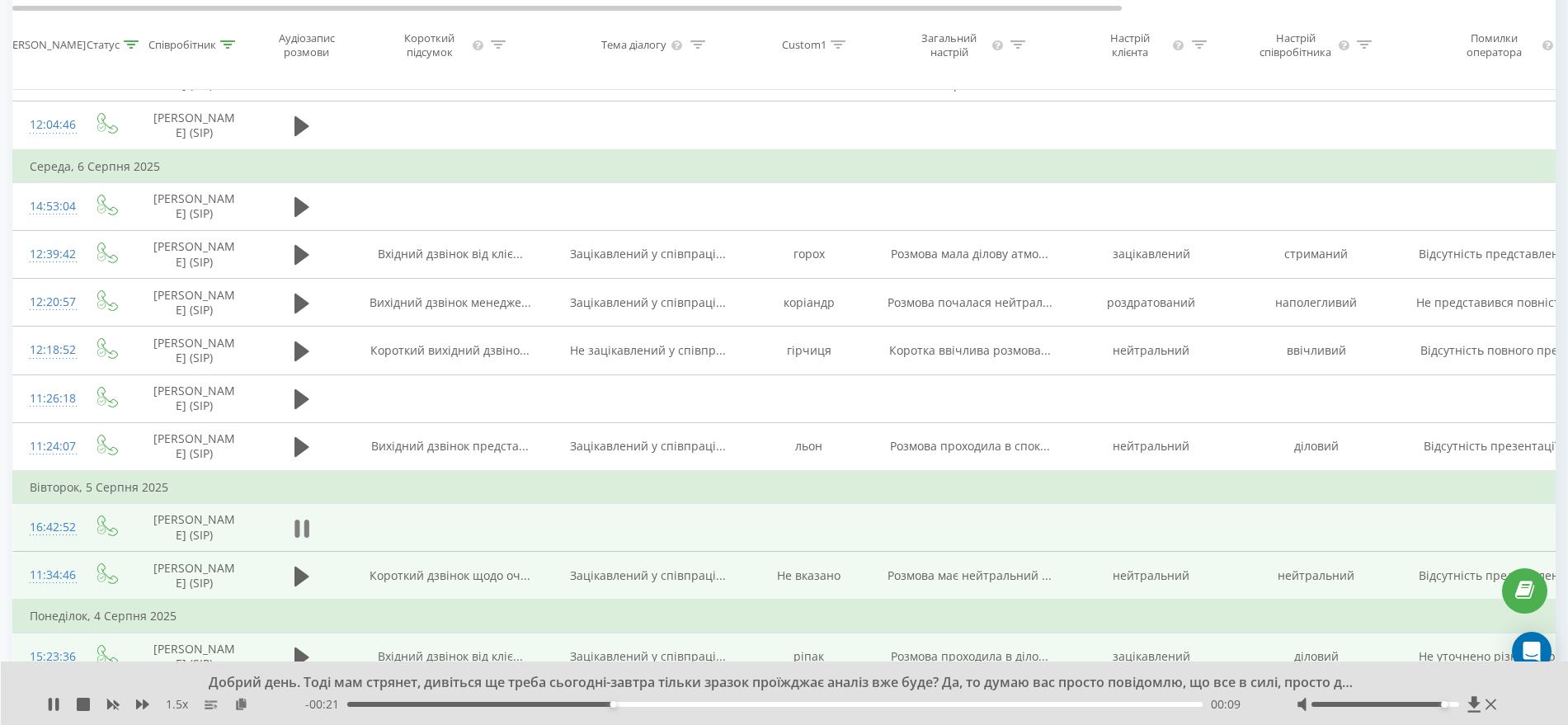
scroll to position [1104, 0]
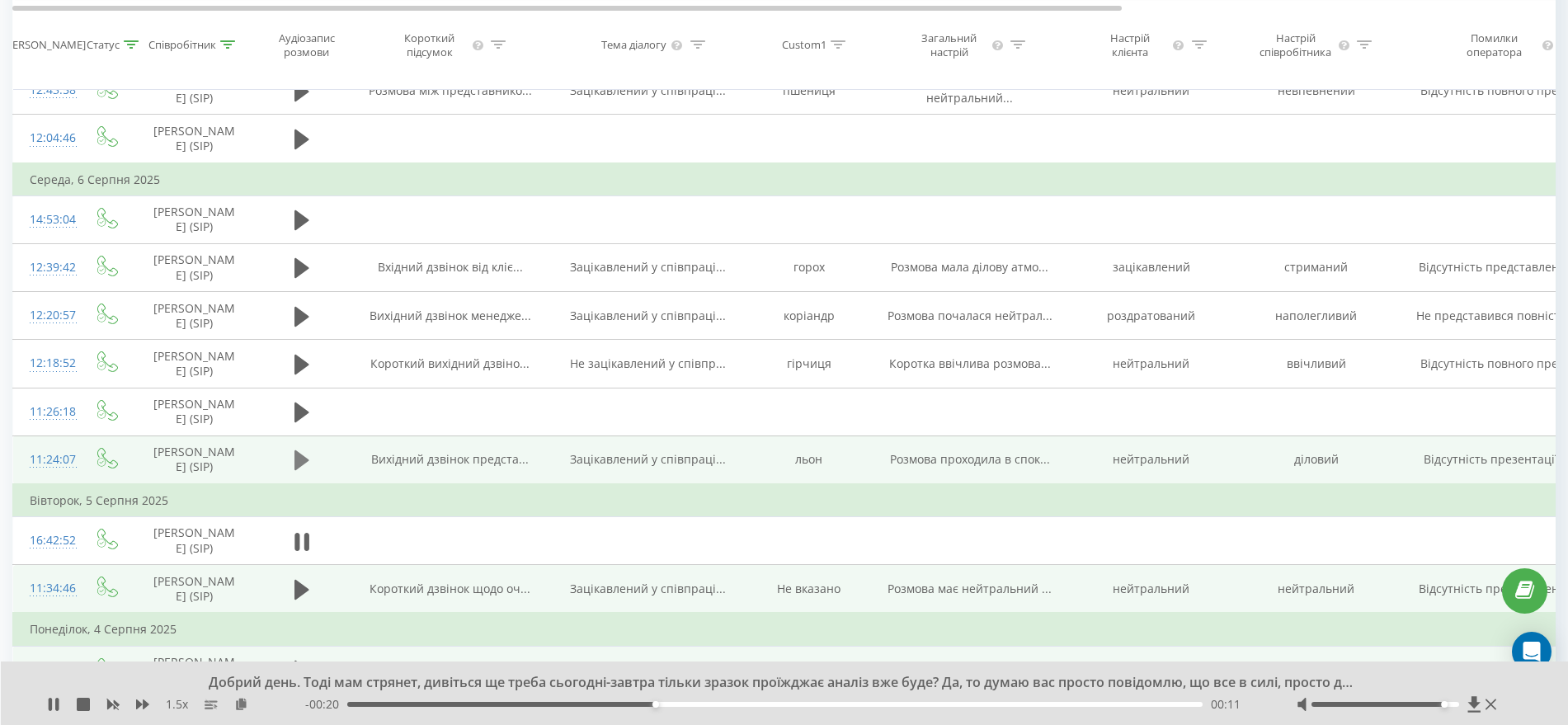
click at [306, 466] on icon at bounding box center [302, 459] width 15 height 23
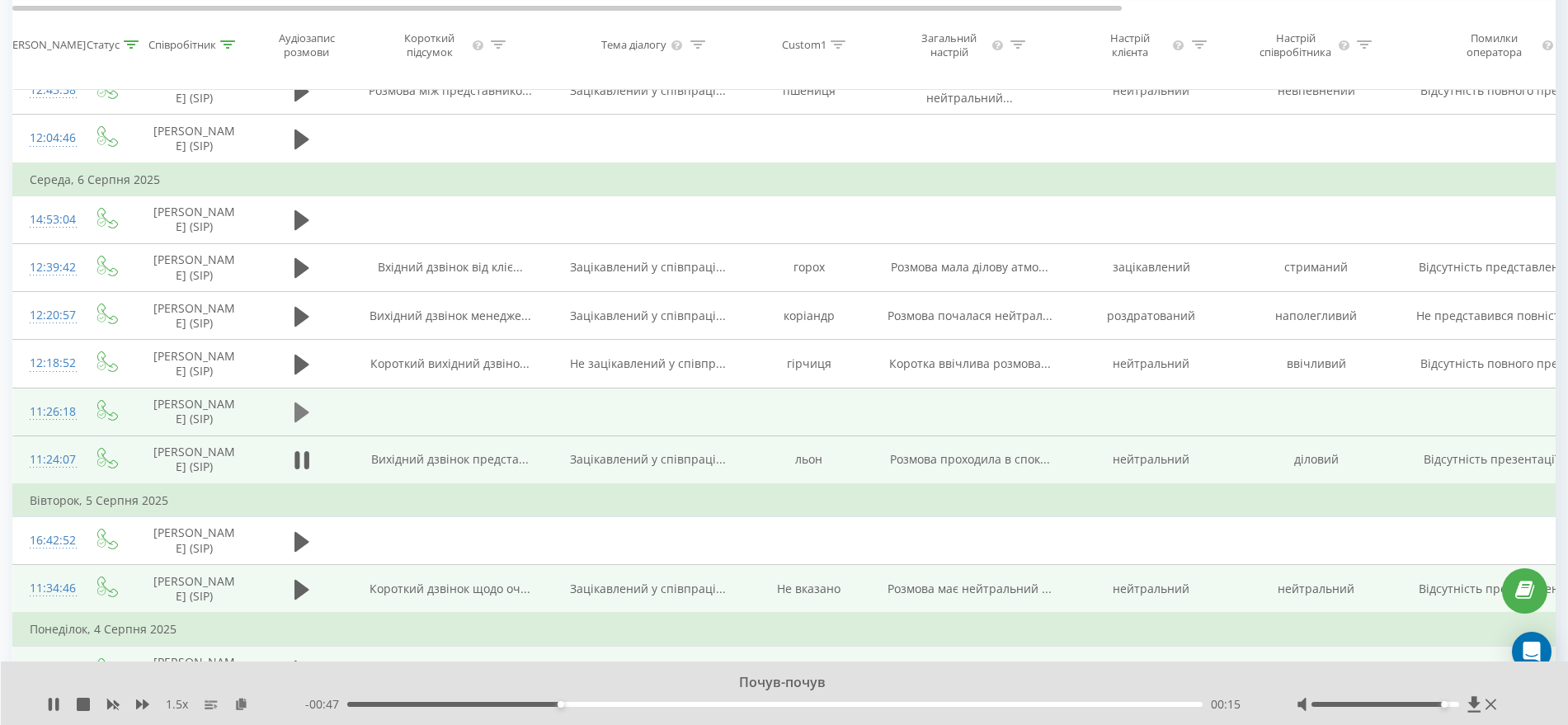
click at [306, 414] on icon at bounding box center [302, 412] width 15 height 23
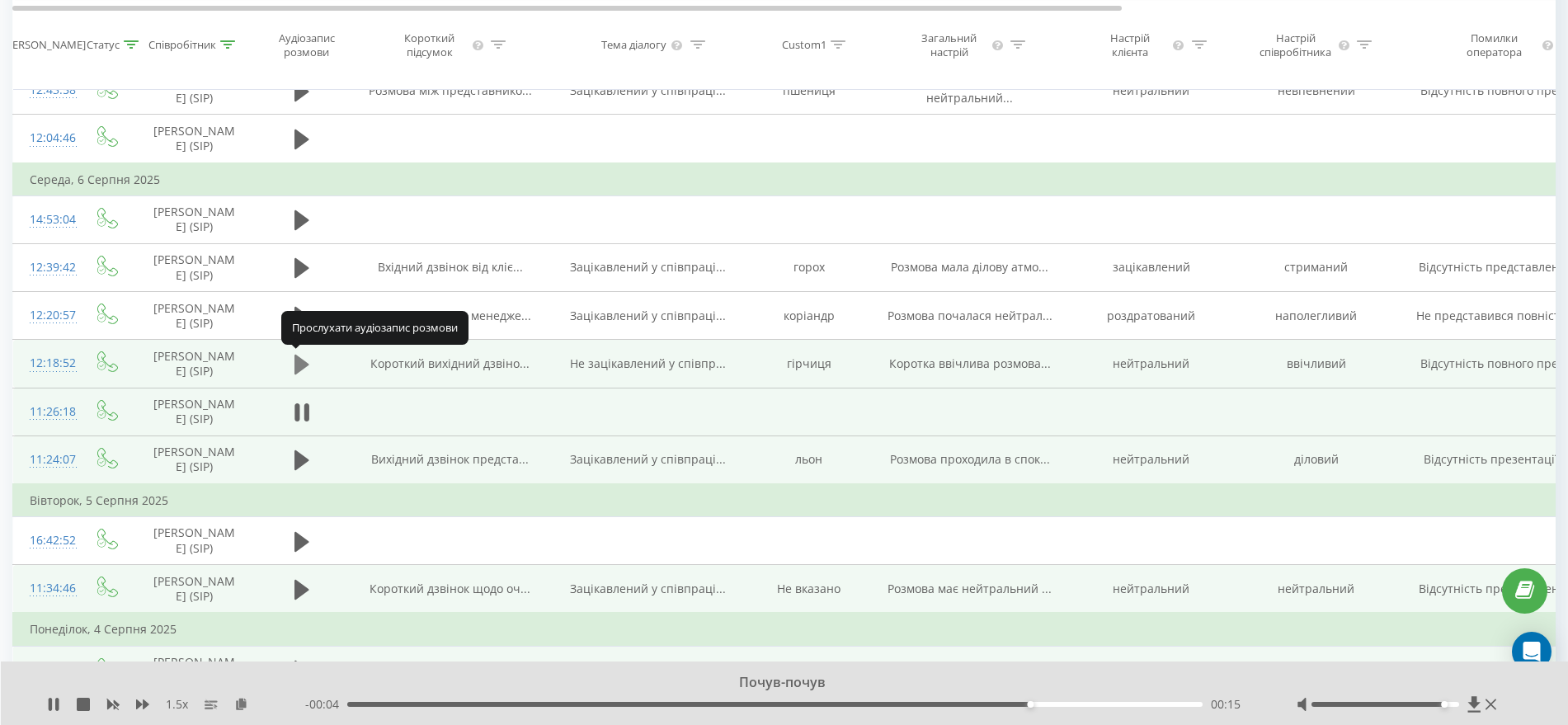
click at [290, 363] on button at bounding box center [302, 364] width 24 height 24
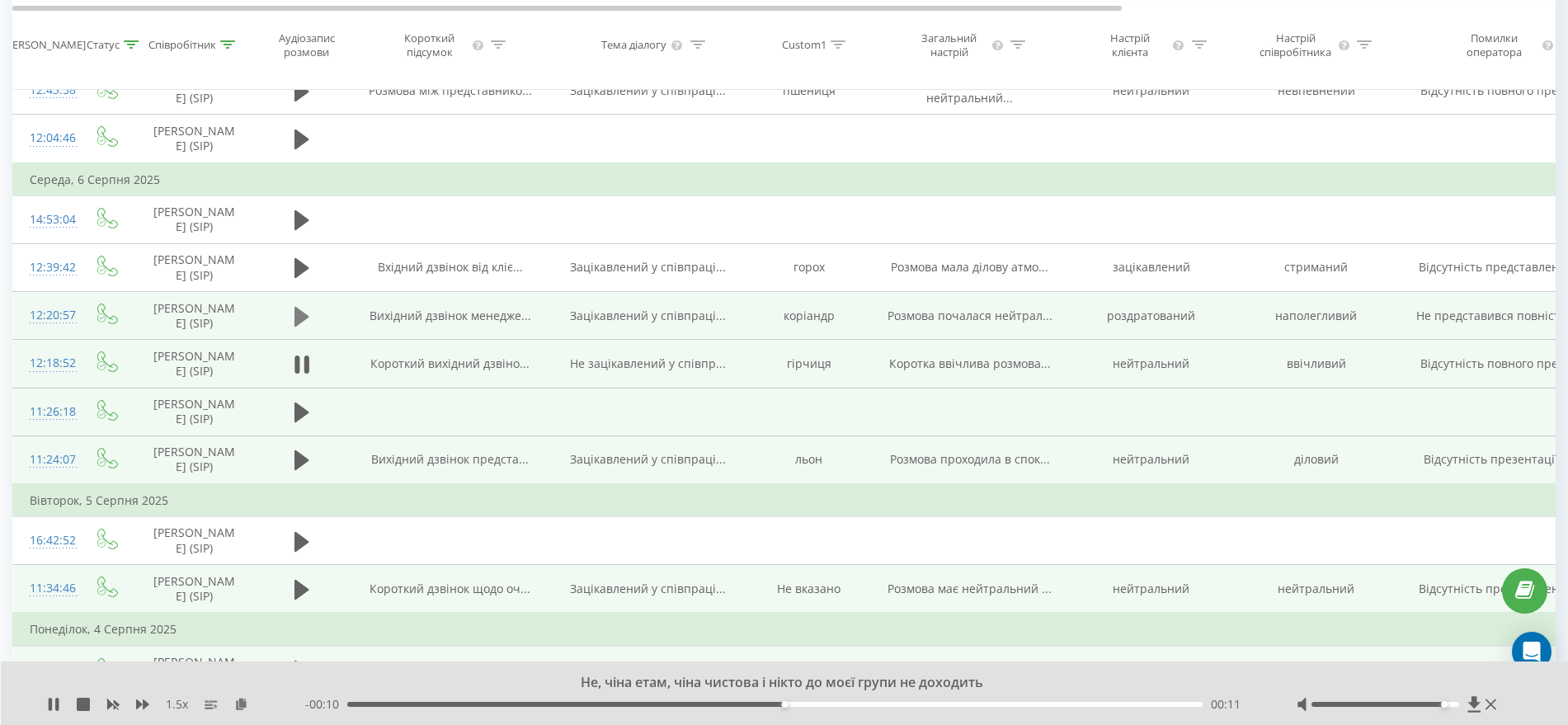
click at [295, 307] on icon at bounding box center [302, 316] width 15 height 20
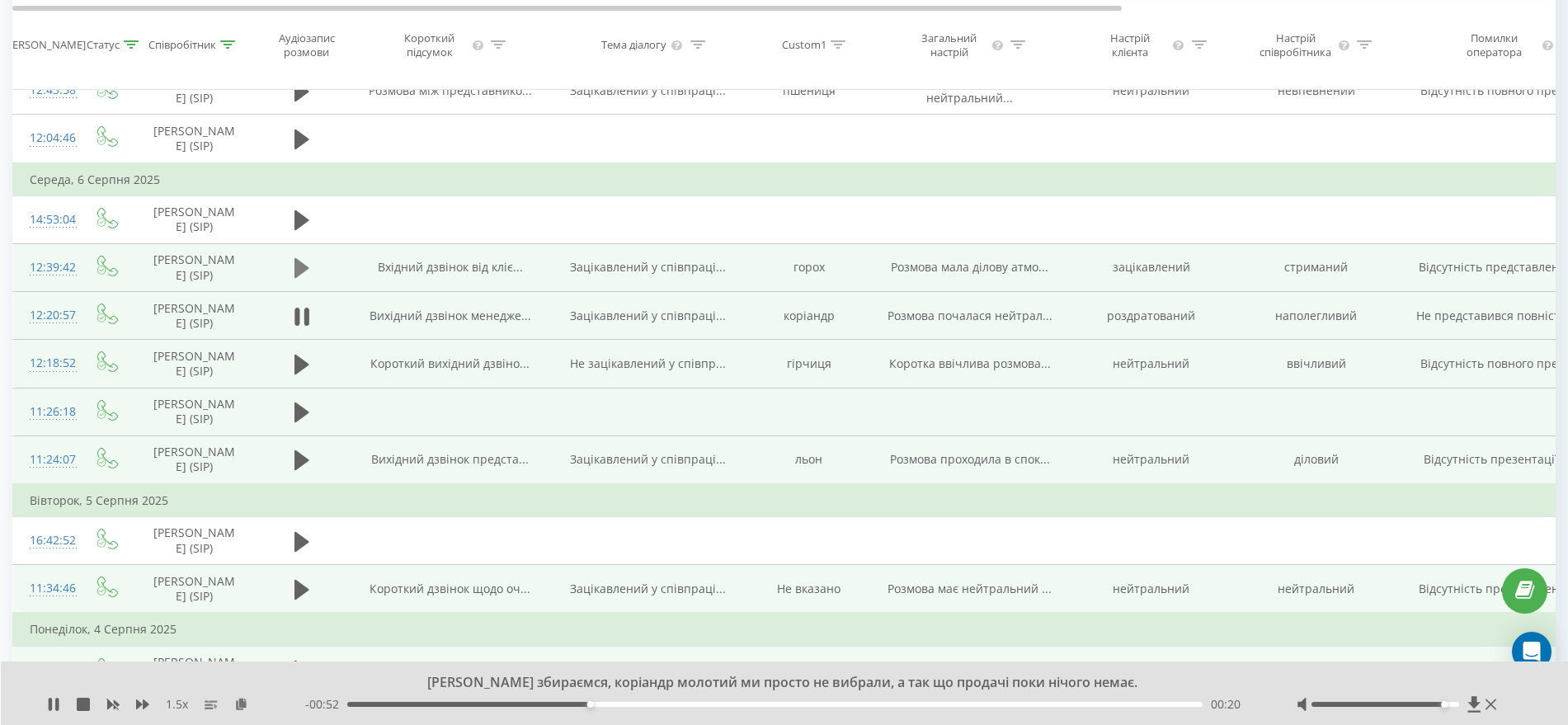
click at [300, 273] on icon at bounding box center [302, 268] width 15 height 20
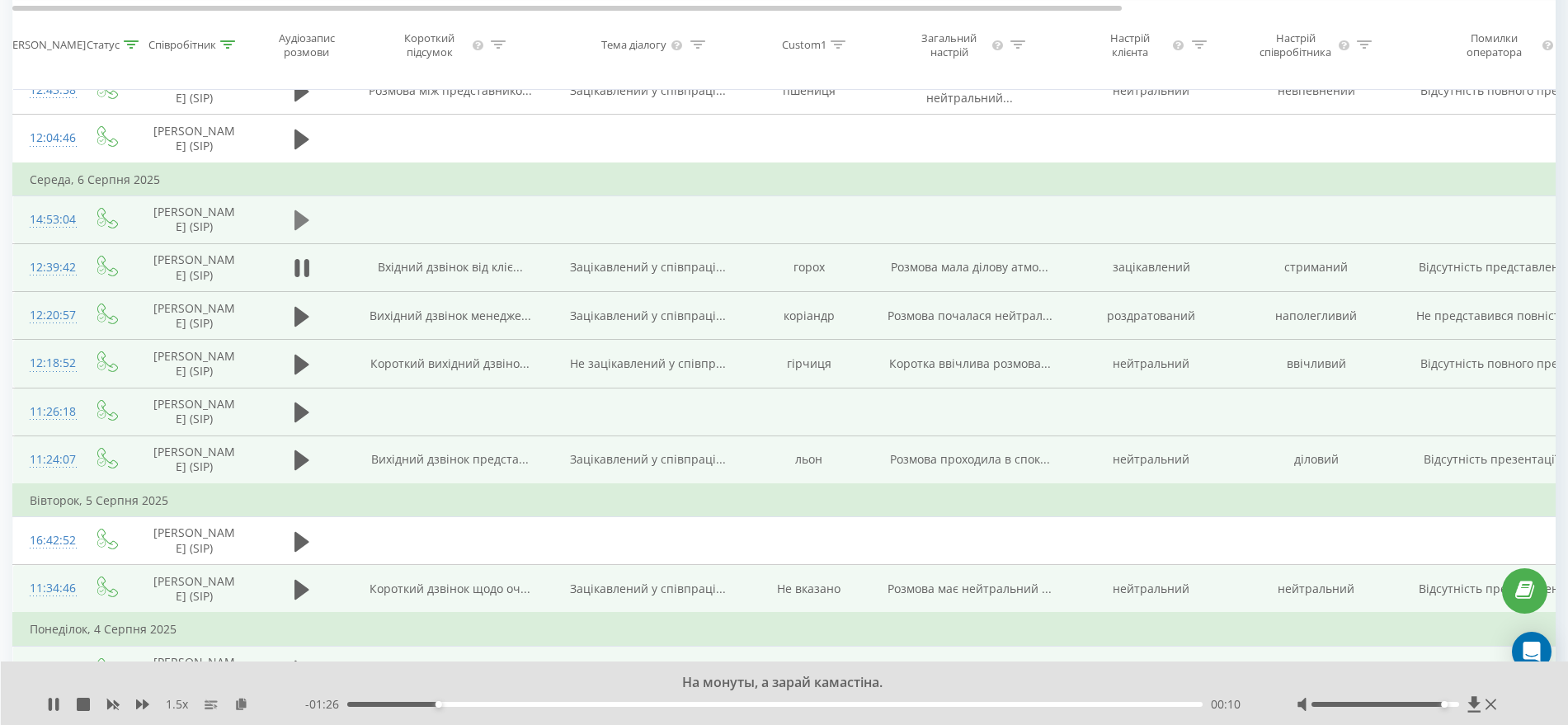
click at [303, 225] on icon at bounding box center [302, 220] width 15 height 23
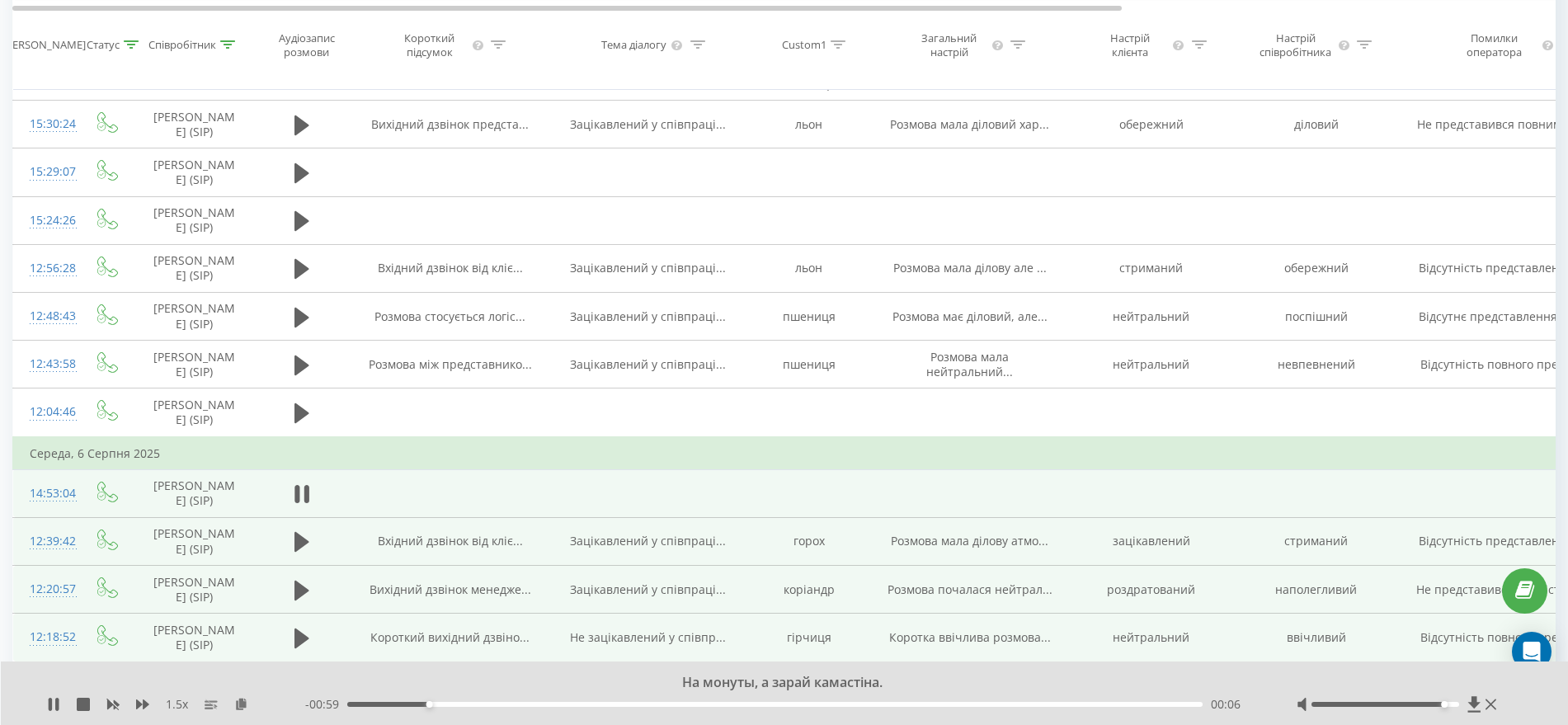
scroll to position [795, 0]
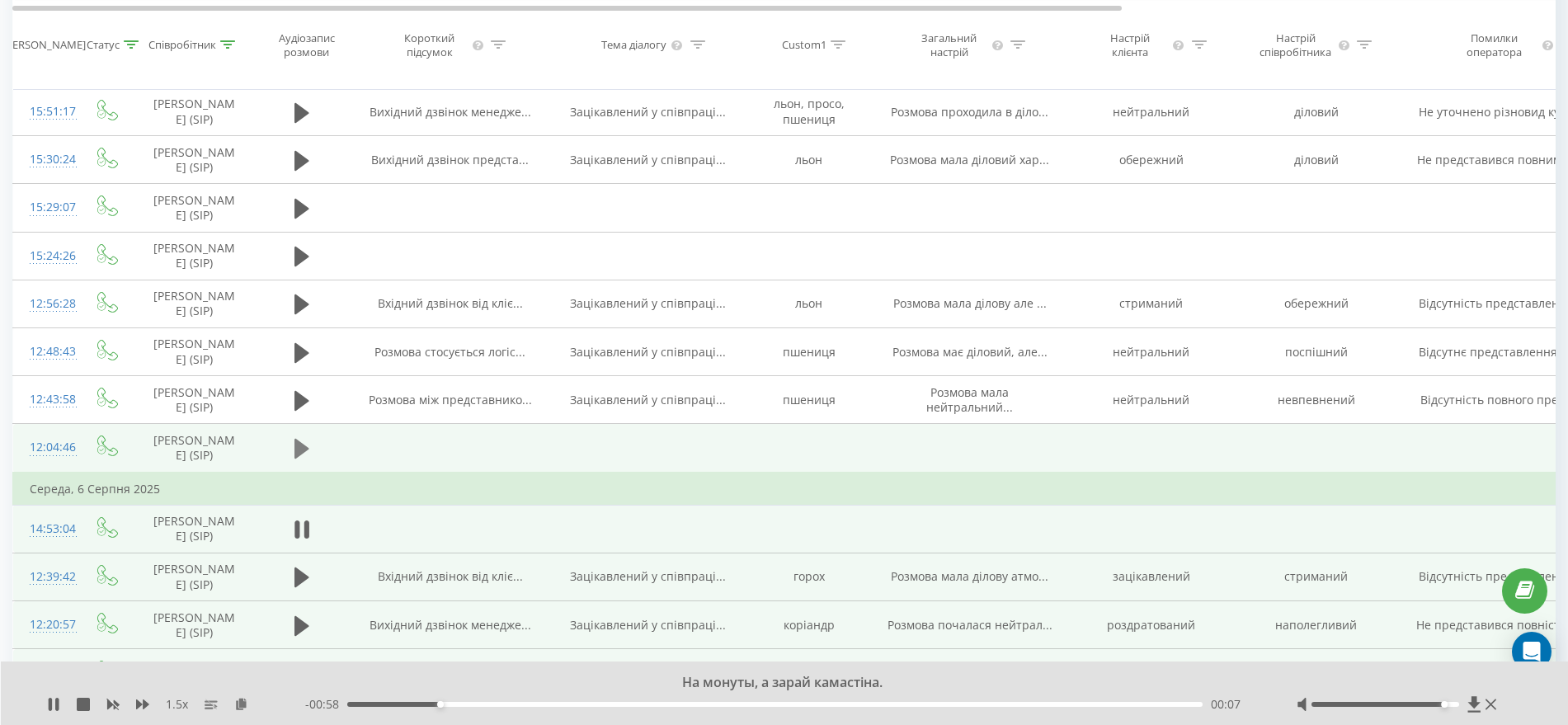
click at [300, 448] on icon at bounding box center [302, 448] width 15 height 20
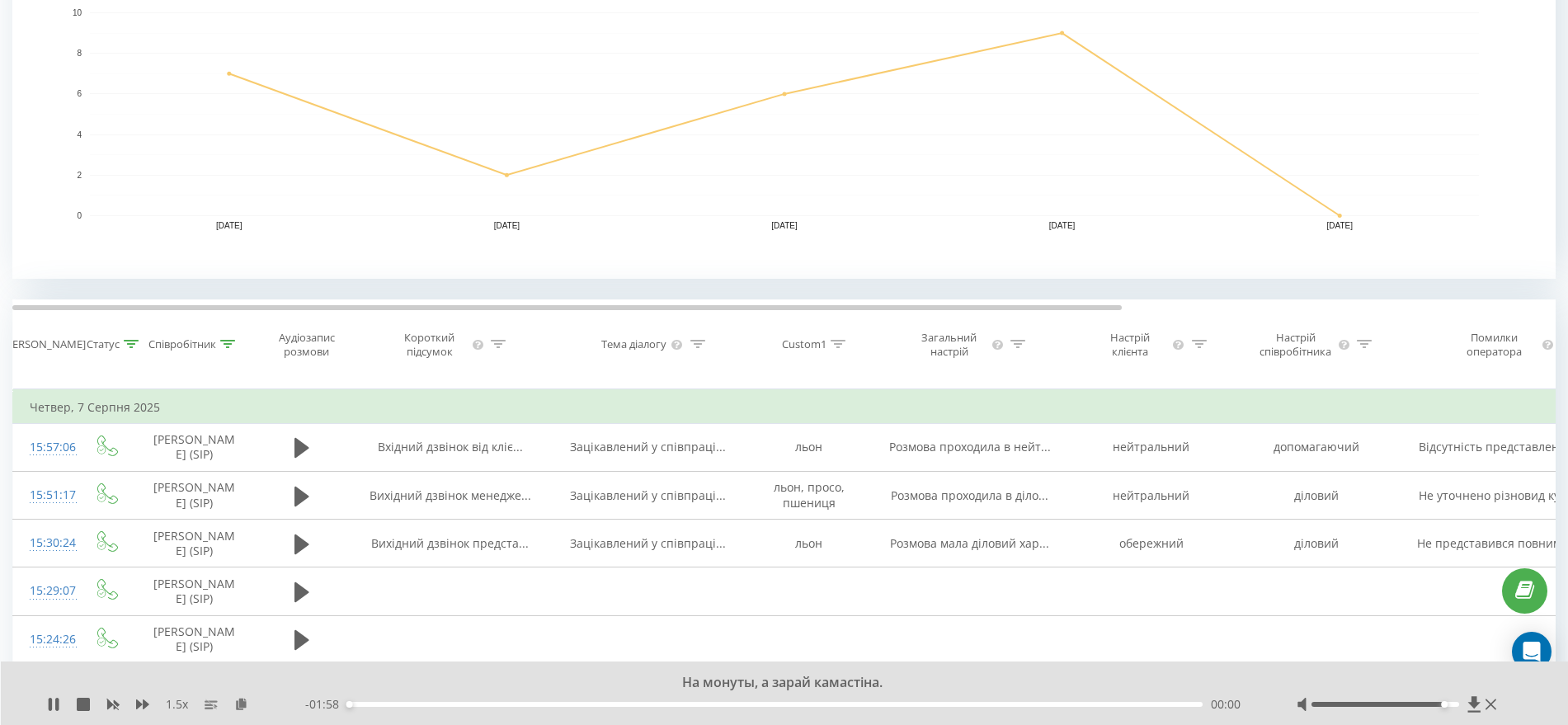
scroll to position [692, 0]
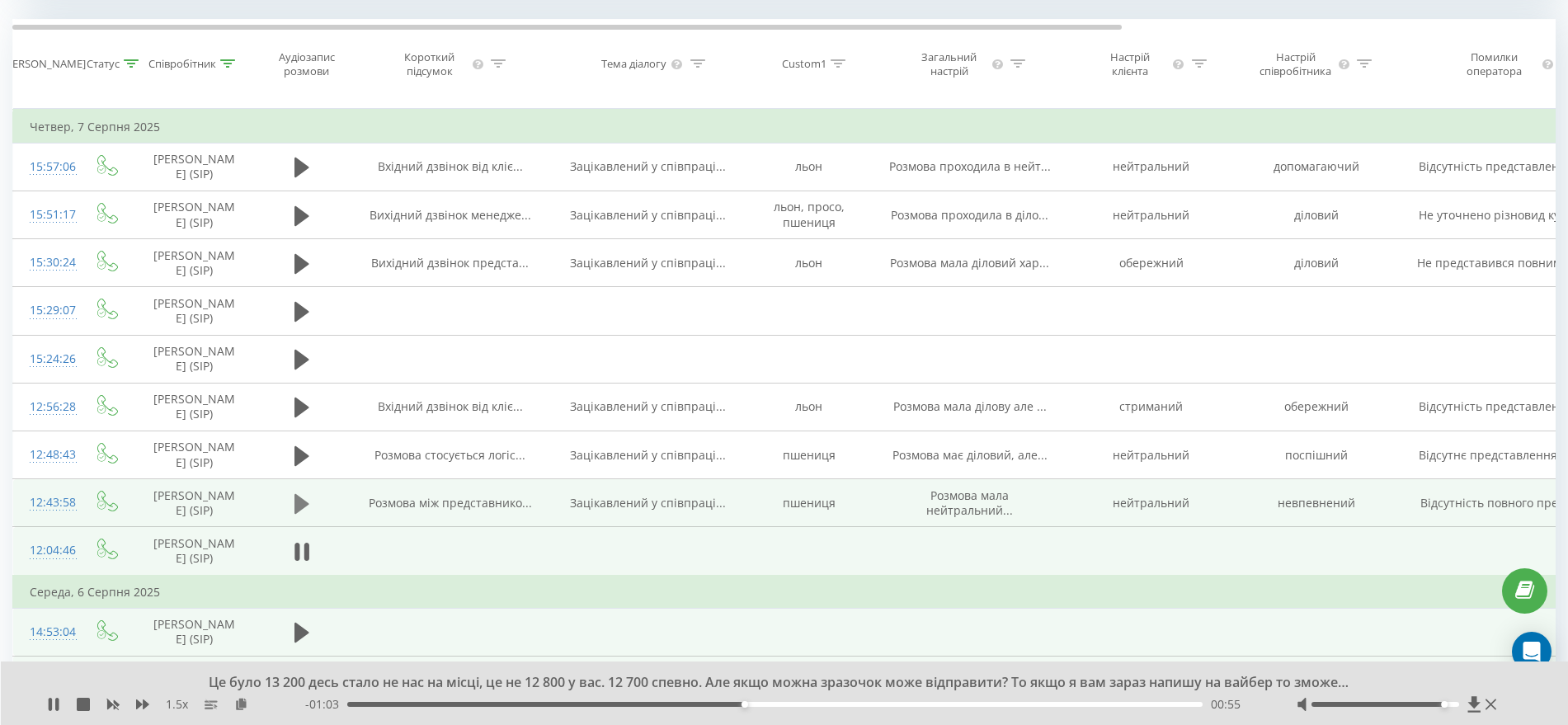
click at [300, 507] on icon at bounding box center [302, 503] width 15 height 20
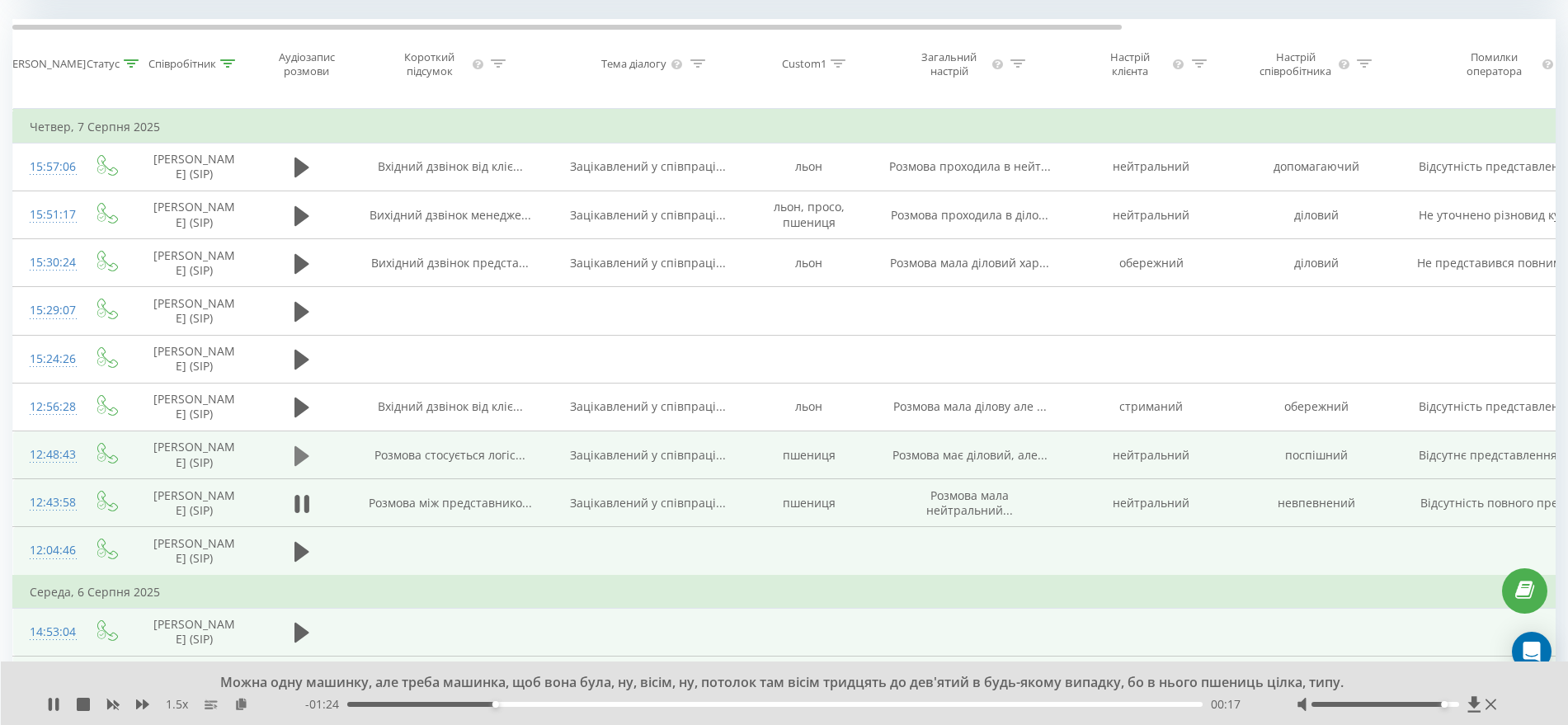
click at [303, 458] on icon at bounding box center [302, 455] width 15 height 20
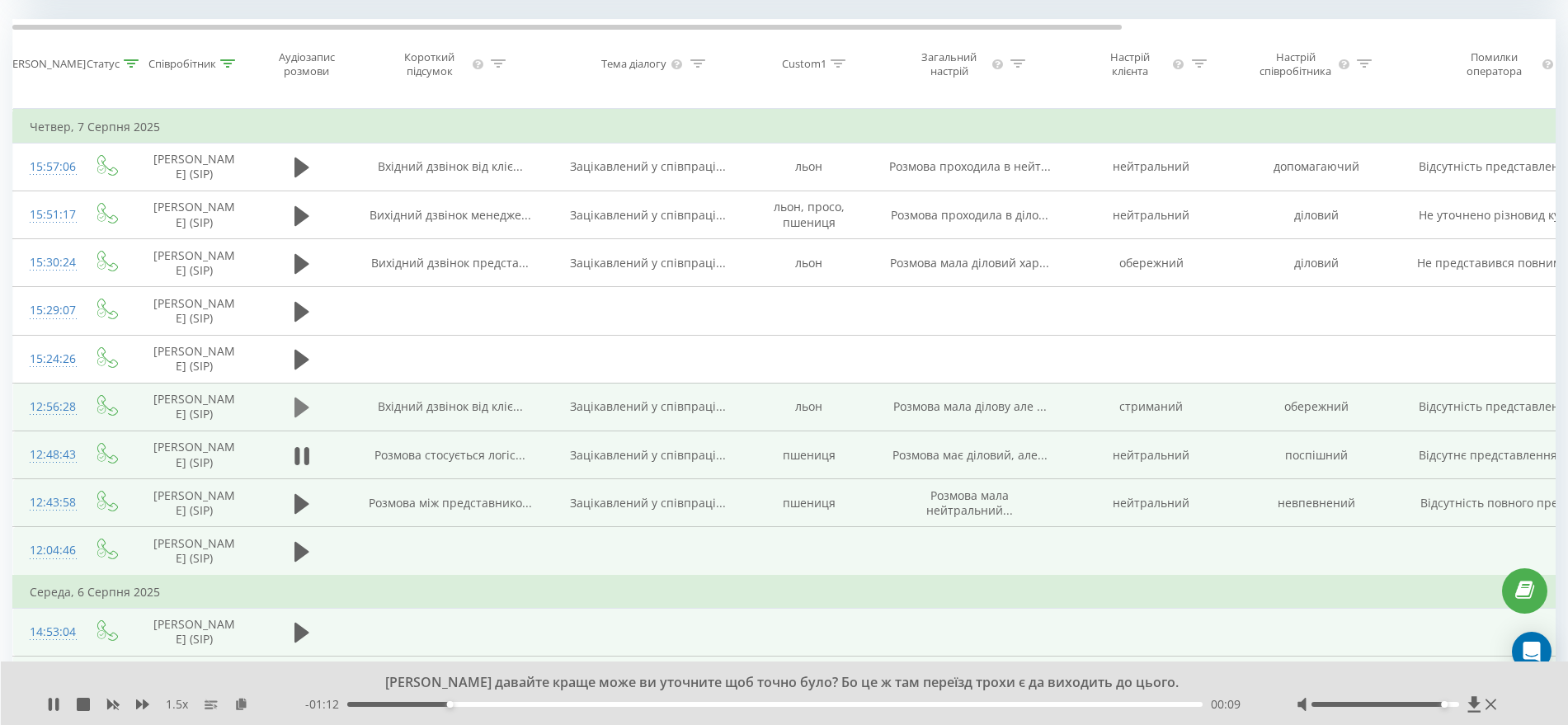
click at [305, 410] on icon at bounding box center [302, 407] width 15 height 23
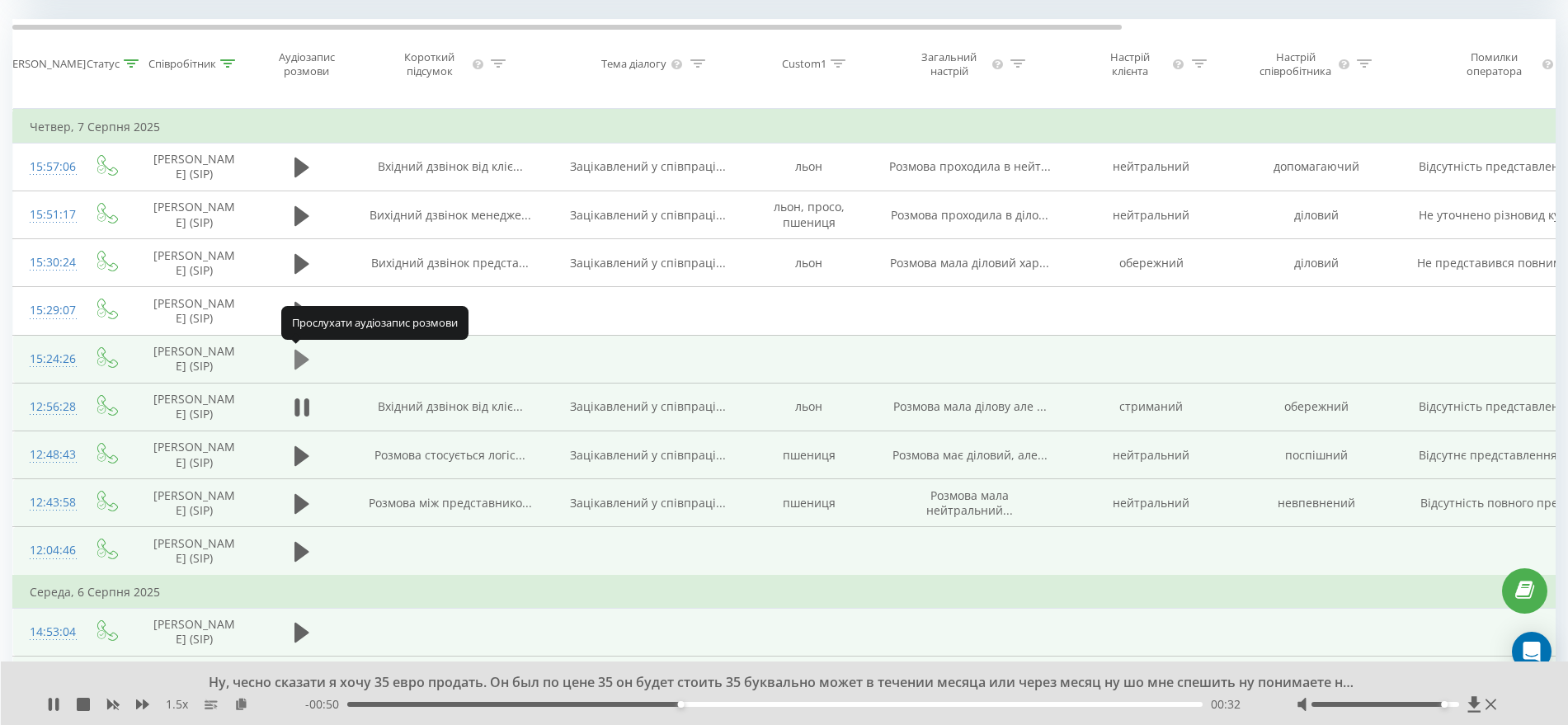
click at [298, 356] on icon at bounding box center [302, 359] width 15 height 20
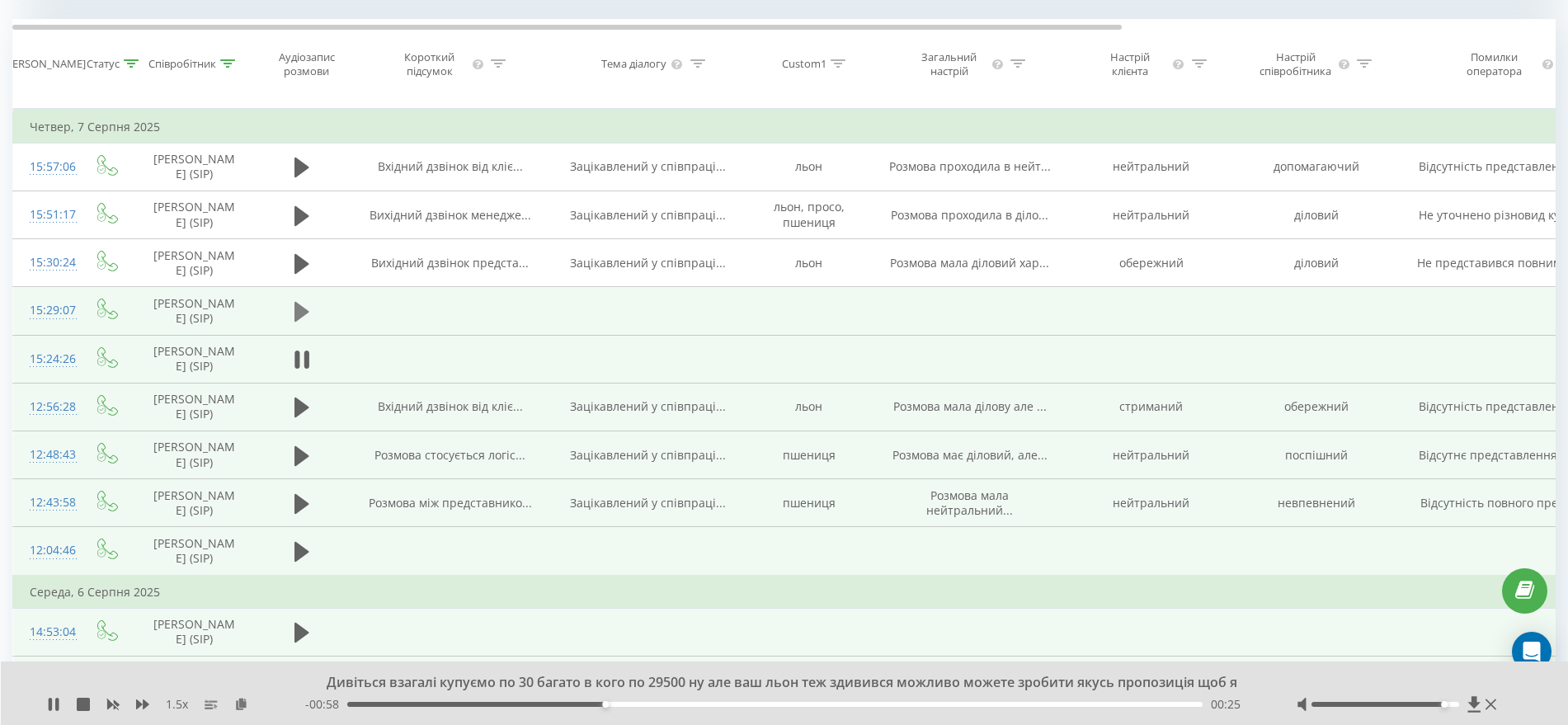
click at [303, 309] on icon at bounding box center [302, 311] width 15 height 20
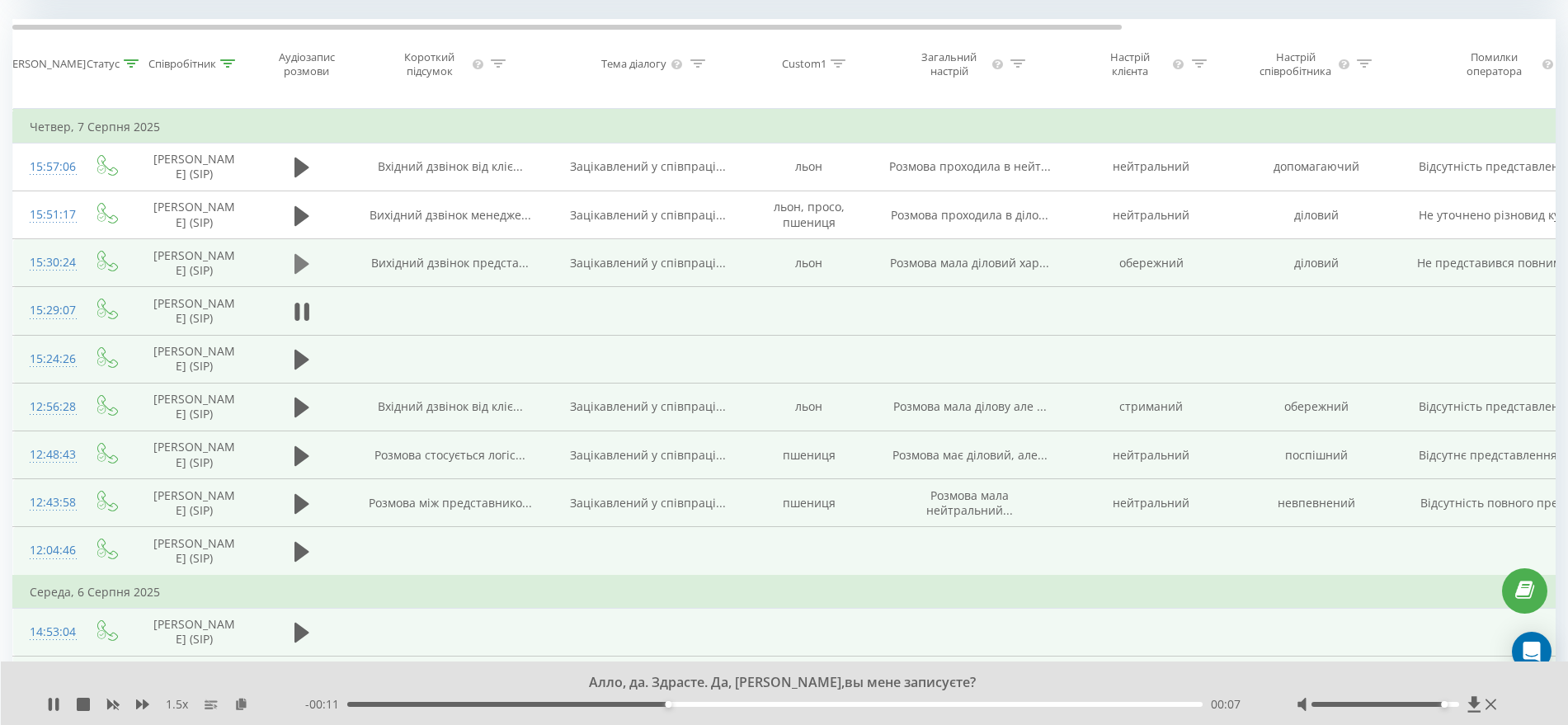
scroll to position [590, 0]
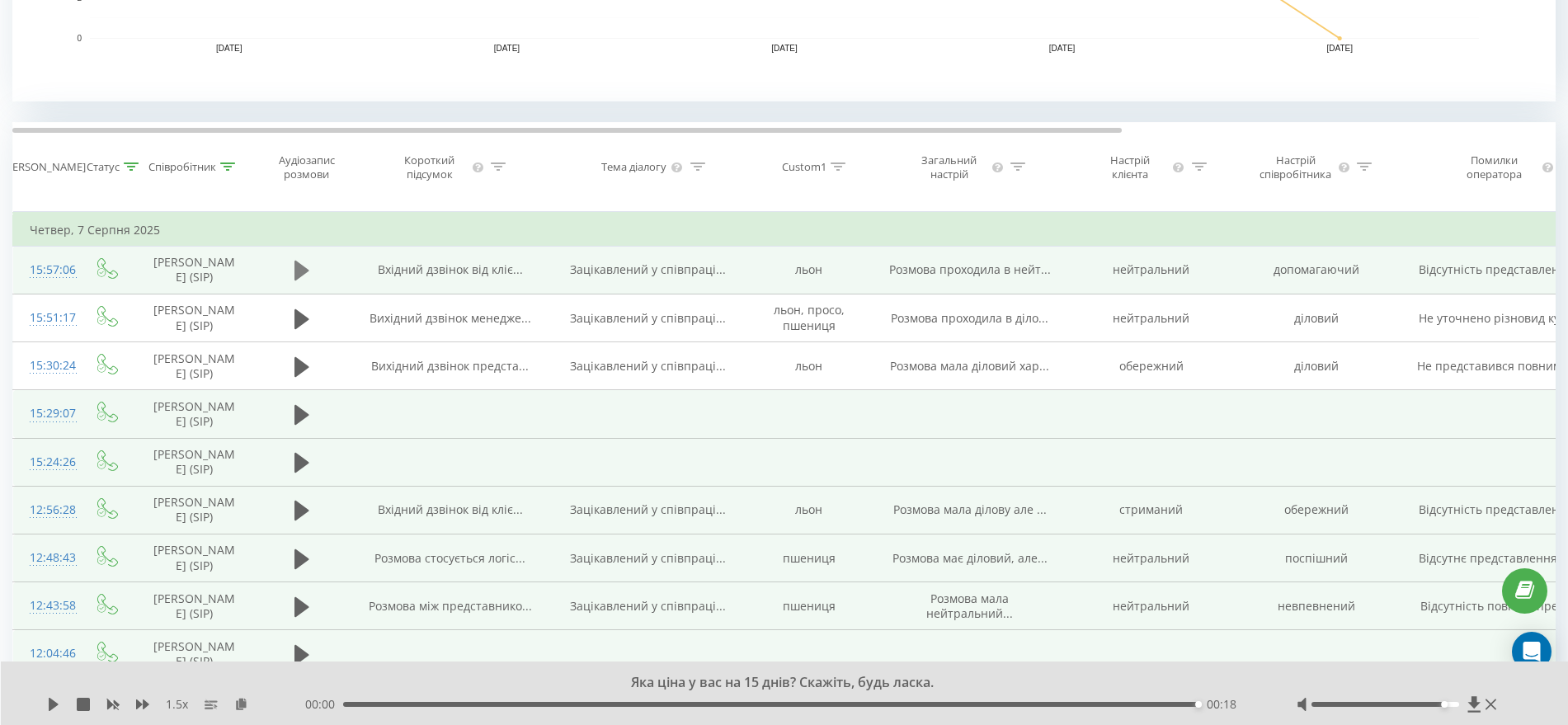
click at [297, 268] on icon at bounding box center [302, 270] width 15 height 20
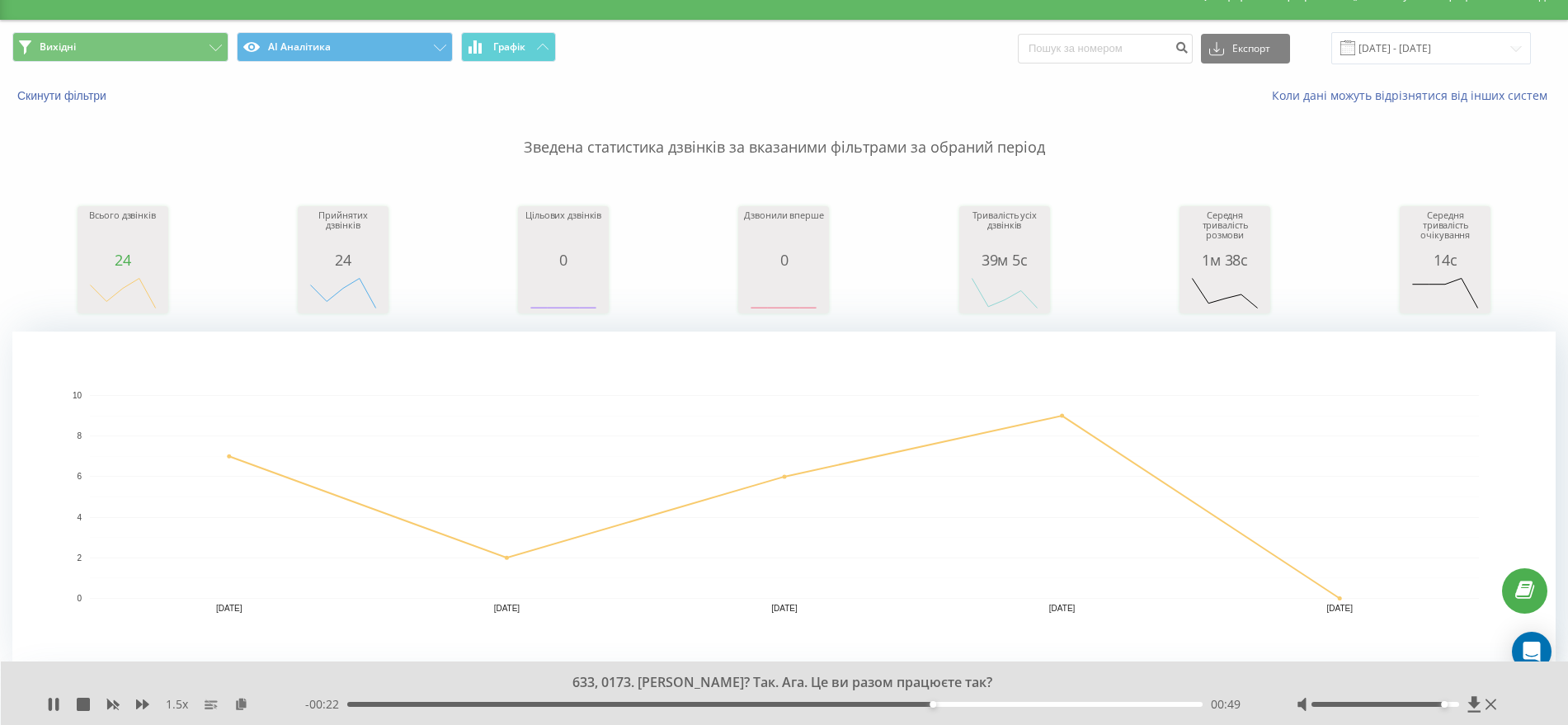
scroll to position [0, 0]
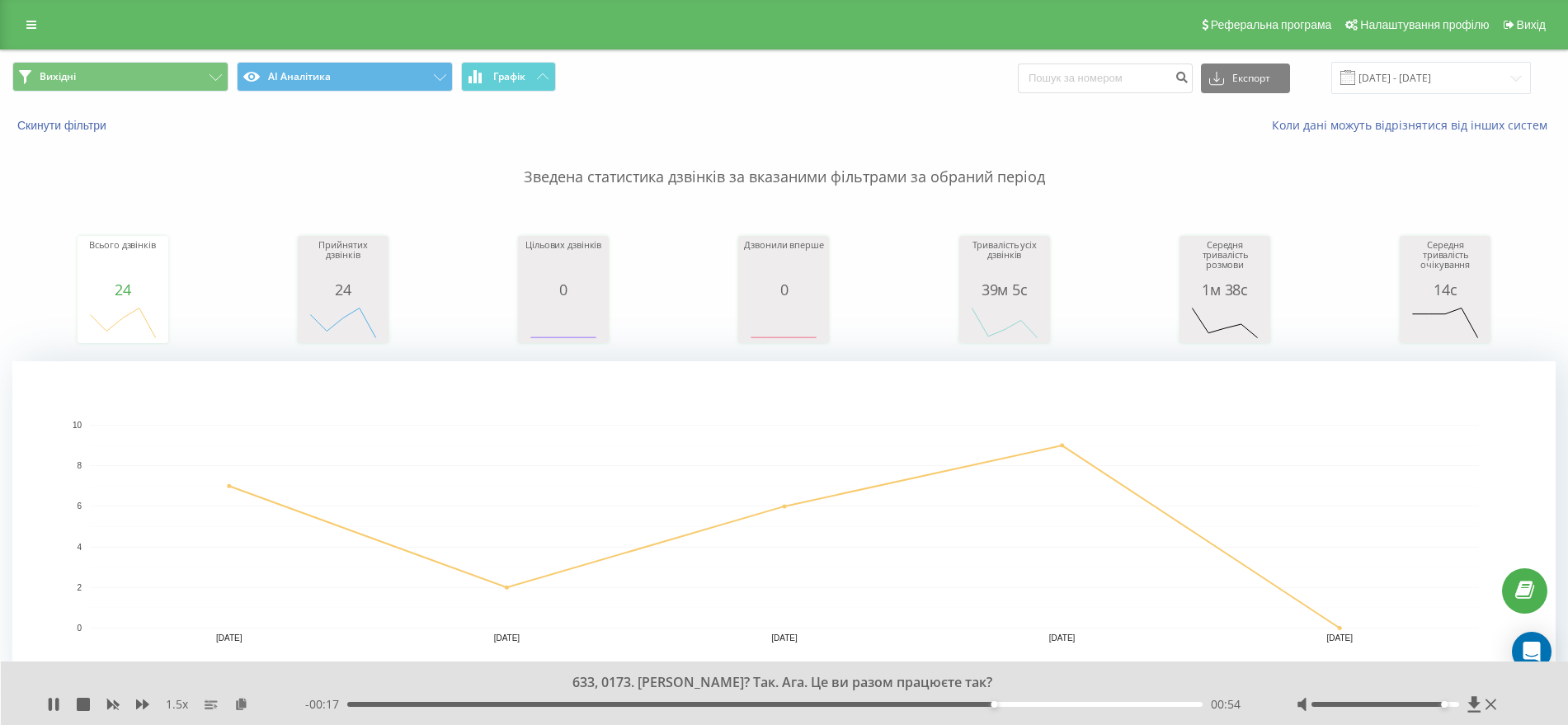
click at [61, 703] on div "1.5 x" at bounding box center [176, 704] width 258 height 17
click at [57, 703] on icon at bounding box center [57, 704] width 4 height 13
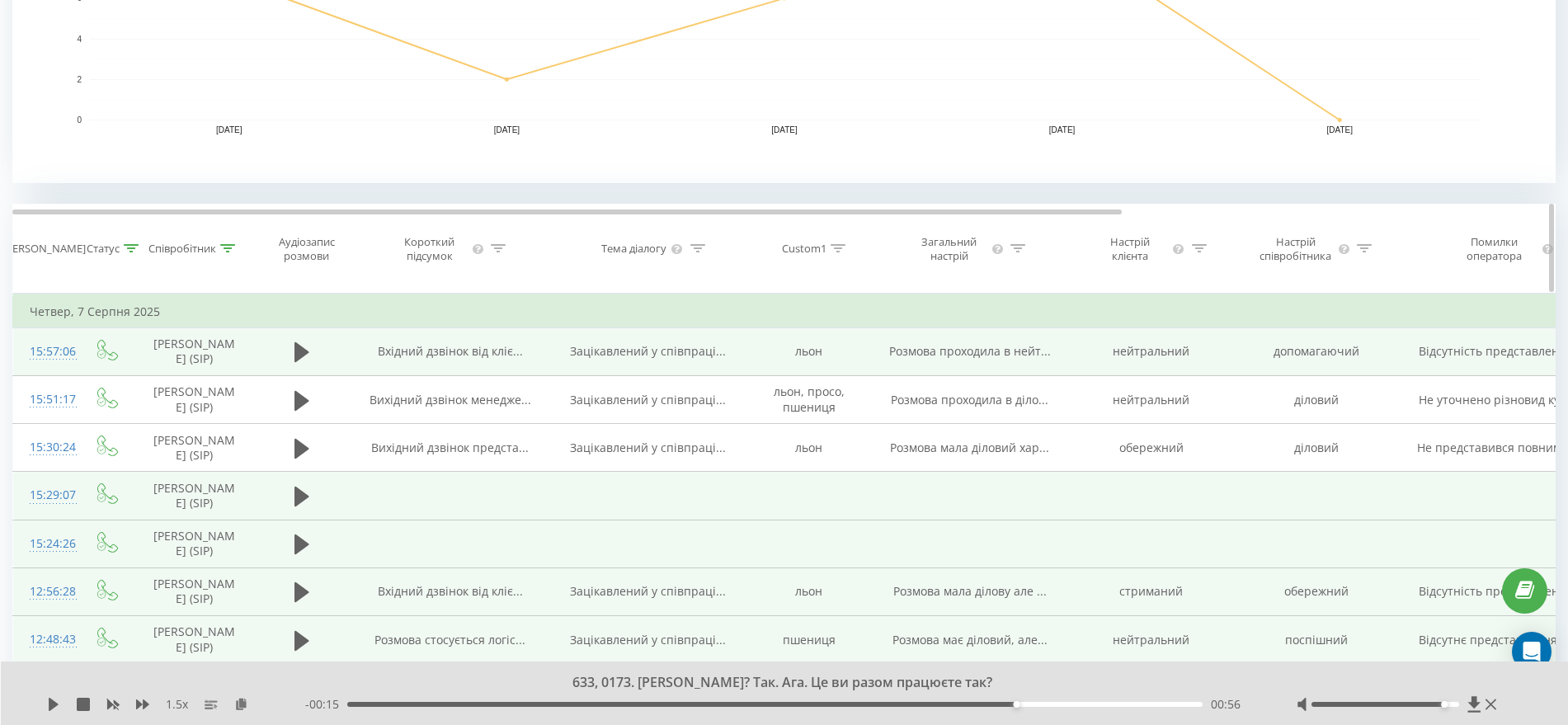
scroll to position [516, 0]
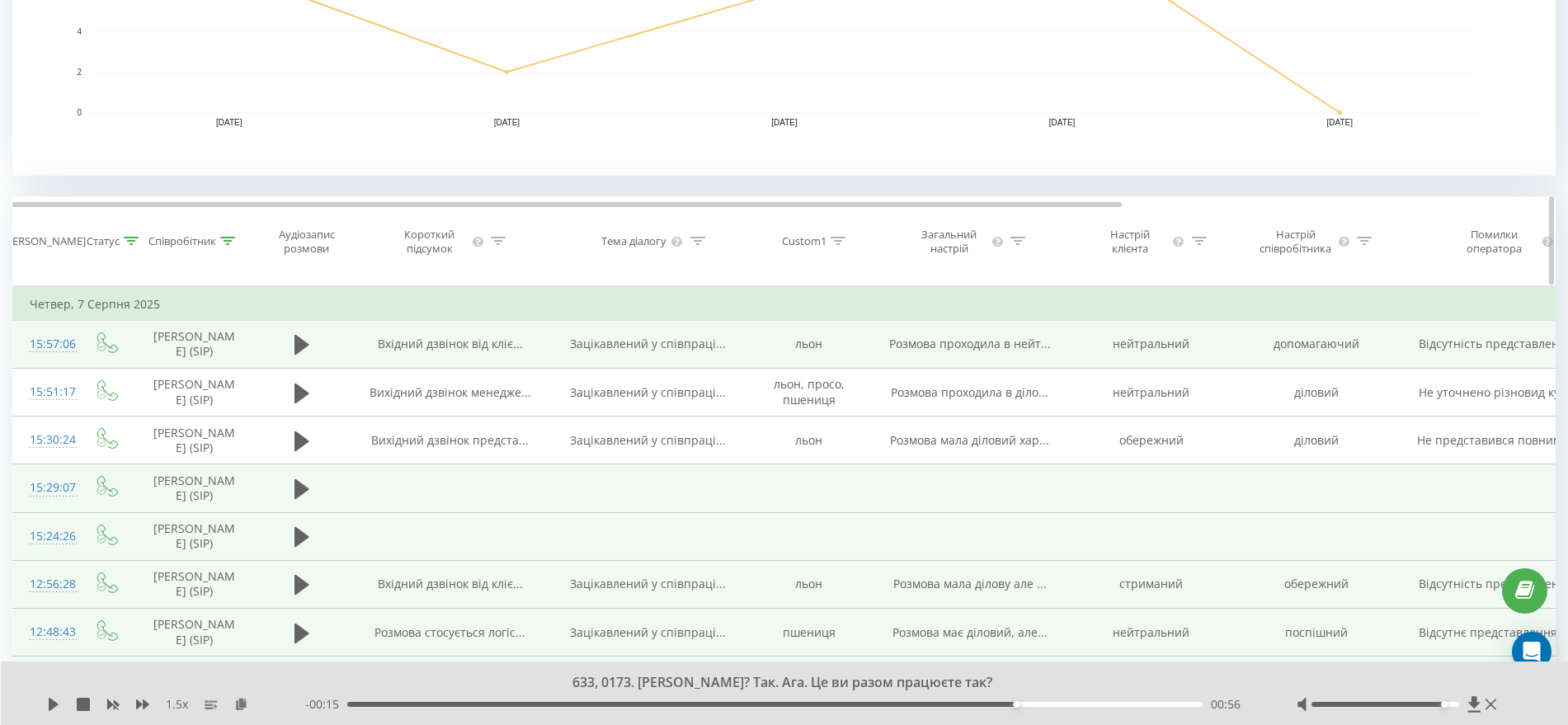
click at [129, 238] on icon at bounding box center [132, 240] width 15 height 8
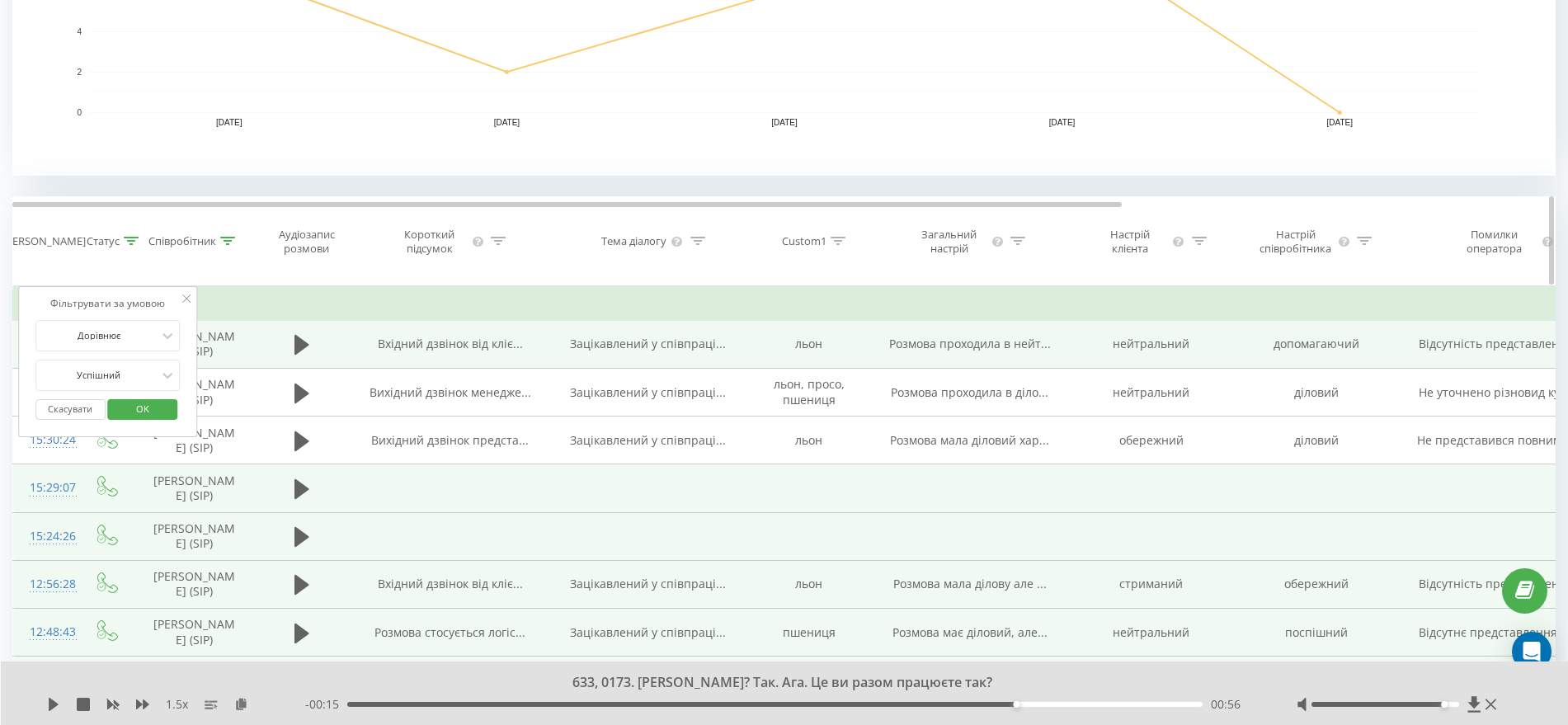
click at [129, 238] on icon at bounding box center [132, 240] width 15 height 8
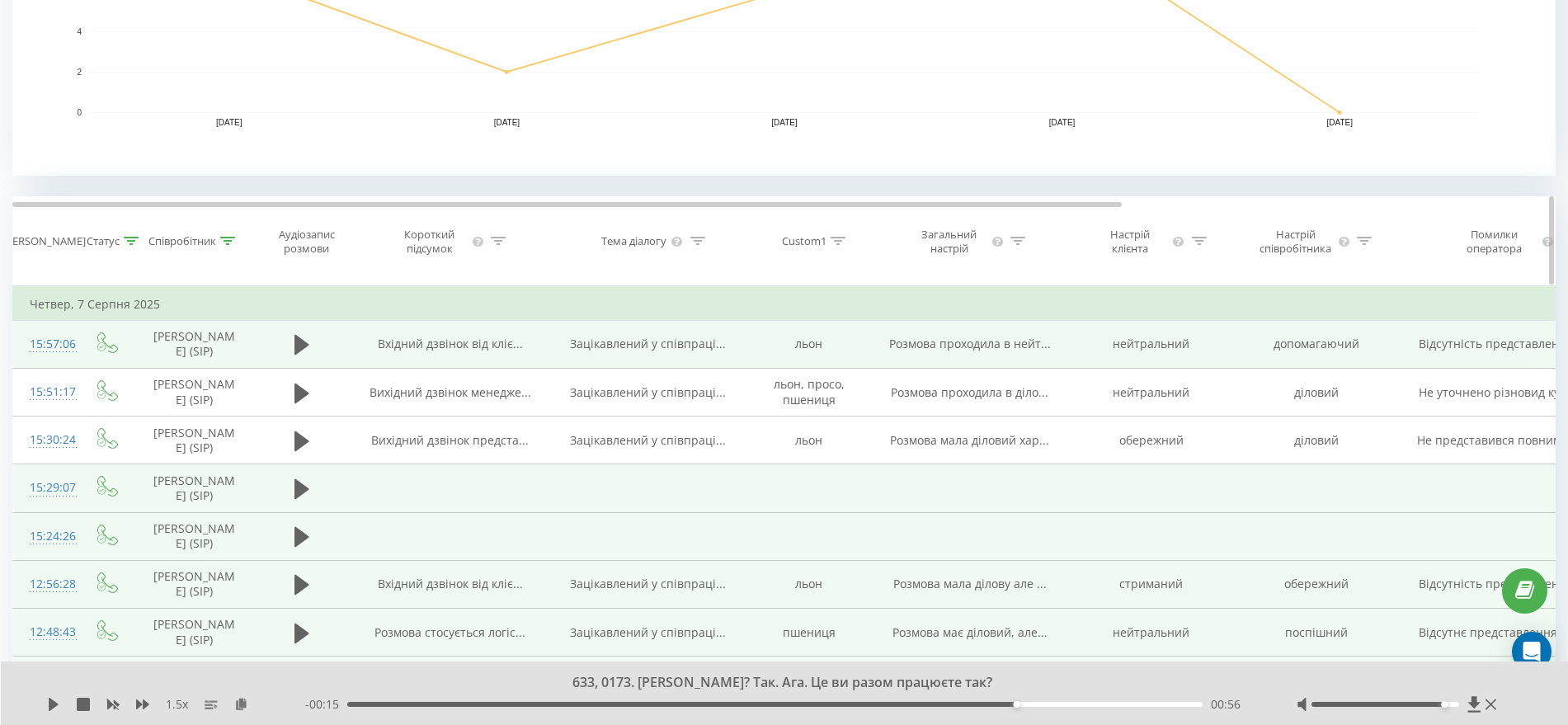
click at [227, 242] on icon at bounding box center [227, 240] width 15 height 8
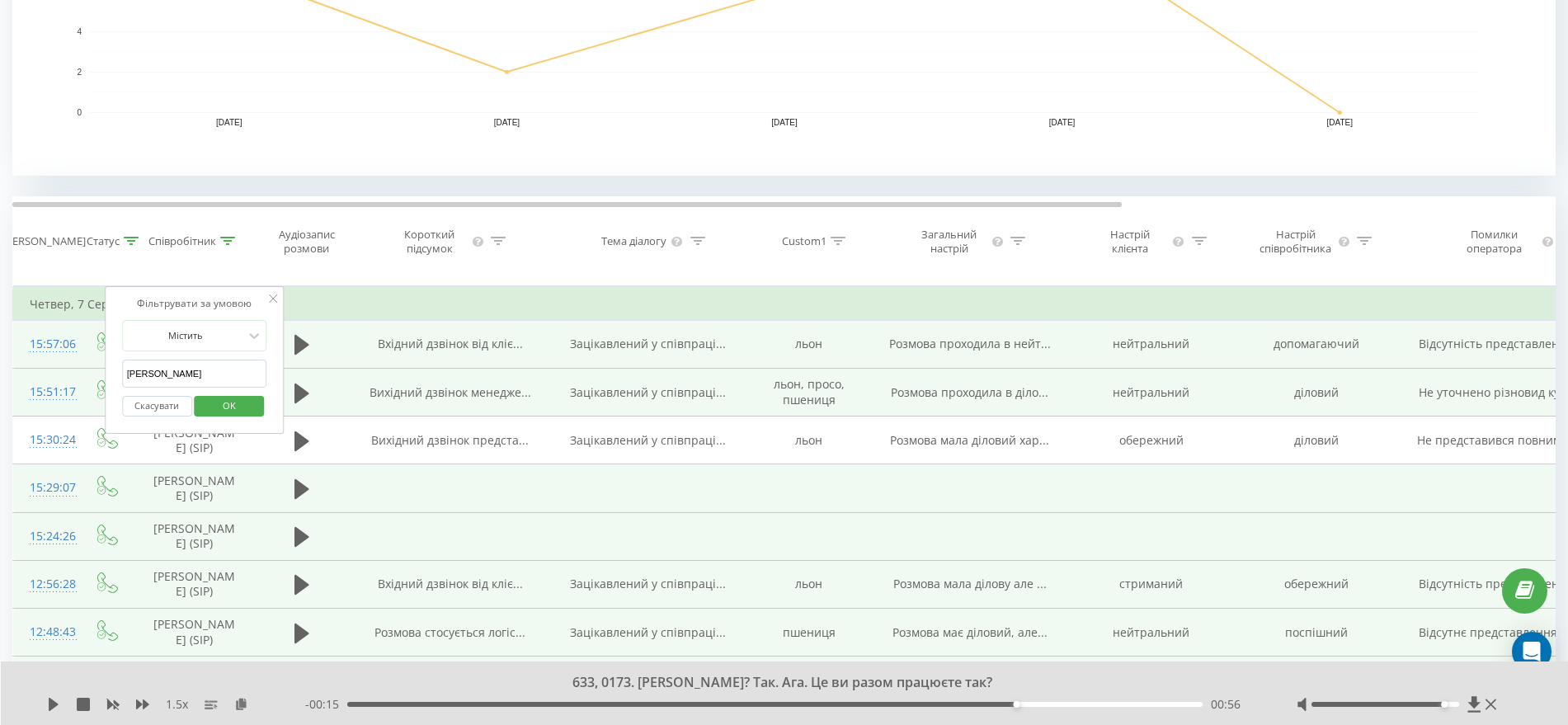
drag, startPoint x: 207, startPoint y: 375, endPoint x: 51, endPoint y: 374, distance: 156.0
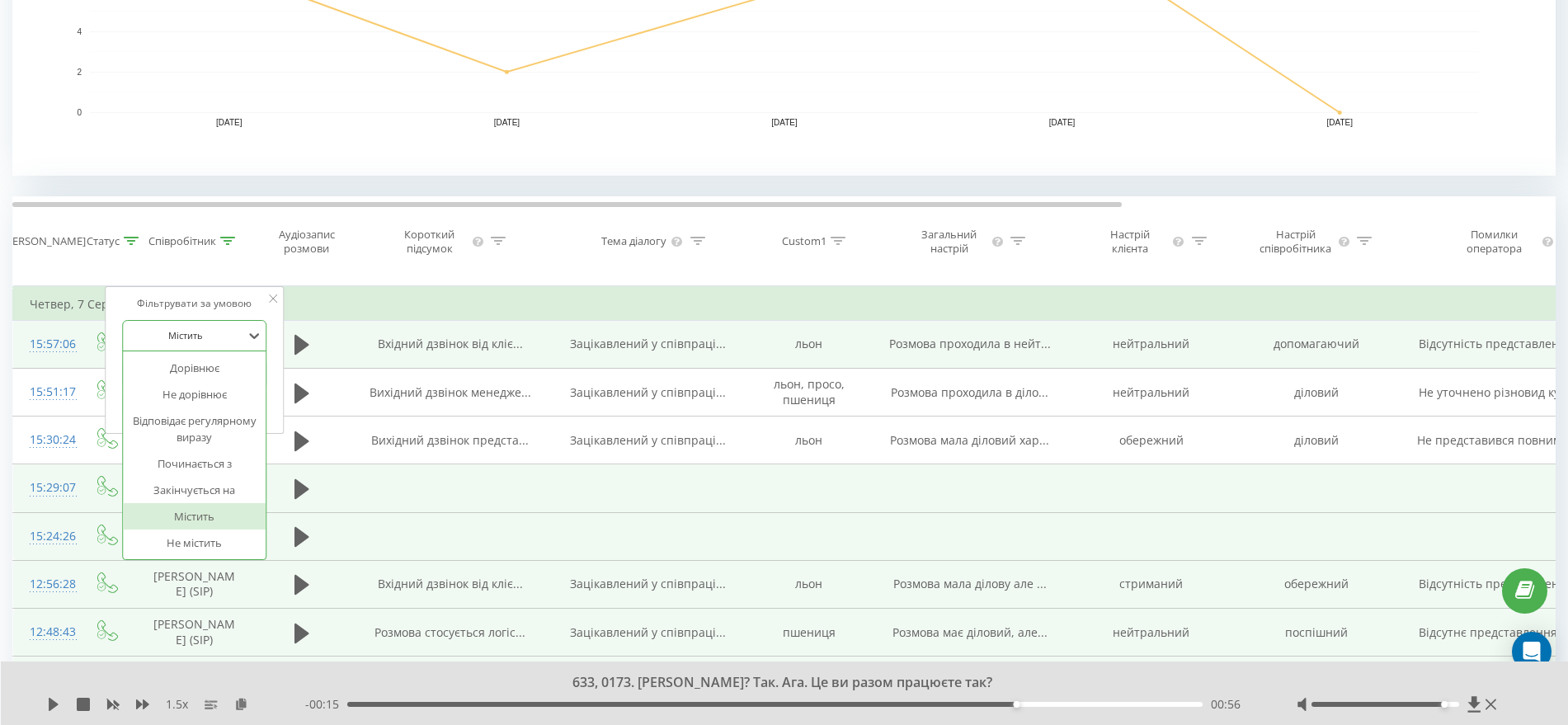
click at [241, 323] on div "Містить" at bounding box center [185, 335] width 120 height 24
click at [181, 337] on div at bounding box center [185, 334] width 117 height 16
drag, startPoint x: 190, startPoint y: 365, endPoint x: 10, endPoint y: 385, distance: 181.1
click at [10, 385] on div "Вихідні АІ Аналітика Графік Експорт .csv .xls .xlsx 04.08.2025 - 08.08.2025 Ски…" at bounding box center [784, 657] width 1568 height 2246
click at [225, 413] on span "OK" at bounding box center [228, 405] width 46 height 25
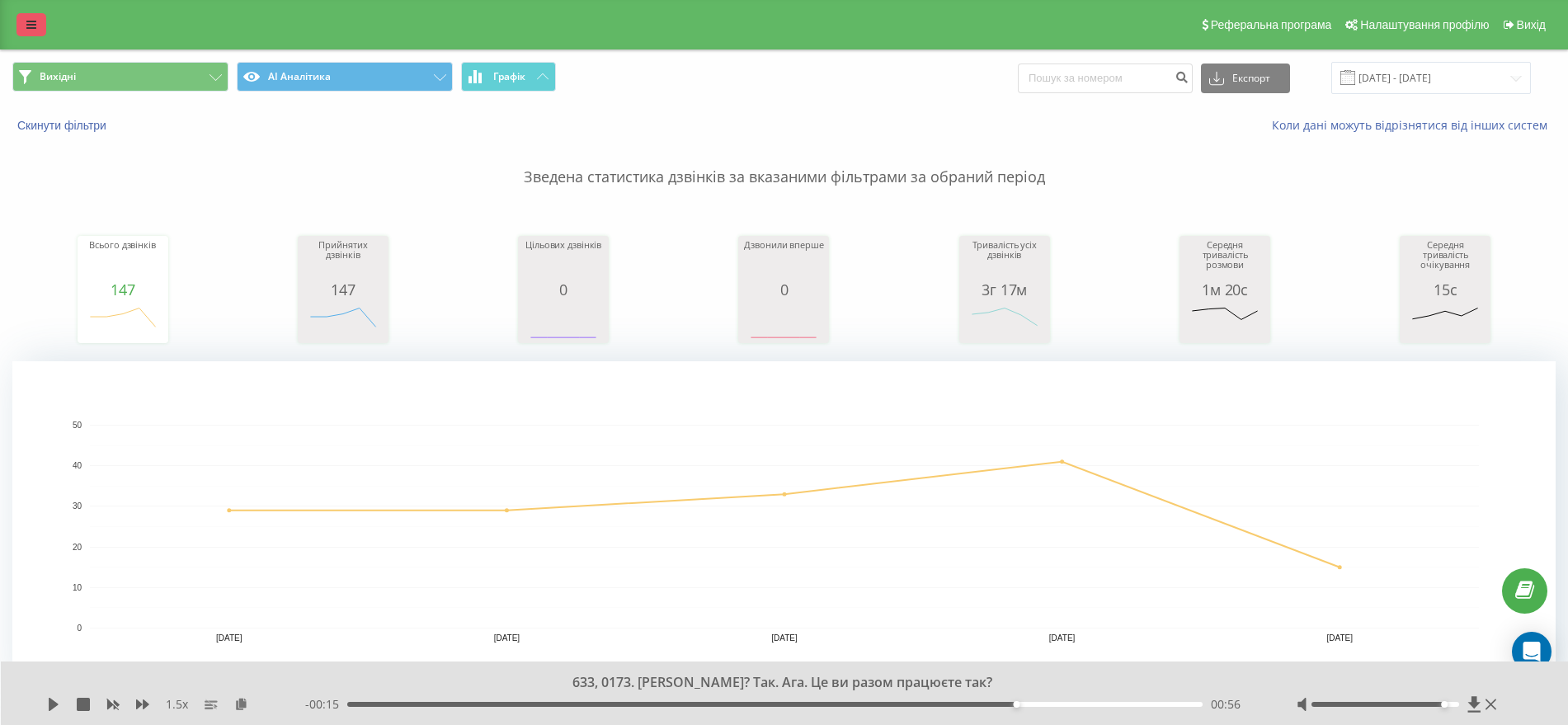
click at [23, 22] on link at bounding box center [32, 24] width 30 height 23
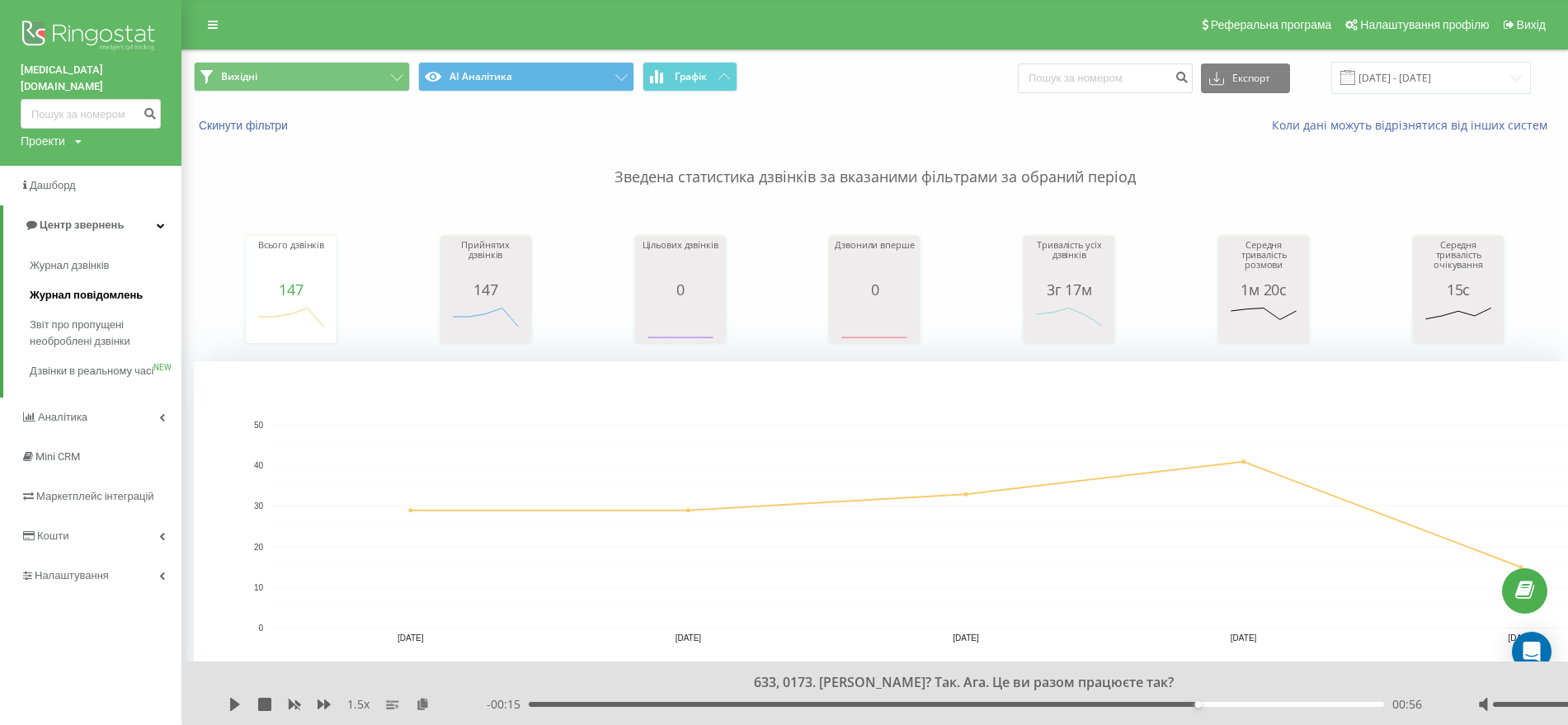
click at [67, 286] on span "Журнал повідомлень" at bounding box center [86, 295] width 113 height 17
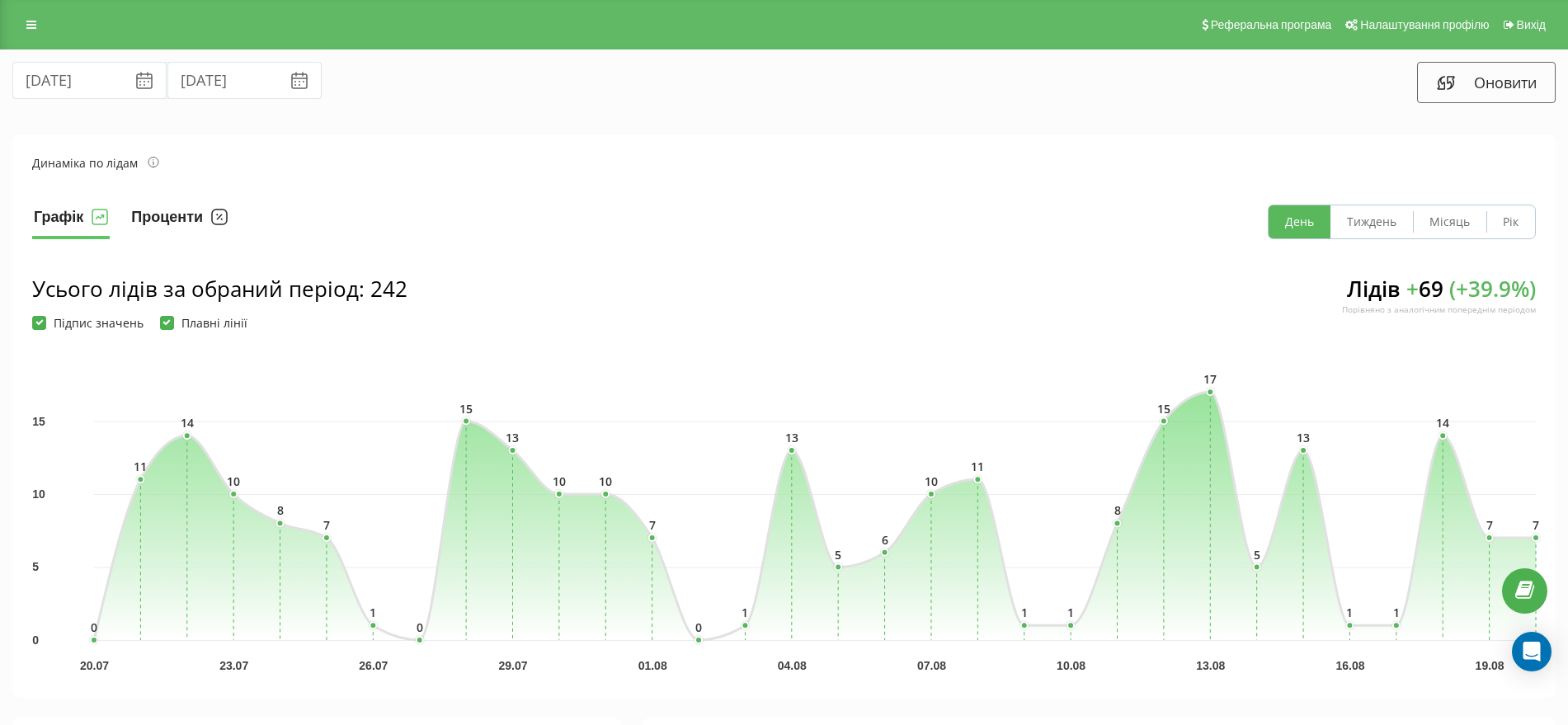
click at [179, 208] on button "Проценти" at bounding box center [179, 222] width 100 height 35
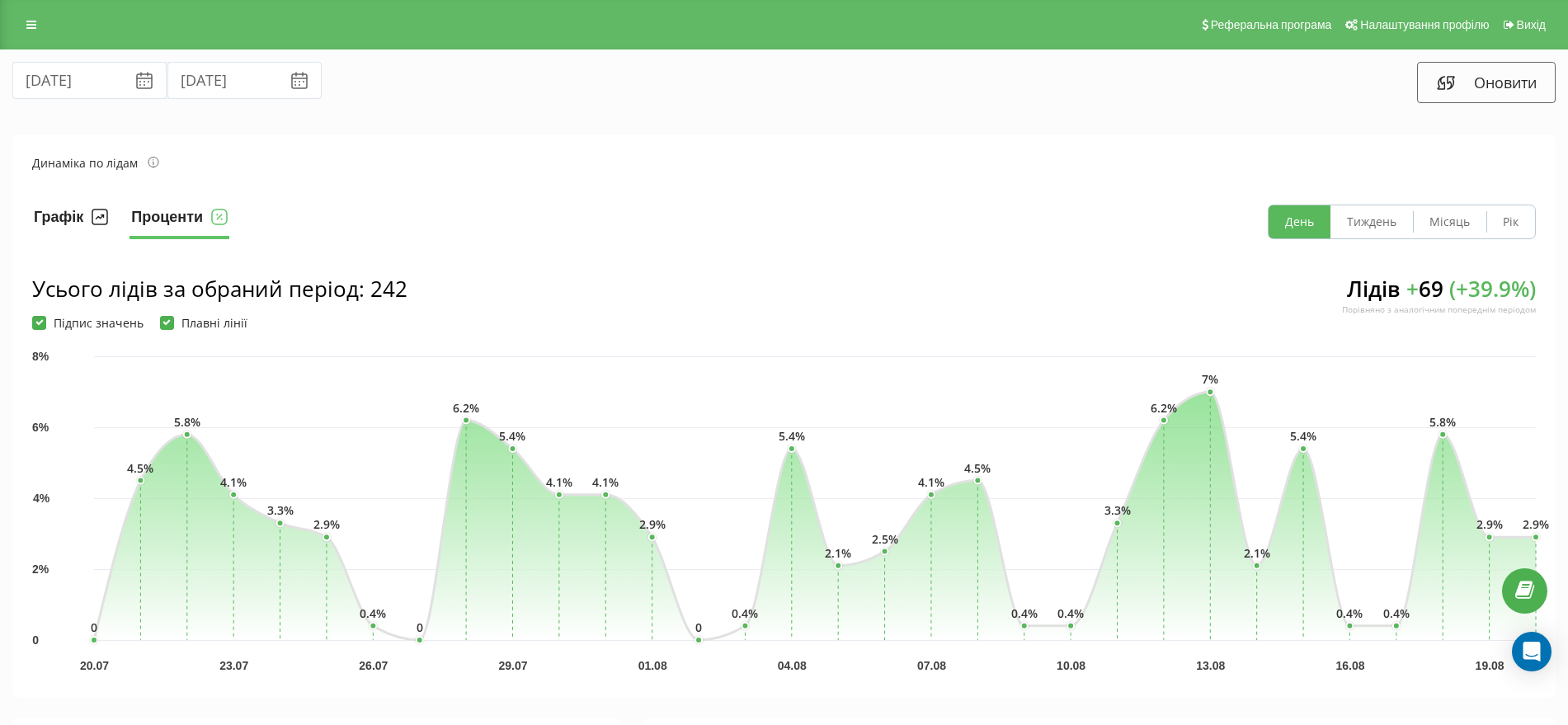
click at [76, 220] on button "Графік" at bounding box center [70, 222] width 78 height 35
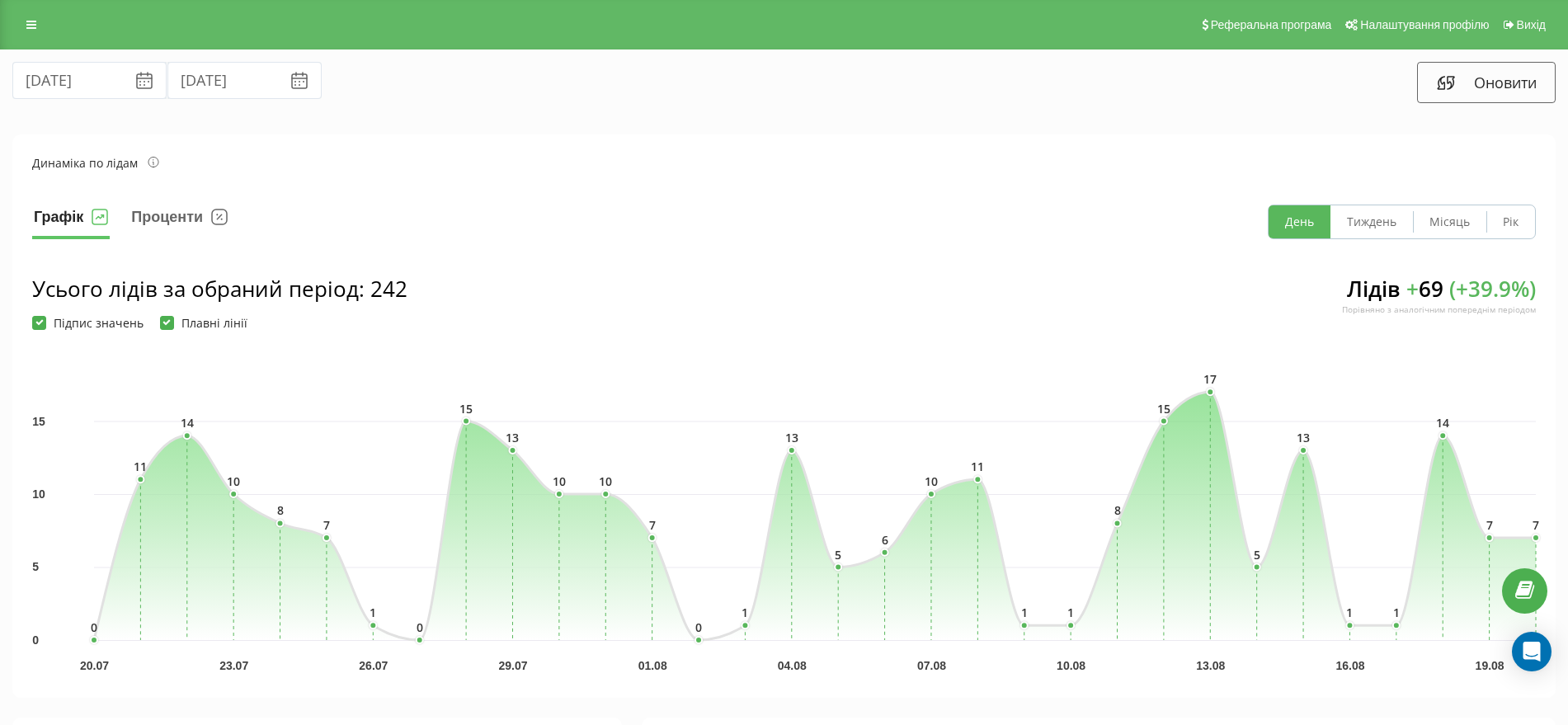
click at [151, 161] on icon at bounding box center [153, 162] width 11 height 10
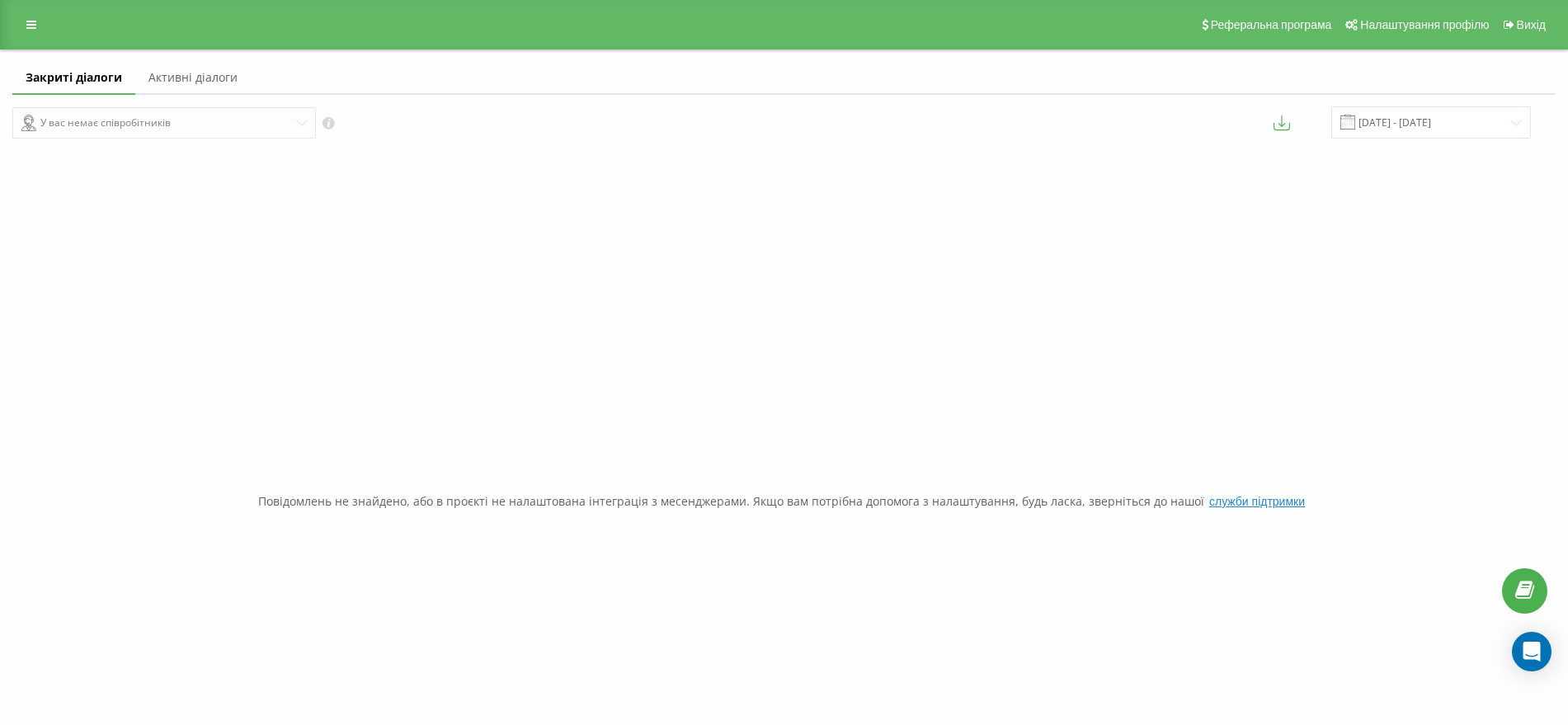
click at [210, 68] on link "Активні діалоги" at bounding box center [193, 78] width 116 height 33
click at [65, 87] on link "Закриті діалоги" at bounding box center [70, 78] width 115 height 33
click at [116, 128] on div "У вас немає співробітників" at bounding box center [392, 122] width 759 height 32
click at [116, 129] on div "У вас немає співробітників" at bounding box center [392, 122] width 759 height 32
click at [185, 128] on div "У вас немає співробітників" at bounding box center [392, 122] width 759 height 32
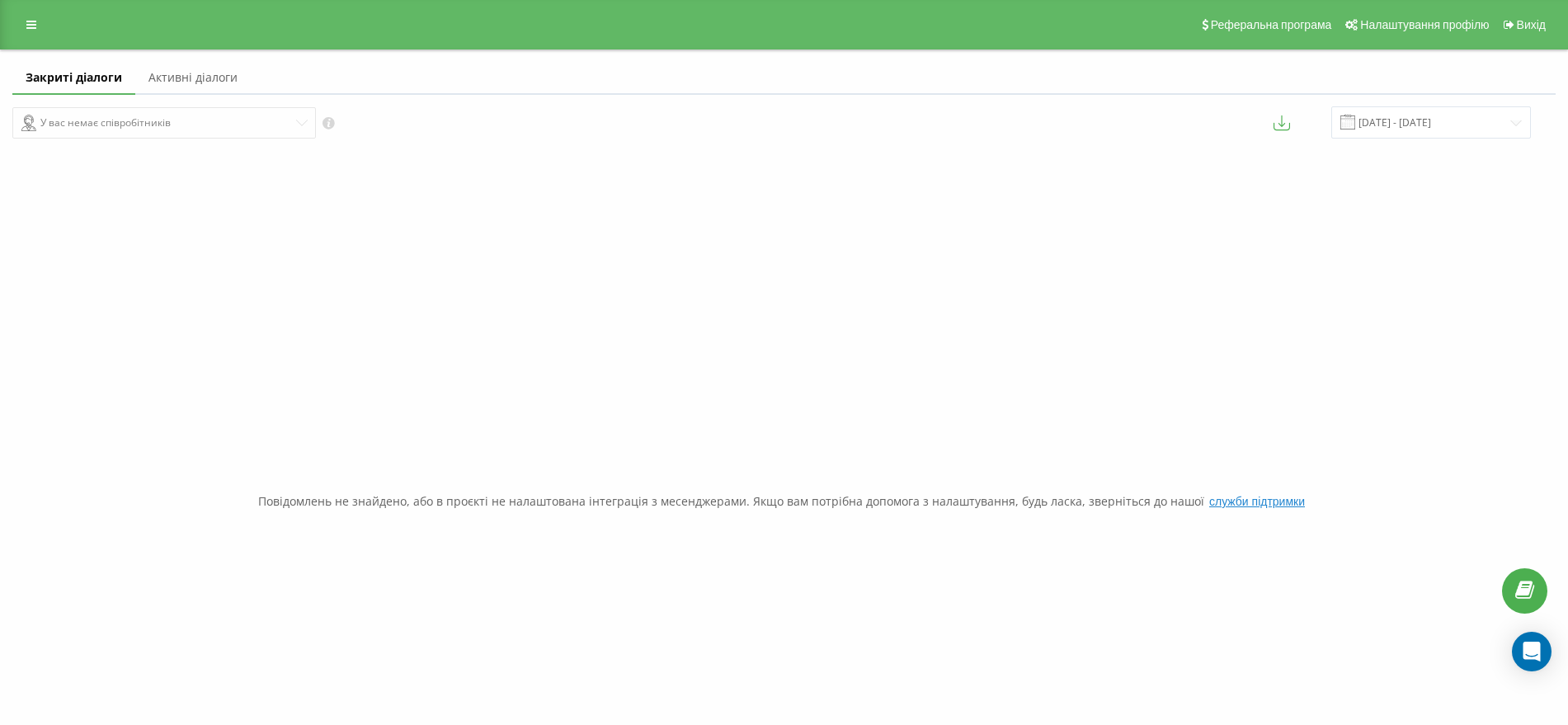
click at [224, 128] on div "У вас немає співробітників" at bounding box center [392, 122] width 759 height 32
click at [314, 128] on div "У вас немає співробітників" at bounding box center [392, 122] width 759 height 32
click at [30, 32] on link at bounding box center [32, 24] width 30 height 23
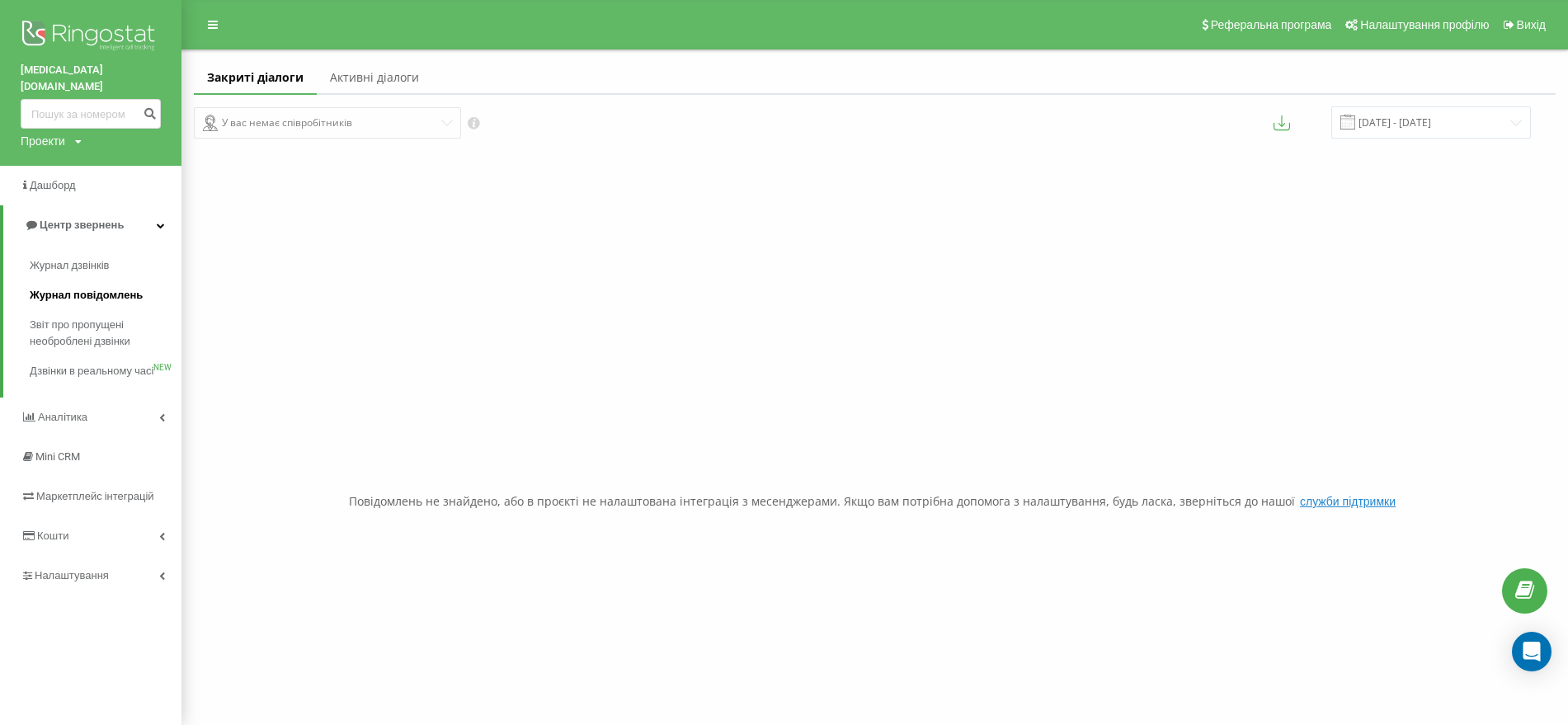
click at [107, 293] on link "Журнал повідомлень" at bounding box center [105, 295] width 151 height 30
click at [112, 286] on span "Журнал повідомлень" at bounding box center [86, 295] width 113 height 17
click at [329, 131] on div "У вас немає співробітників" at bounding box center [528, 122] width 669 height 32
click at [480, 123] on icon at bounding box center [474, 124] width 13 height 13
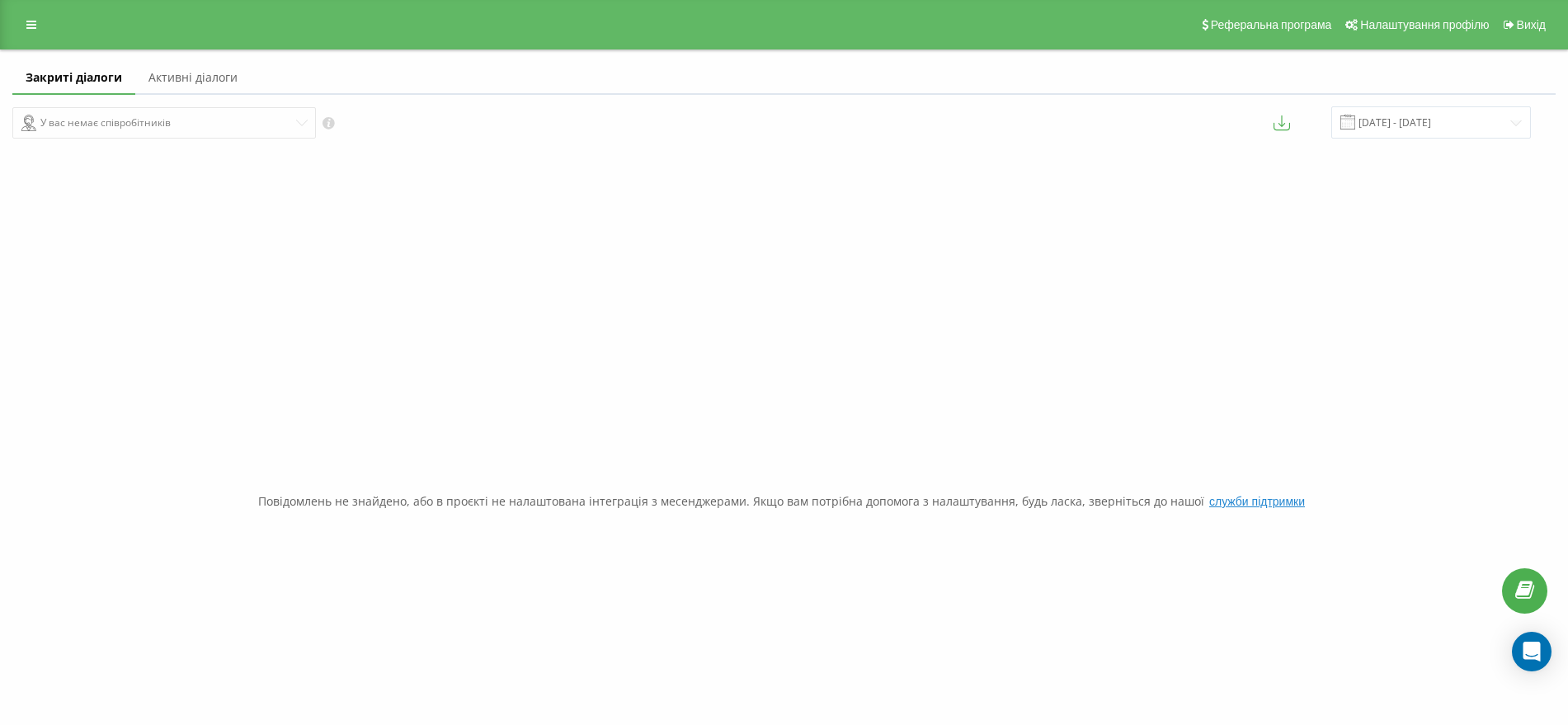
click at [334, 121] on icon at bounding box center [328, 123] width 12 height 12
click at [175, 77] on link "Активні діалоги" at bounding box center [193, 78] width 116 height 33
click at [51, 77] on link "Закриті діалоги" at bounding box center [70, 78] width 115 height 33
click at [102, 115] on div "У вас немає співробітників" at bounding box center [392, 122] width 759 height 32
click at [936, 485] on div "Повідомлень не знайдено, або в проєкті не налаштована інтеграція з месенджерами…" at bounding box center [784, 501] width 1543 height 725
